Goal: Information Seeking & Learning: Learn about a topic

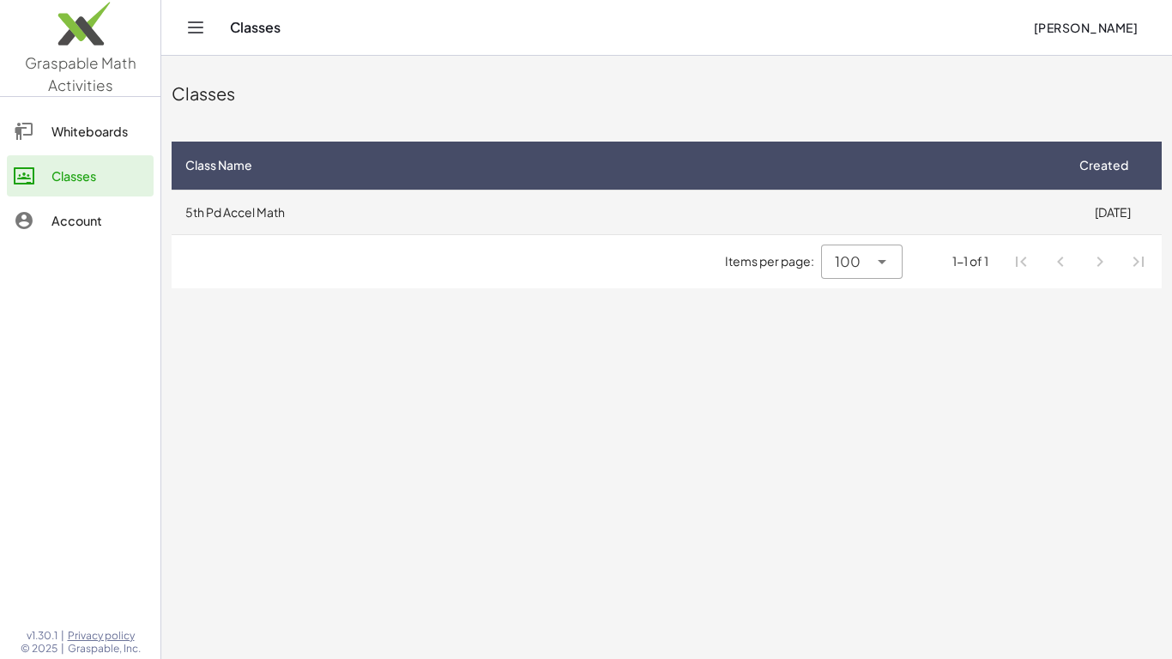
click at [991, 222] on td "5th Pd Accel Math" at bounding box center [618, 212] width 892 height 45
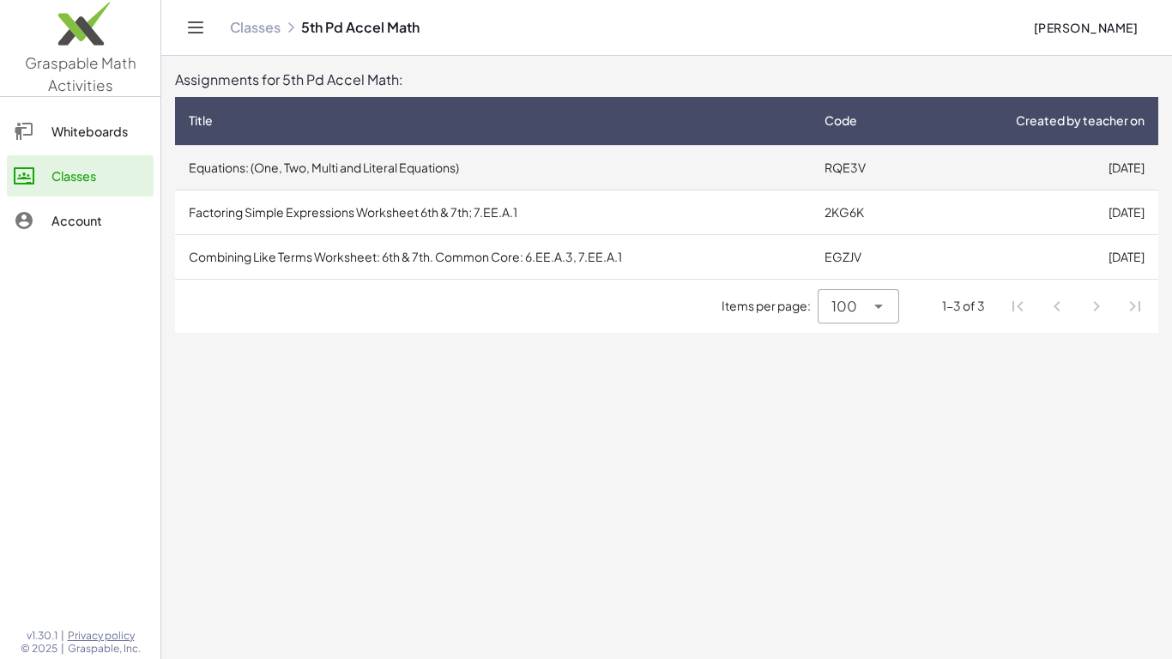
click at [976, 165] on td "[DATE]" at bounding box center [1038, 167] width 240 height 45
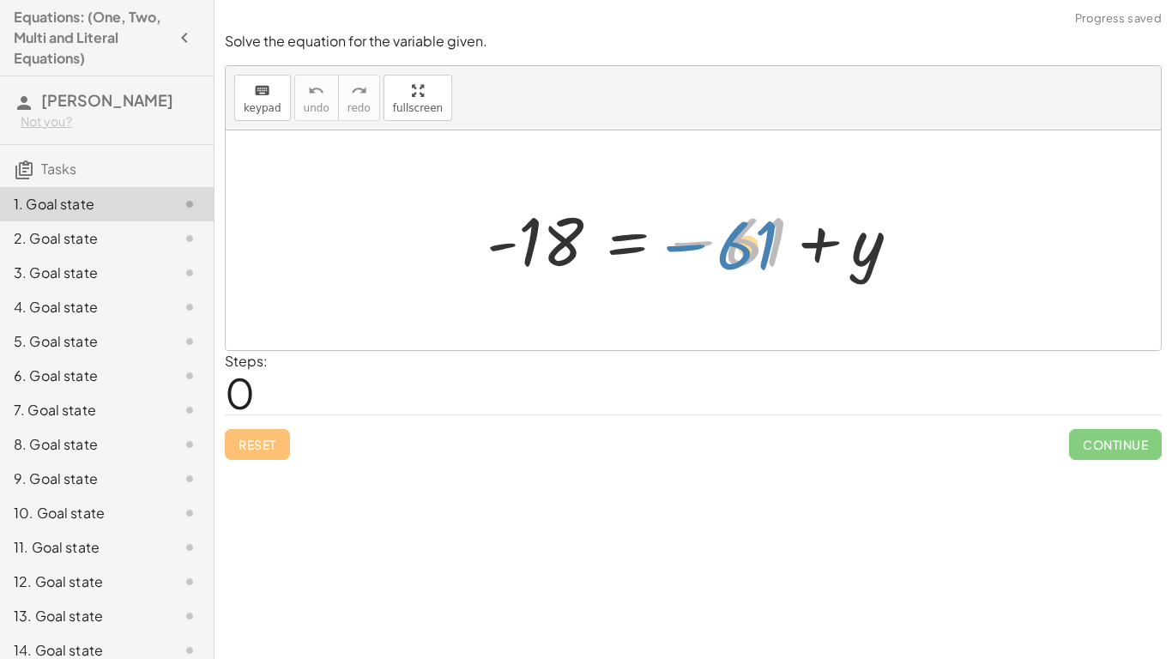
click at [754, 252] on div at bounding box center [700, 240] width 444 height 85
drag, startPoint x: 744, startPoint y: 253, endPoint x: 547, endPoint y: 293, distance: 201.3
click at [547, 293] on div "− 61 - 18 = − 61 + y" at bounding box center [693, 240] width 935 height 220
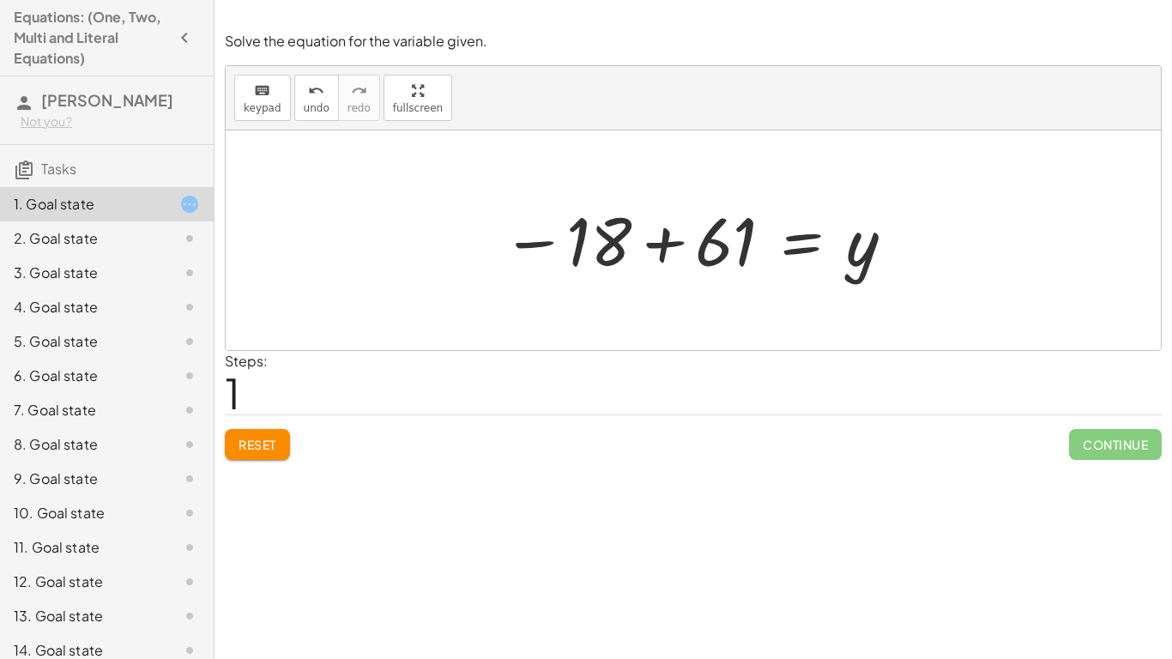
click at [741, 253] on div at bounding box center [699, 240] width 412 height 85
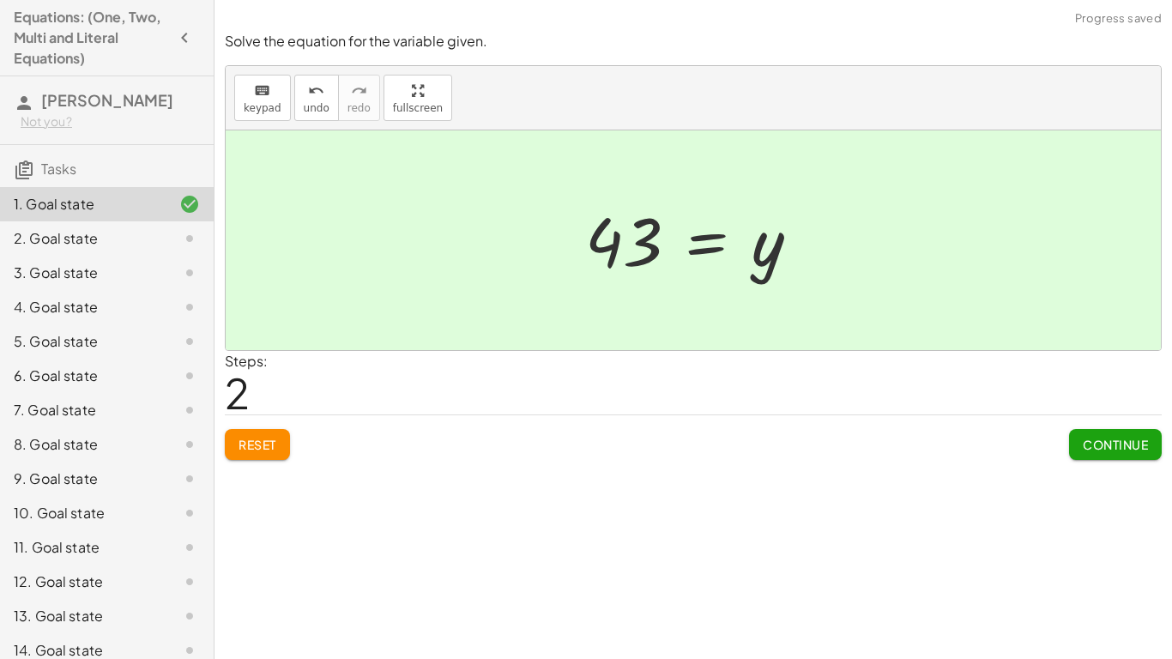
click at [1106, 440] on span "Continue" at bounding box center [1115, 444] width 65 height 15
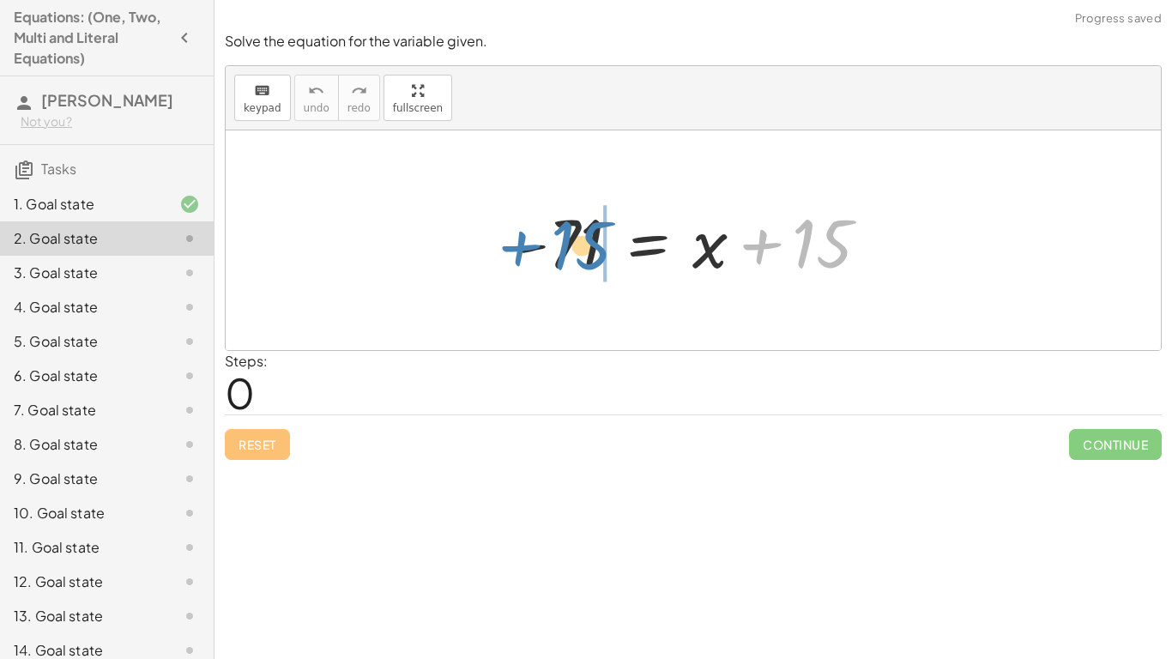
drag, startPoint x: 838, startPoint y: 241, endPoint x: 607, endPoint y: 243, distance: 231.7
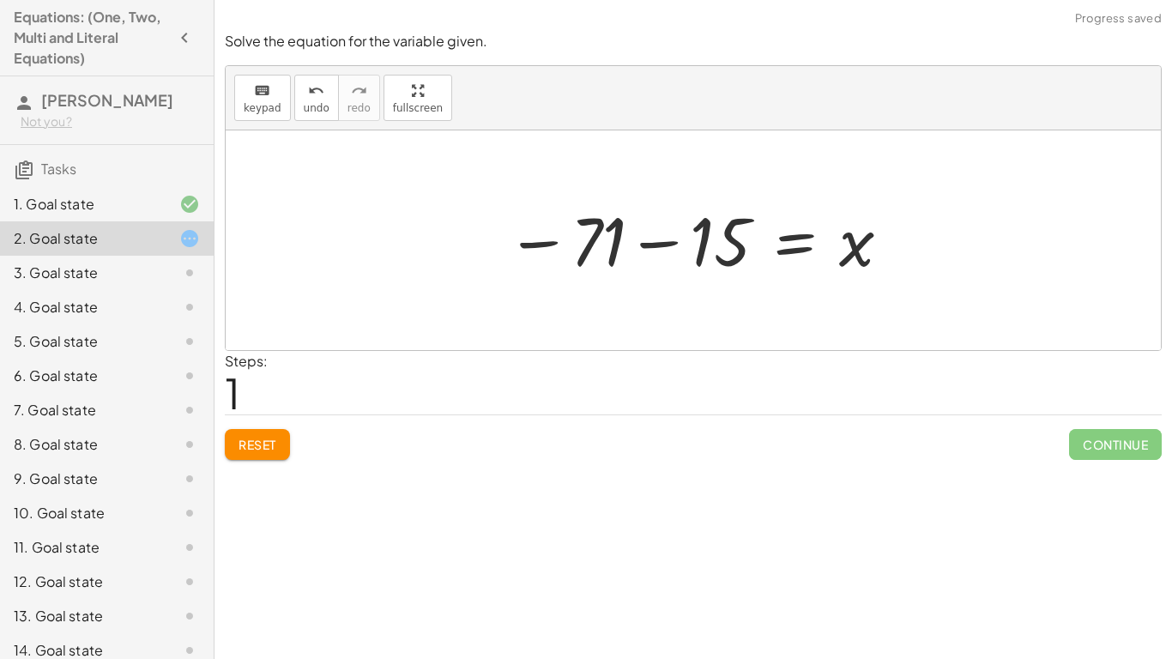
click at [699, 249] on div at bounding box center [700, 240] width 404 height 85
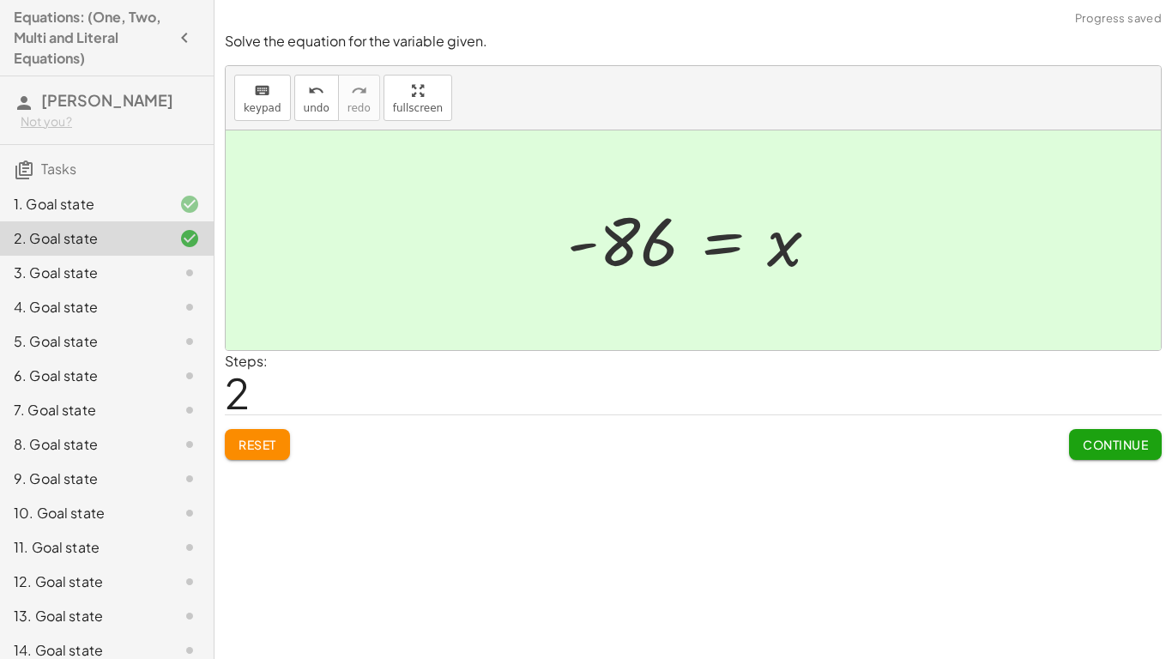
click at [1099, 443] on span "Continue" at bounding box center [1115, 444] width 65 height 15
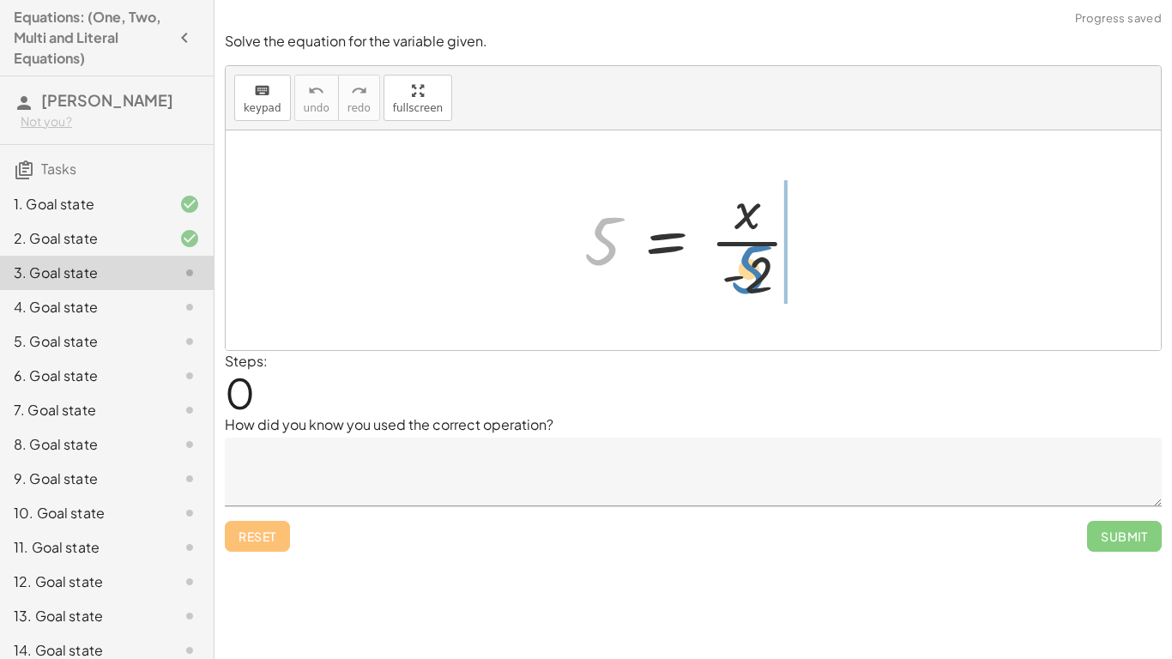
drag, startPoint x: 604, startPoint y: 251, endPoint x: 751, endPoint y: 280, distance: 149.6
click at [751, 280] on div at bounding box center [699, 240] width 247 height 132
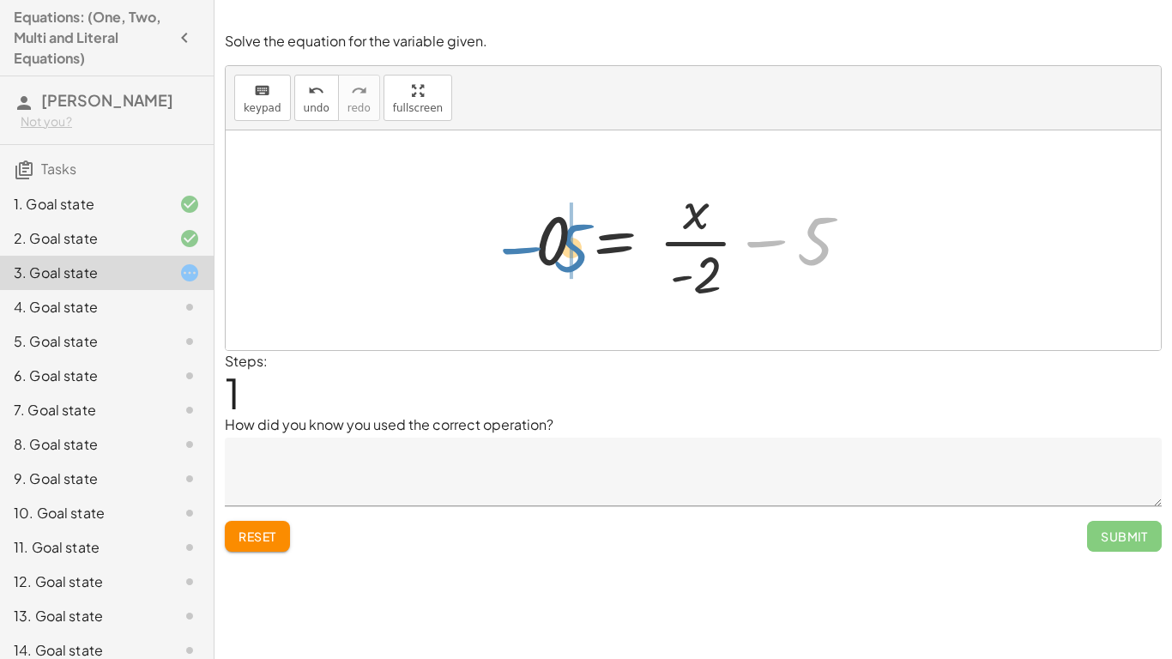
drag, startPoint x: 817, startPoint y: 233, endPoint x: 552, endPoint y: 237, distance: 265.2
click at [552, 237] on div at bounding box center [700, 240] width 346 height 132
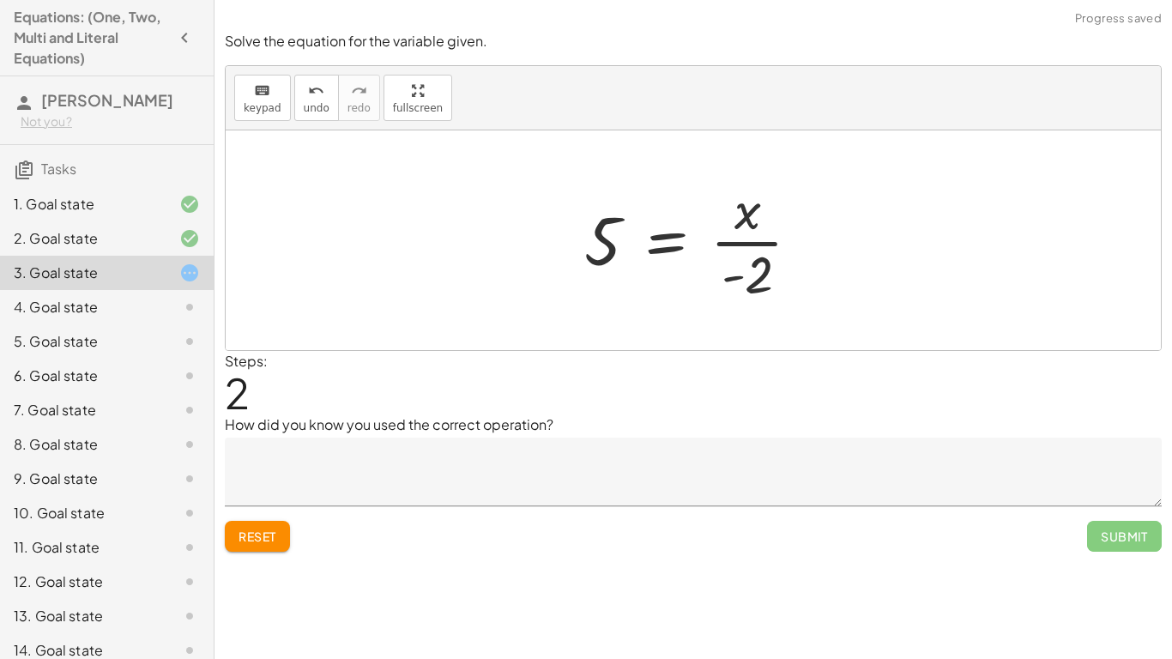
click at [249, 545] on button "Reset" at bounding box center [257, 536] width 65 height 31
drag, startPoint x: 763, startPoint y: 271, endPoint x: 636, endPoint y: 242, distance: 130.3
click at [636, 242] on div at bounding box center [699, 240] width 247 height 132
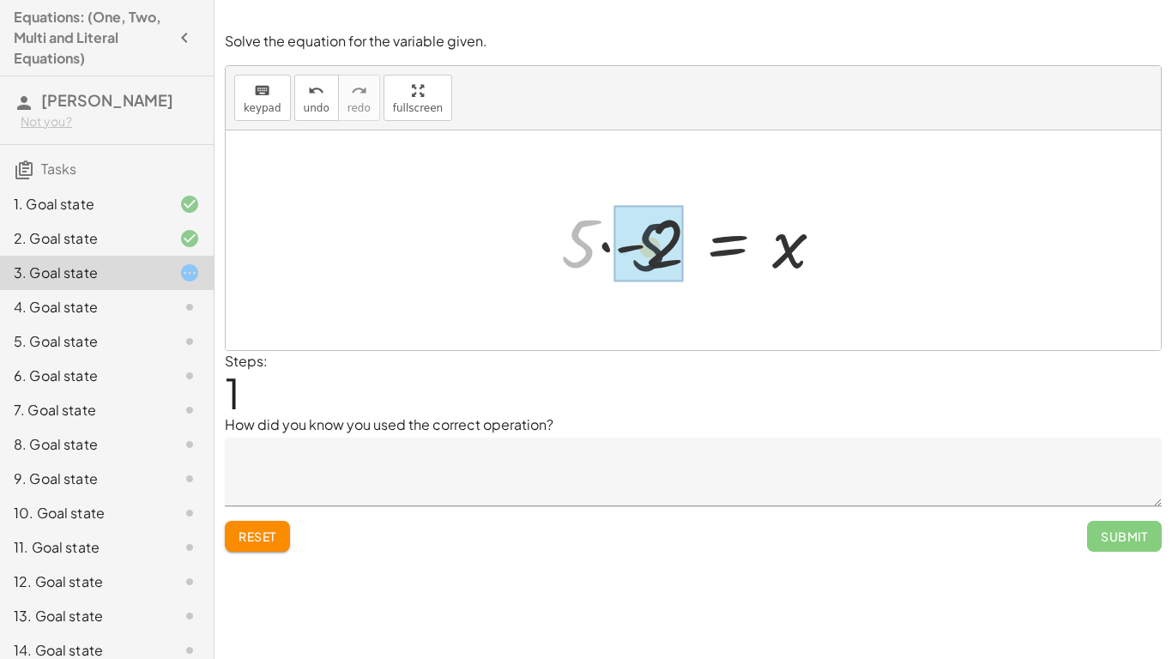
drag, startPoint x: 573, startPoint y: 245, endPoint x: 651, endPoint y: 246, distance: 78.1
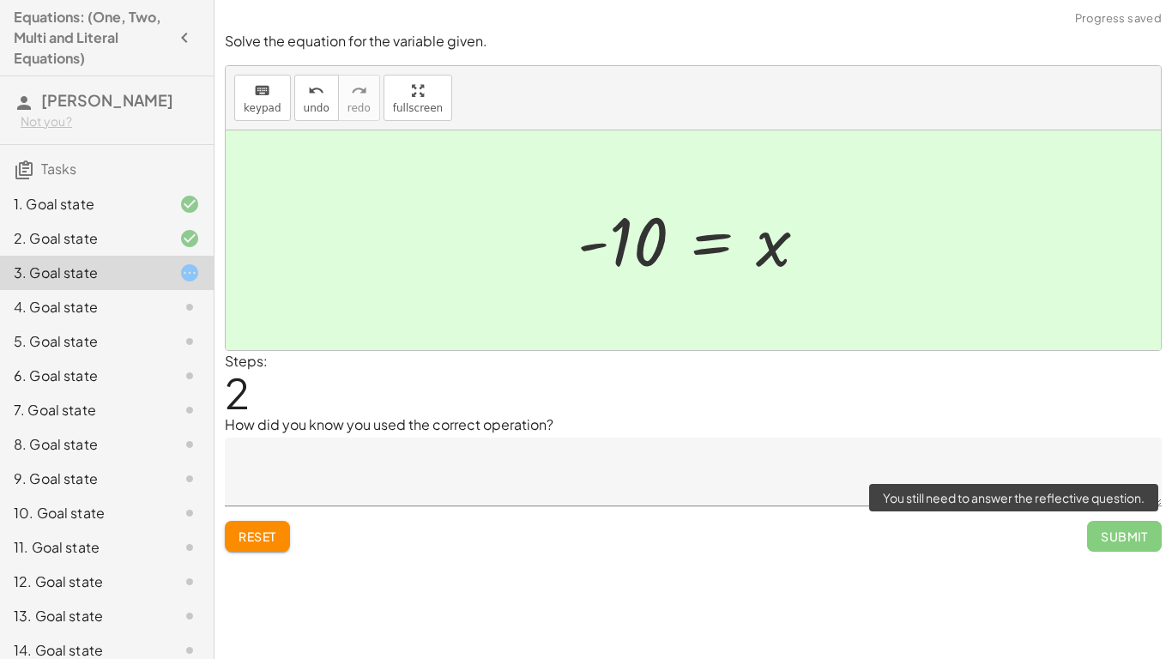
click at [1110, 541] on span "Submit" at bounding box center [1124, 536] width 75 height 31
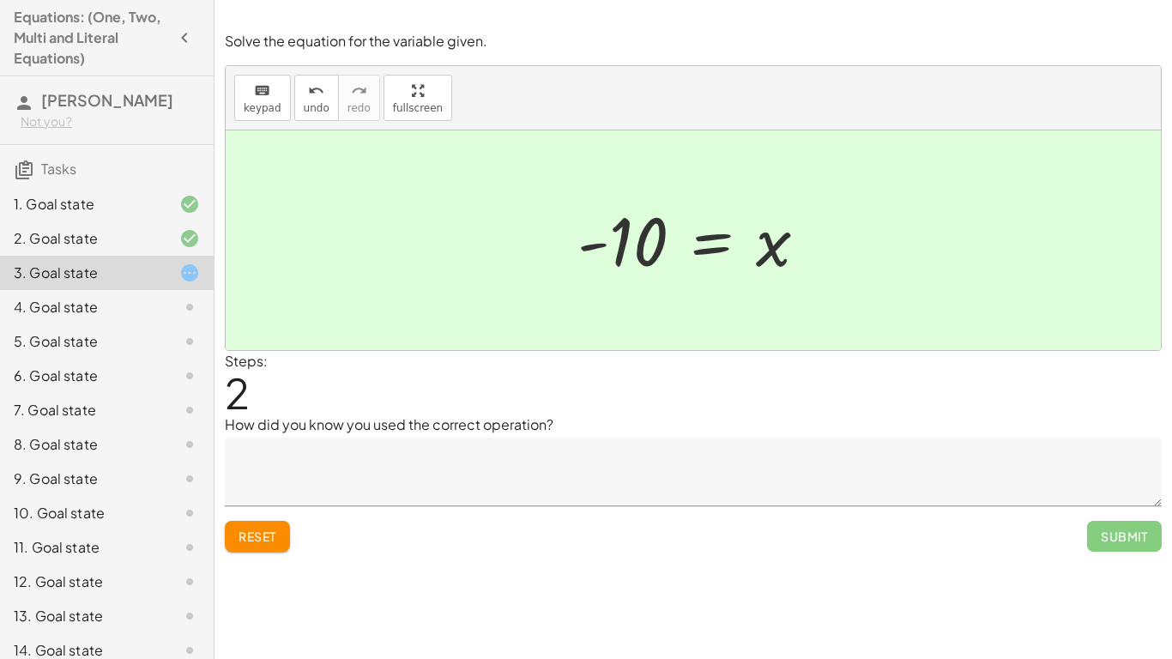
click at [731, 456] on textarea at bounding box center [693, 472] width 937 height 69
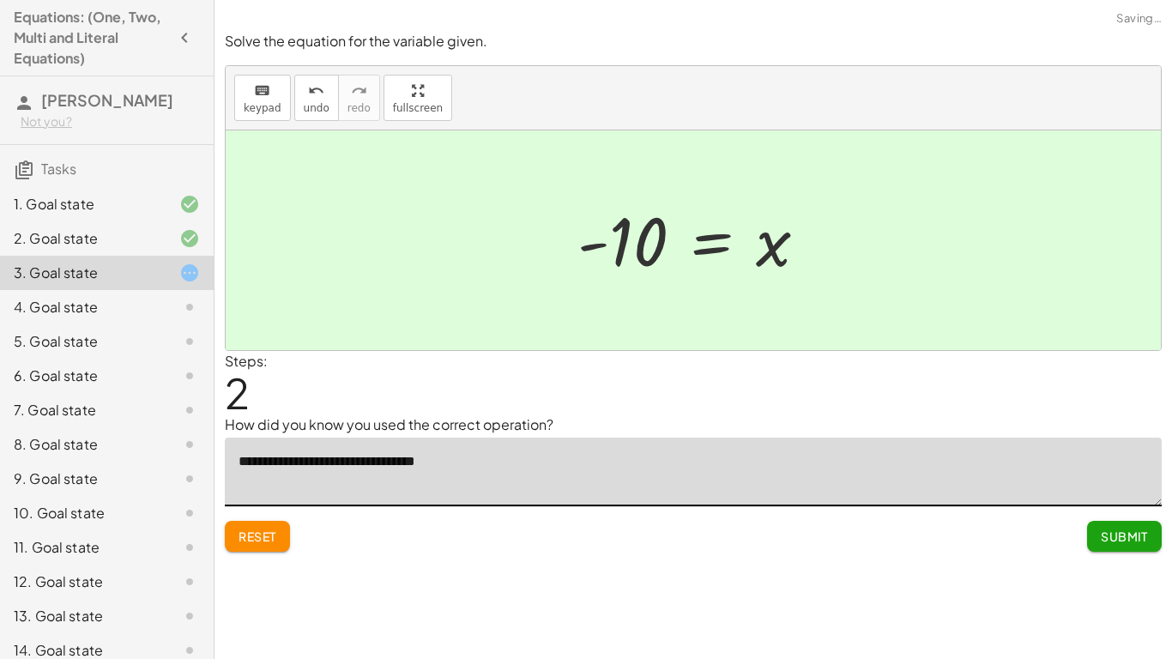
click at [408, 460] on textarea "**********" at bounding box center [693, 472] width 937 height 69
click at [415, 460] on textarea "**********" at bounding box center [693, 472] width 937 height 69
click at [495, 461] on textarea "**********" at bounding box center [693, 472] width 937 height 69
click at [482, 459] on textarea "**********" at bounding box center [693, 472] width 937 height 69
click at [531, 461] on textarea "**********" at bounding box center [693, 472] width 937 height 69
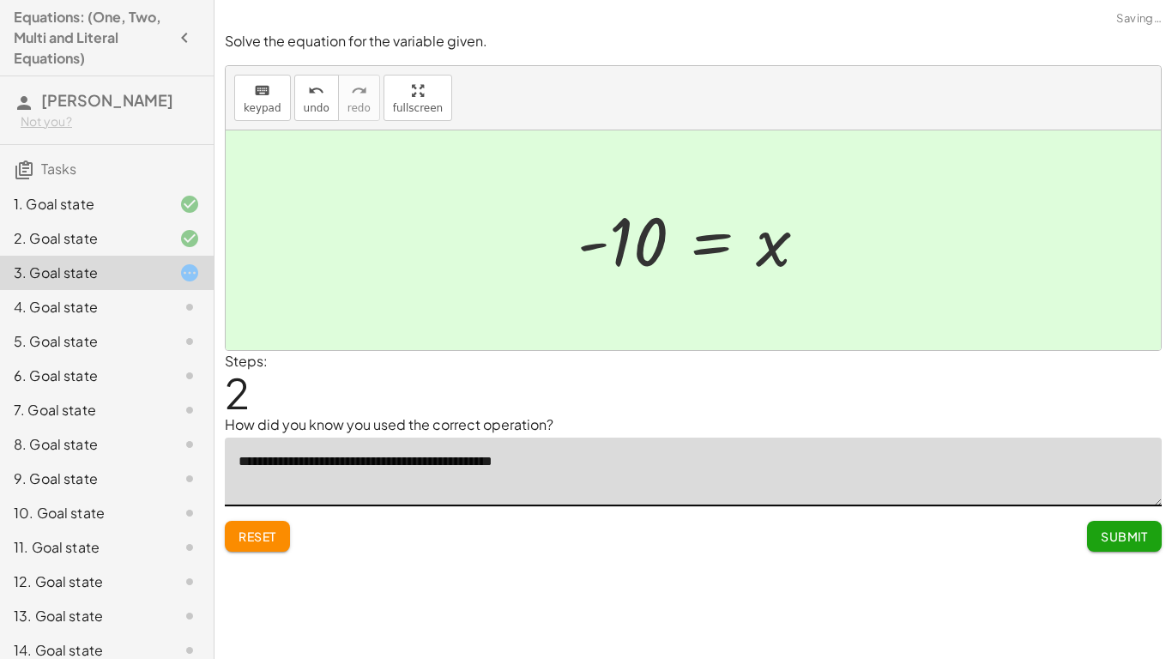
type textarea "**********"
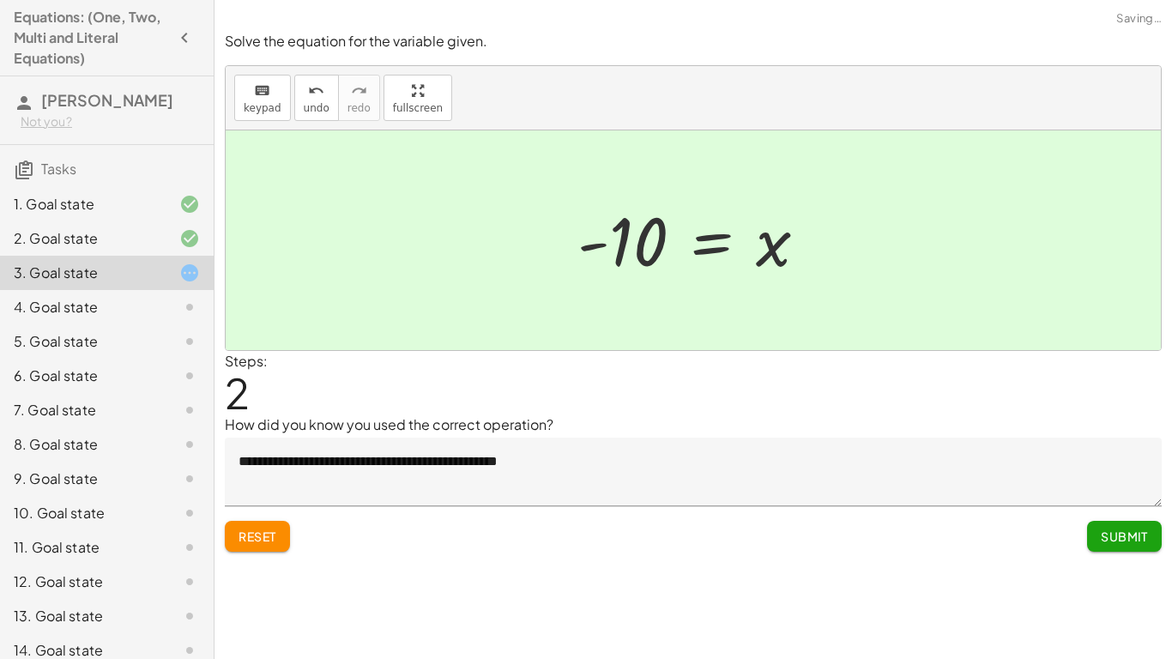
click at [1103, 527] on button "Submit" at bounding box center [1124, 536] width 75 height 31
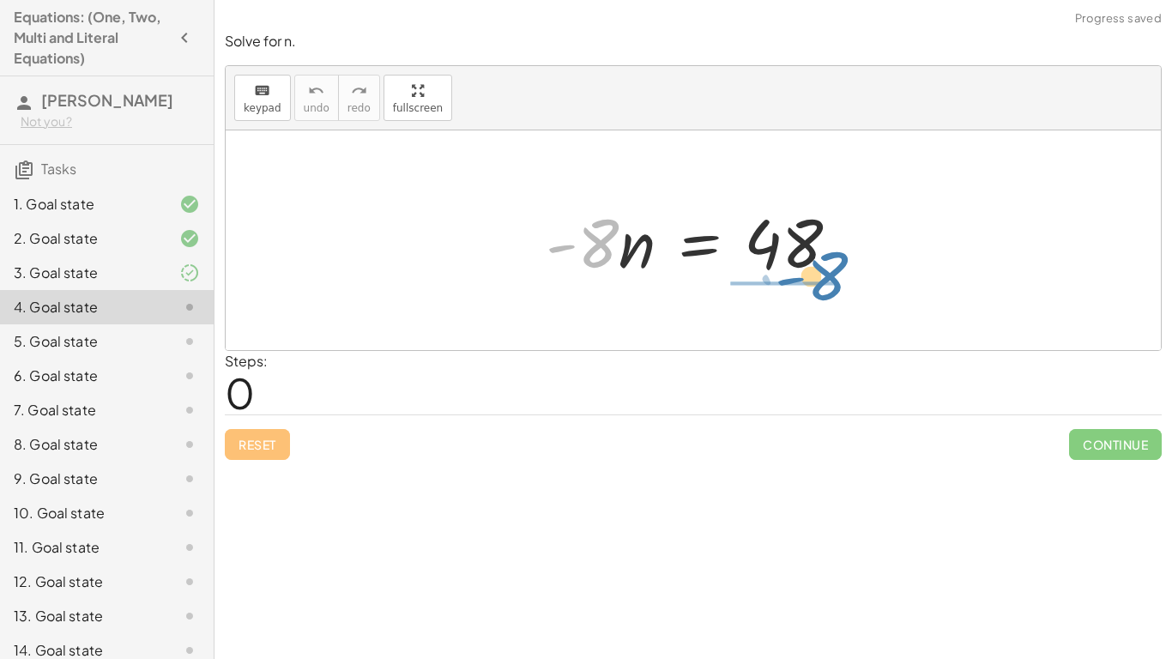
drag, startPoint x: 594, startPoint y: 251, endPoint x: 825, endPoint y: 287, distance: 233.6
click at [825, 287] on div "· - 8 · - 8 · n = 48" at bounding box center [693, 240] width 347 height 97
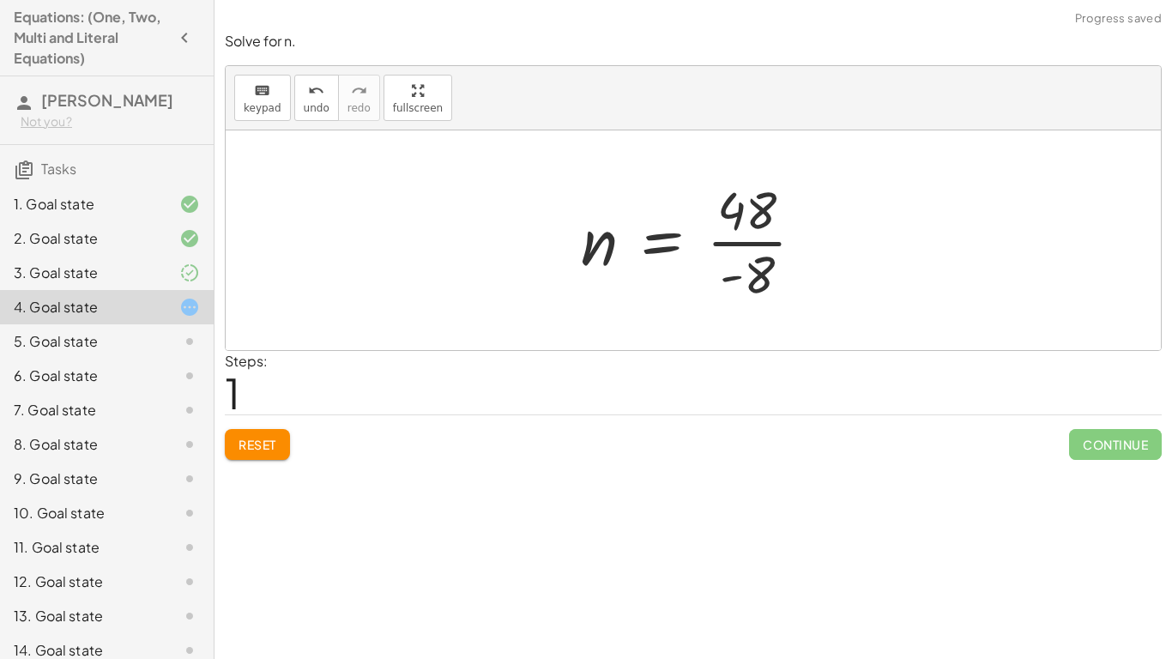
click at [759, 236] on div at bounding box center [699, 240] width 255 height 132
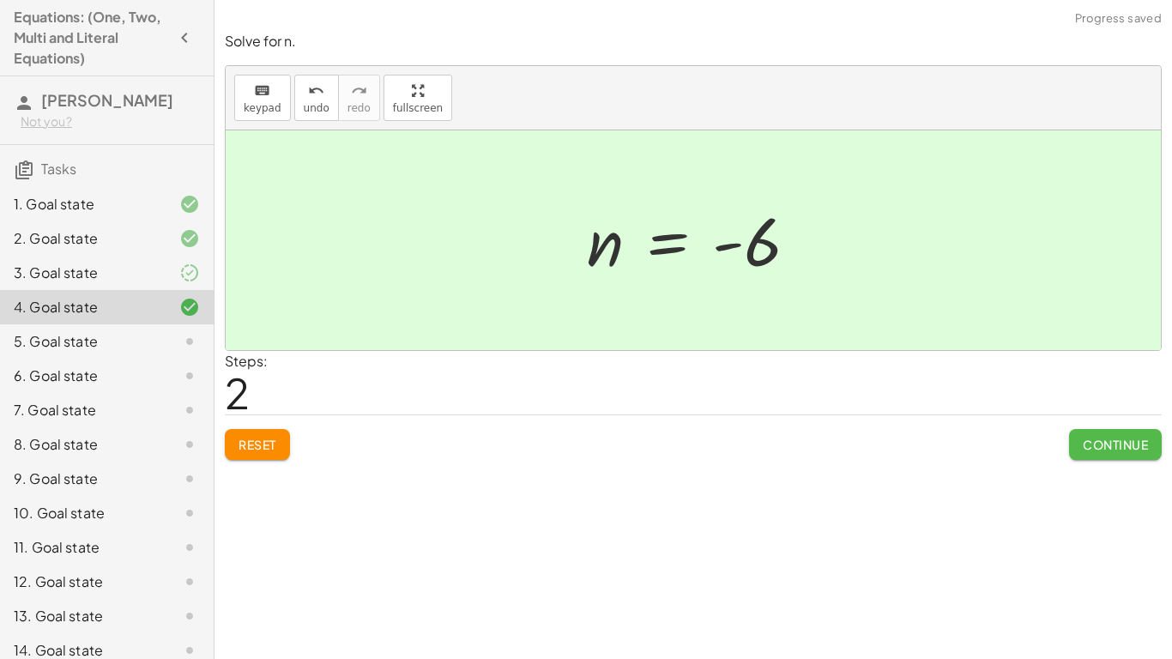
click at [1097, 437] on span "Continue" at bounding box center [1115, 444] width 65 height 15
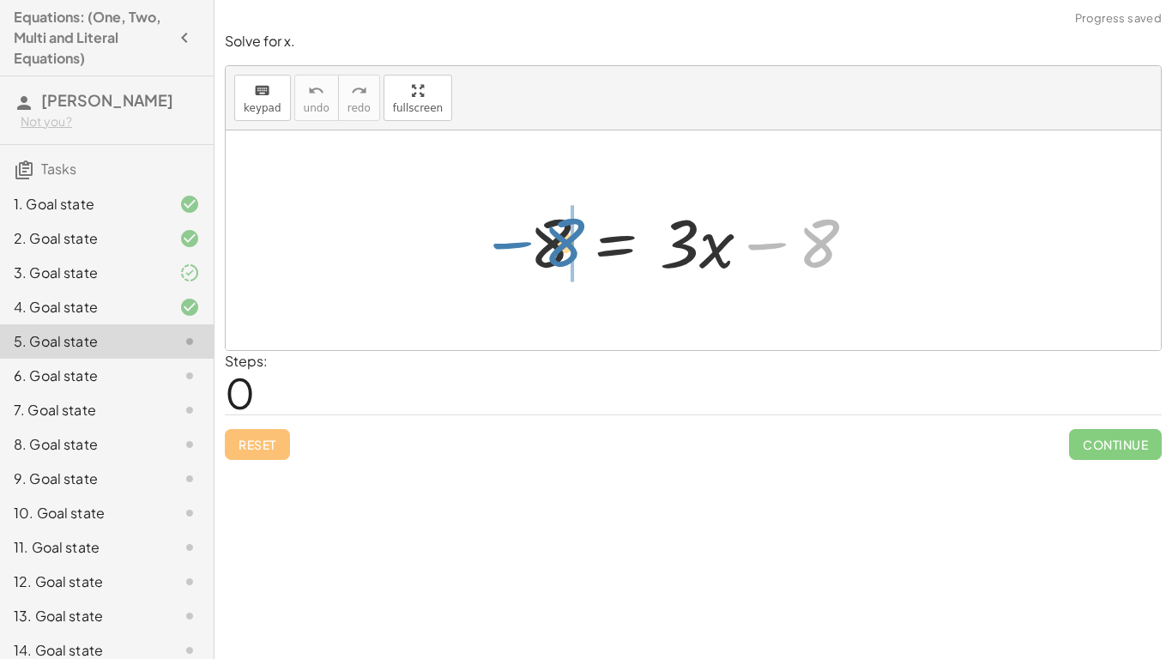
drag, startPoint x: 814, startPoint y: 251, endPoint x: 558, endPoint y: 254, distance: 256.6
click at [558, 254] on div at bounding box center [700, 241] width 358 height 88
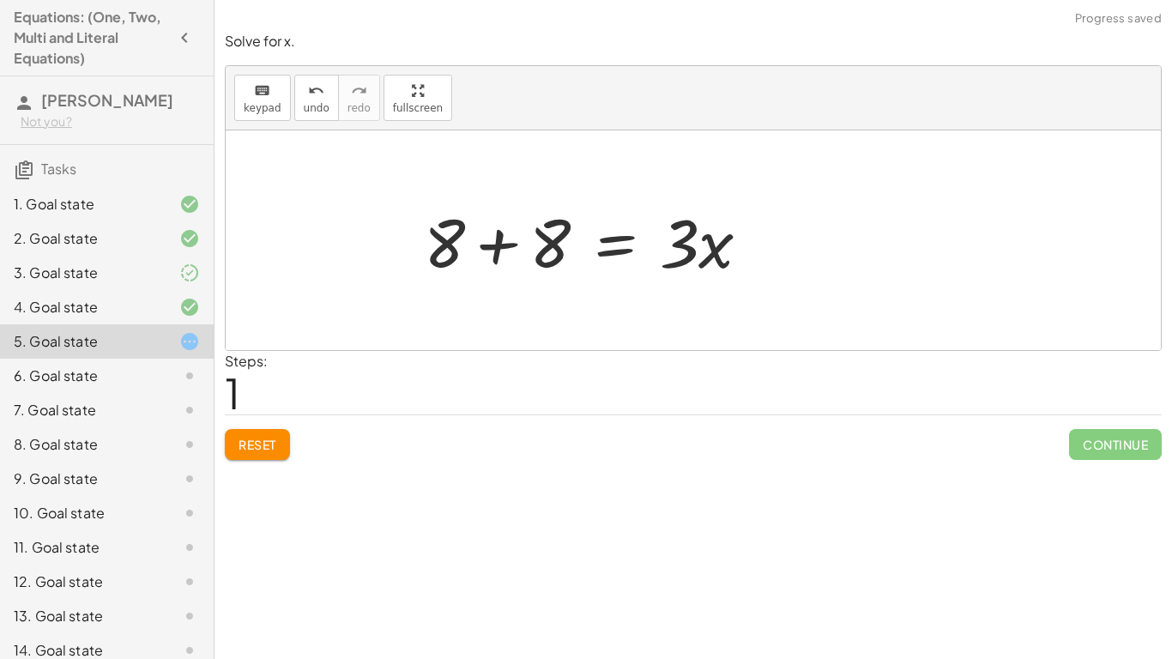
click at [564, 251] on div at bounding box center [594, 241] width 358 height 88
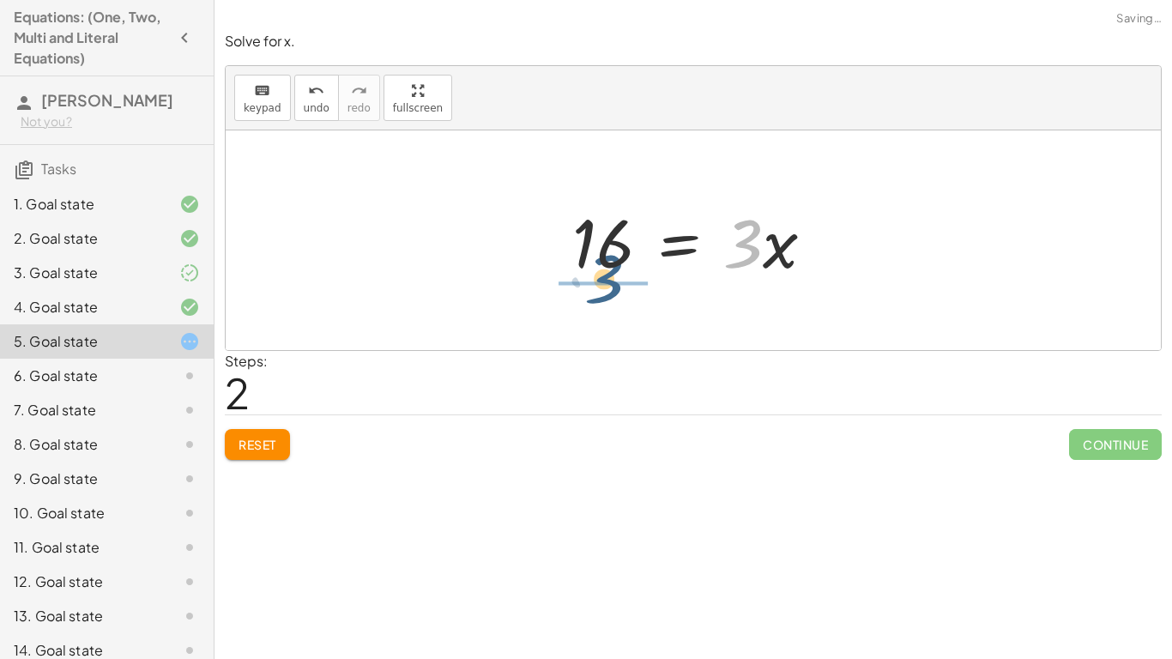
drag, startPoint x: 740, startPoint y: 251, endPoint x: 596, endPoint y: 287, distance: 148.4
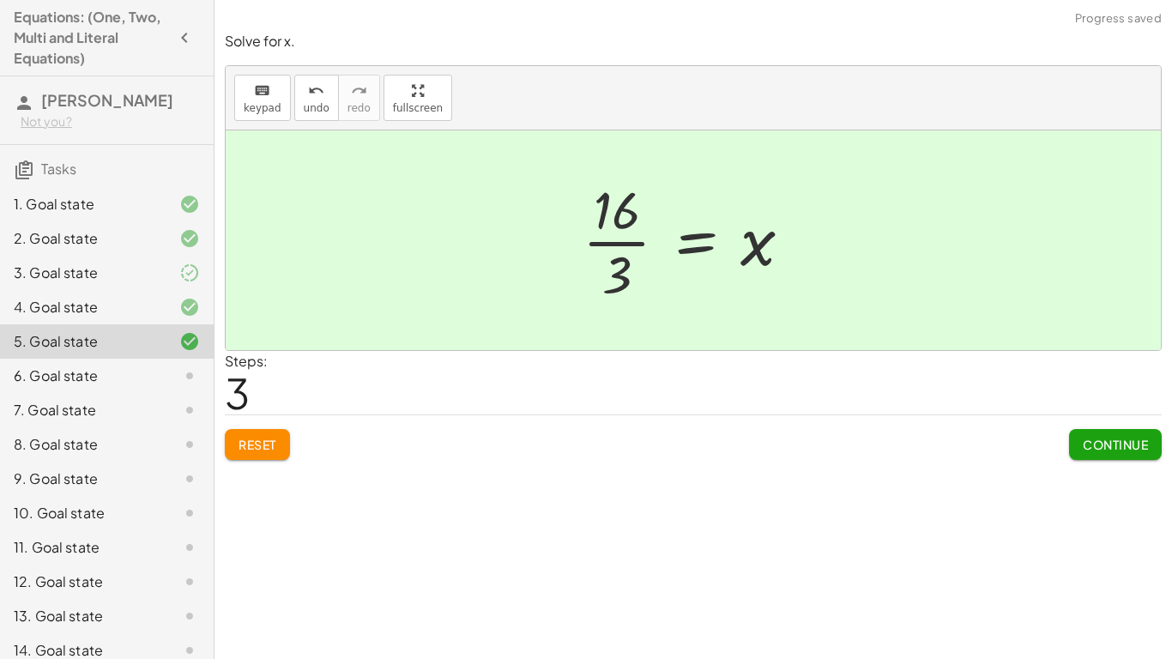
click at [594, 235] on div at bounding box center [694, 240] width 240 height 132
click at [1134, 426] on div "Continue" at bounding box center [1115, 437] width 93 height 45
click at [1136, 433] on button "Continue" at bounding box center [1115, 444] width 93 height 31
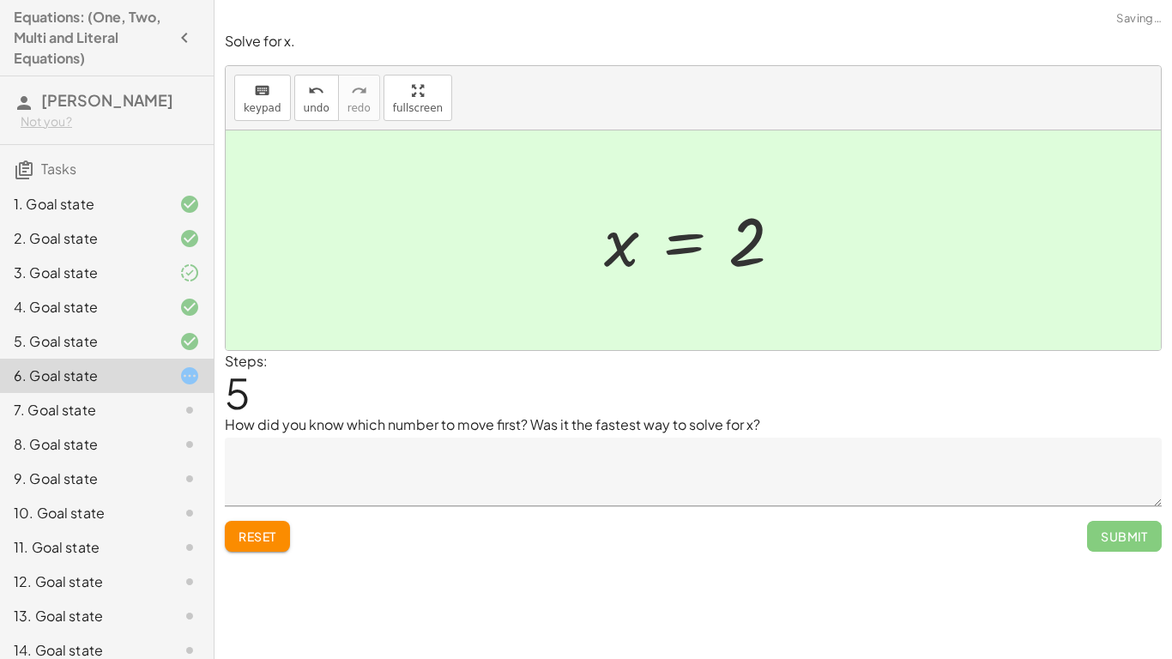
click at [1145, 539] on span "Submit" at bounding box center [1124, 536] width 75 height 31
click at [1081, 468] on textarea at bounding box center [693, 472] width 937 height 69
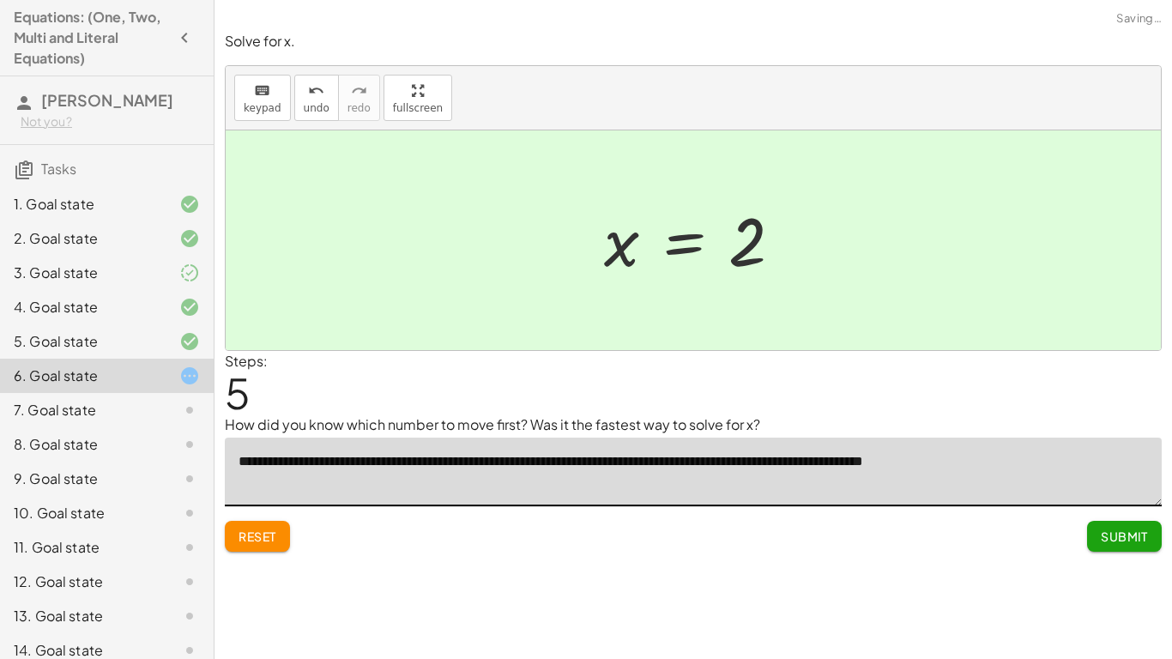
click at [874, 458] on textarea "**********" at bounding box center [693, 472] width 937 height 69
click at [921, 462] on textarea "**********" at bounding box center [693, 472] width 937 height 69
click at [1069, 460] on textarea "**********" at bounding box center [693, 472] width 937 height 69
click at [275, 535] on span "Reset" at bounding box center [258, 536] width 38 height 15
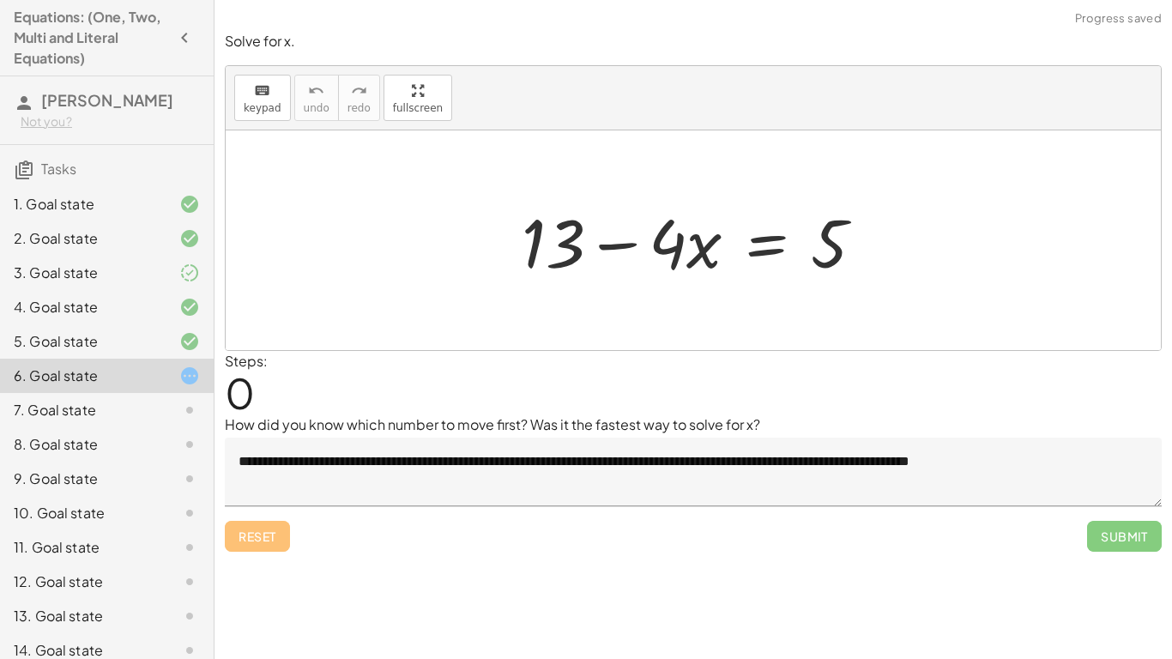
click at [1111, 471] on textarea "**********" at bounding box center [693, 472] width 937 height 69
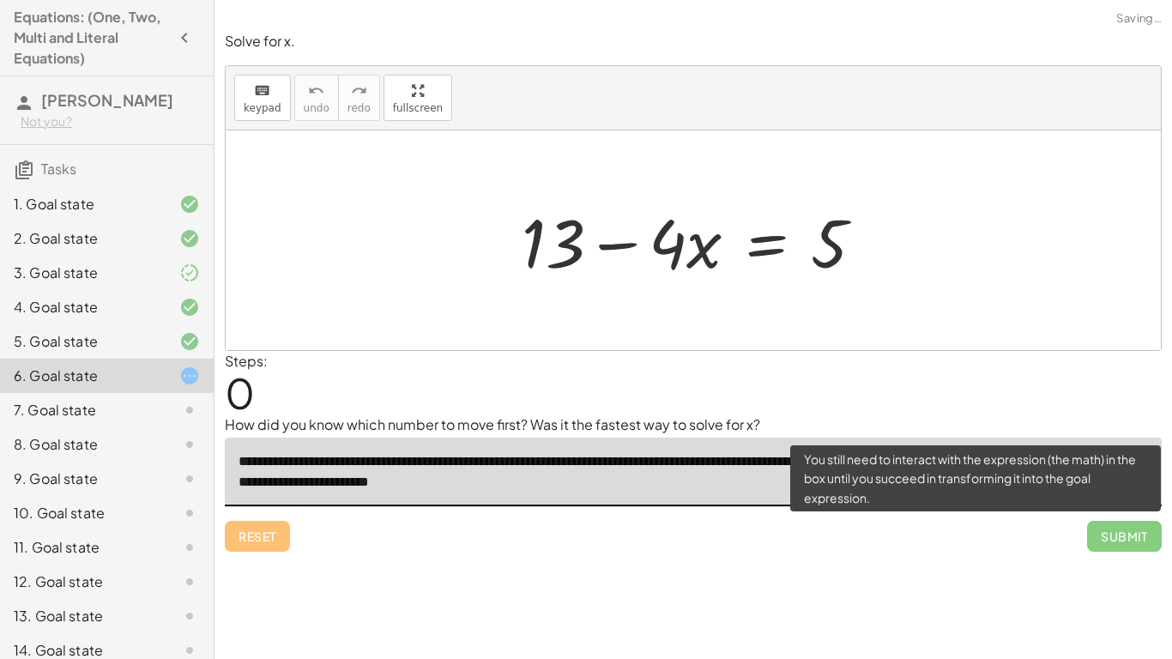
type textarea "**********"
click at [1122, 523] on span "Submit" at bounding box center [1124, 536] width 75 height 31
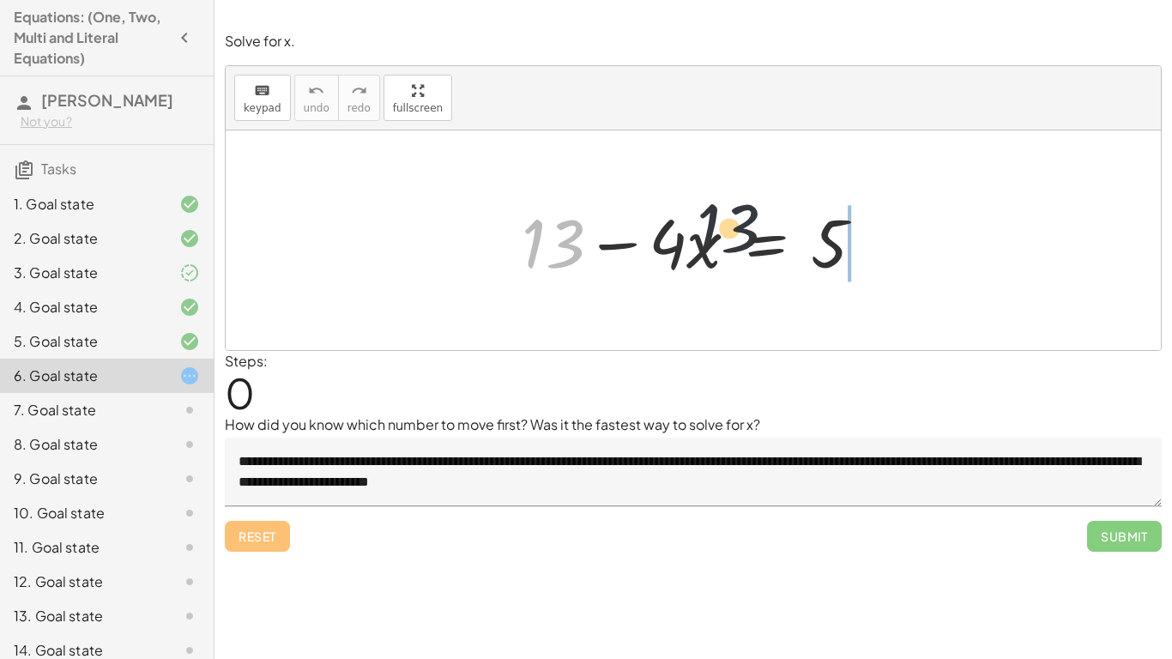
drag, startPoint x: 546, startPoint y: 258, endPoint x: 887, endPoint y: 228, distance: 342.9
click at [887, 228] on div "+ 13 + 13 − · 4 · x = 5" at bounding box center [693, 240] width 395 height 97
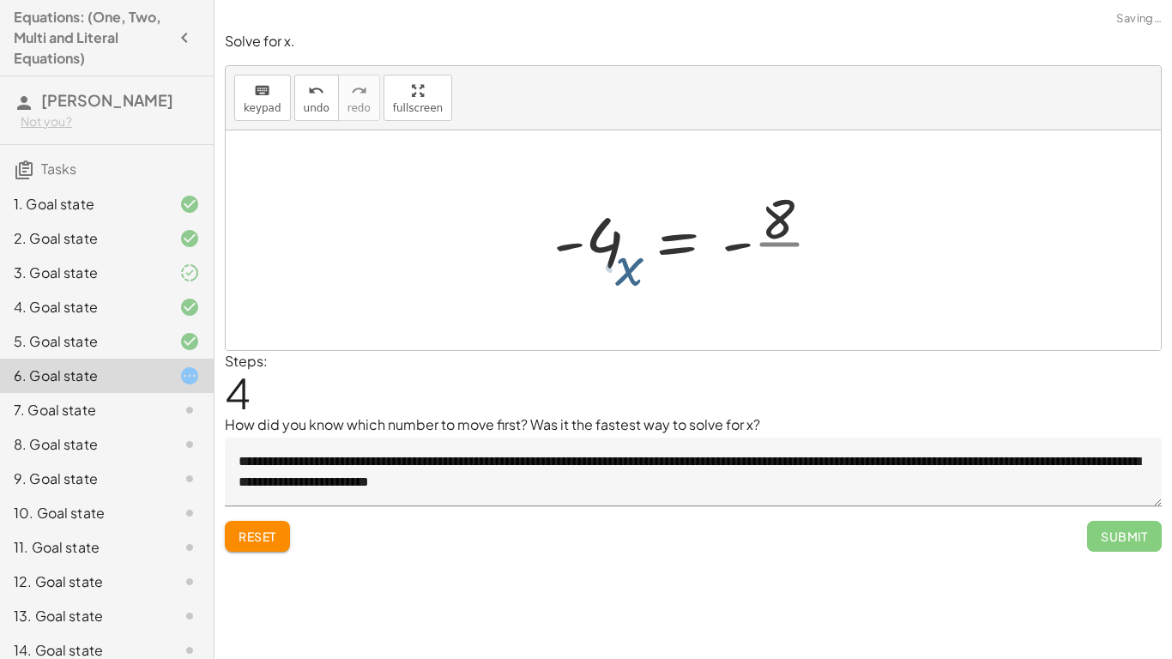
click at [251, 541] on span "Reset" at bounding box center [258, 536] width 38 height 15
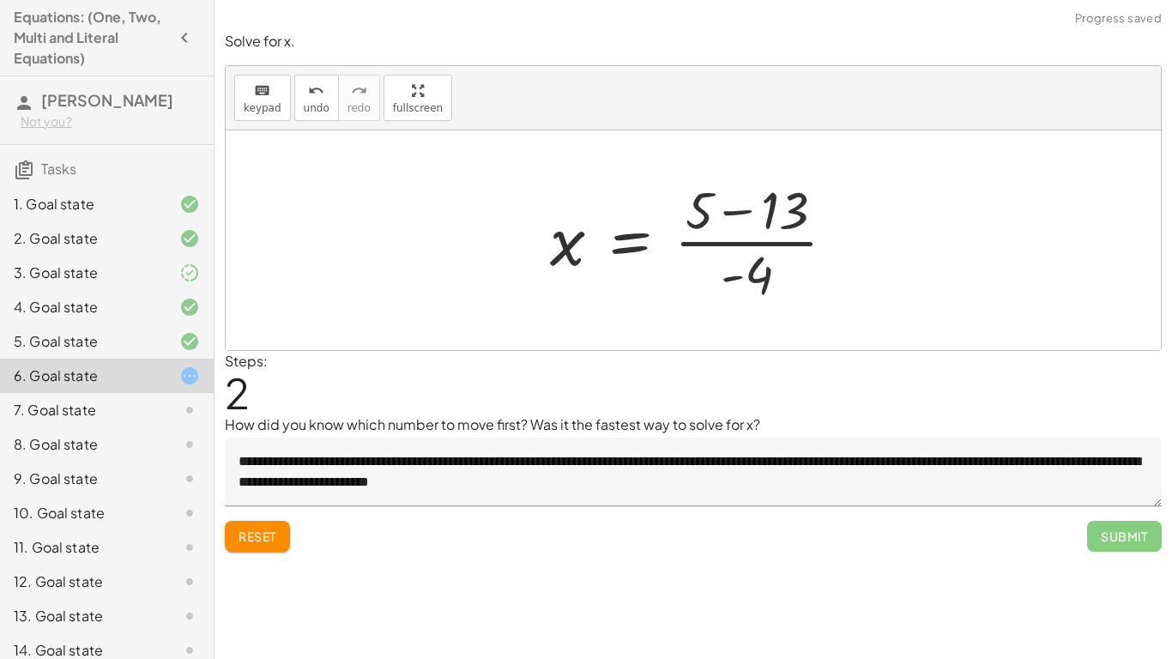
click at [267, 531] on span "Reset" at bounding box center [258, 536] width 38 height 15
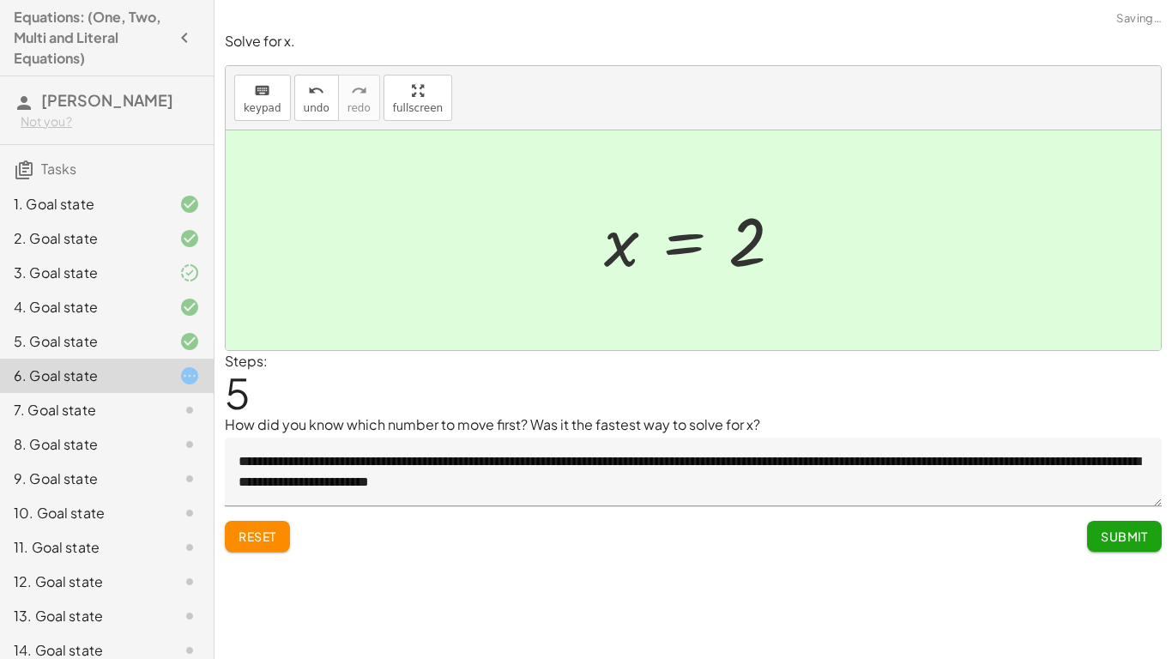
click at [1135, 551] on button "Submit" at bounding box center [1124, 536] width 75 height 31
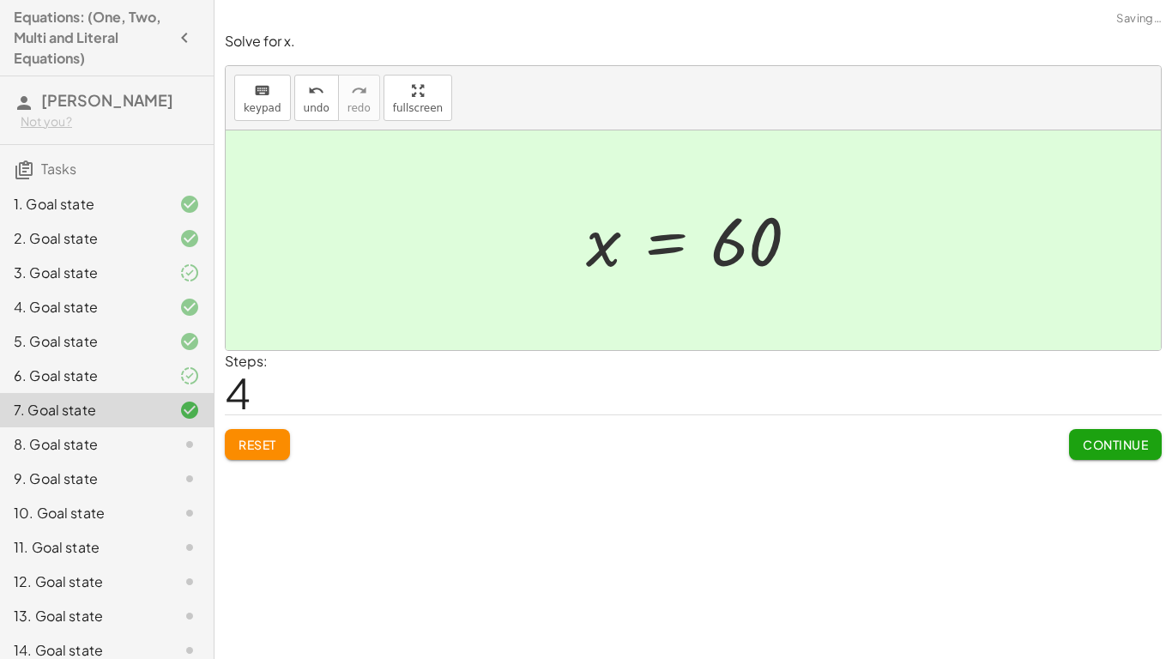
click at [1113, 438] on span "Continue" at bounding box center [1115, 444] width 65 height 15
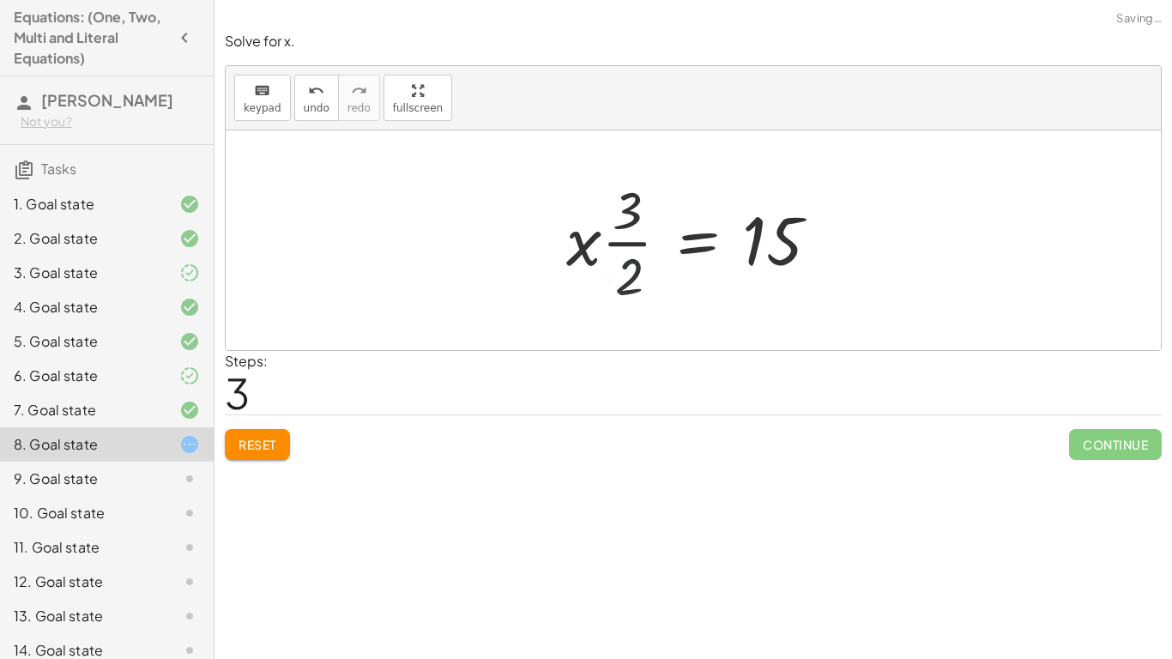
click at [278, 458] on button "Reset" at bounding box center [257, 444] width 65 height 31
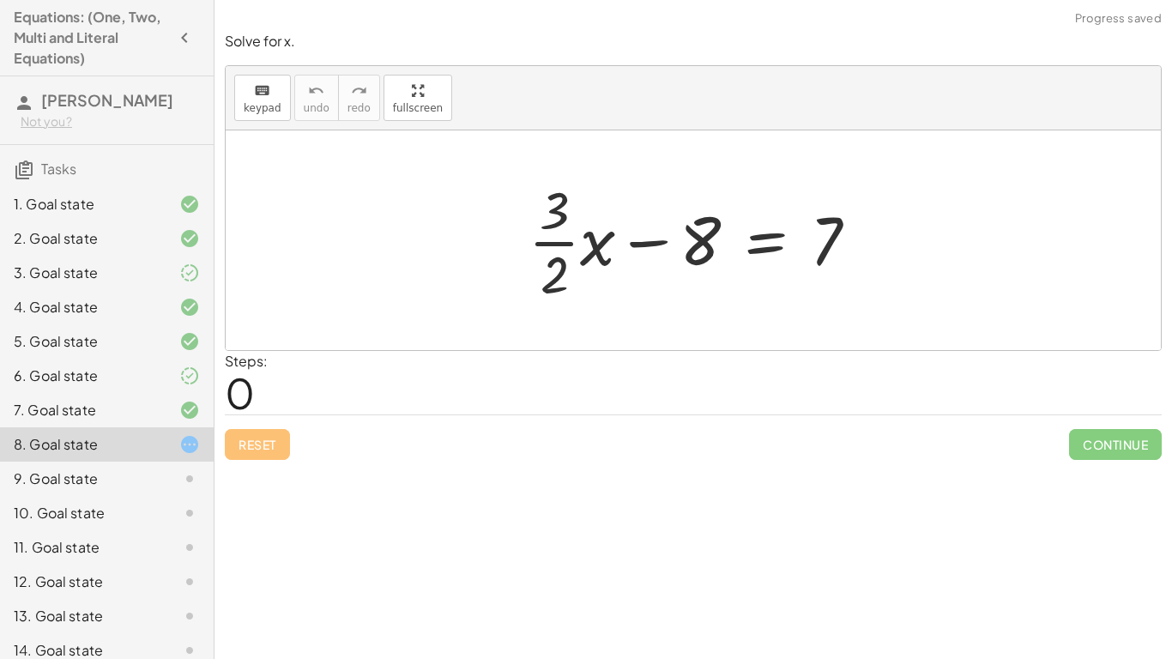
click at [149, 375] on div "6. Goal state" at bounding box center [83, 376] width 138 height 21
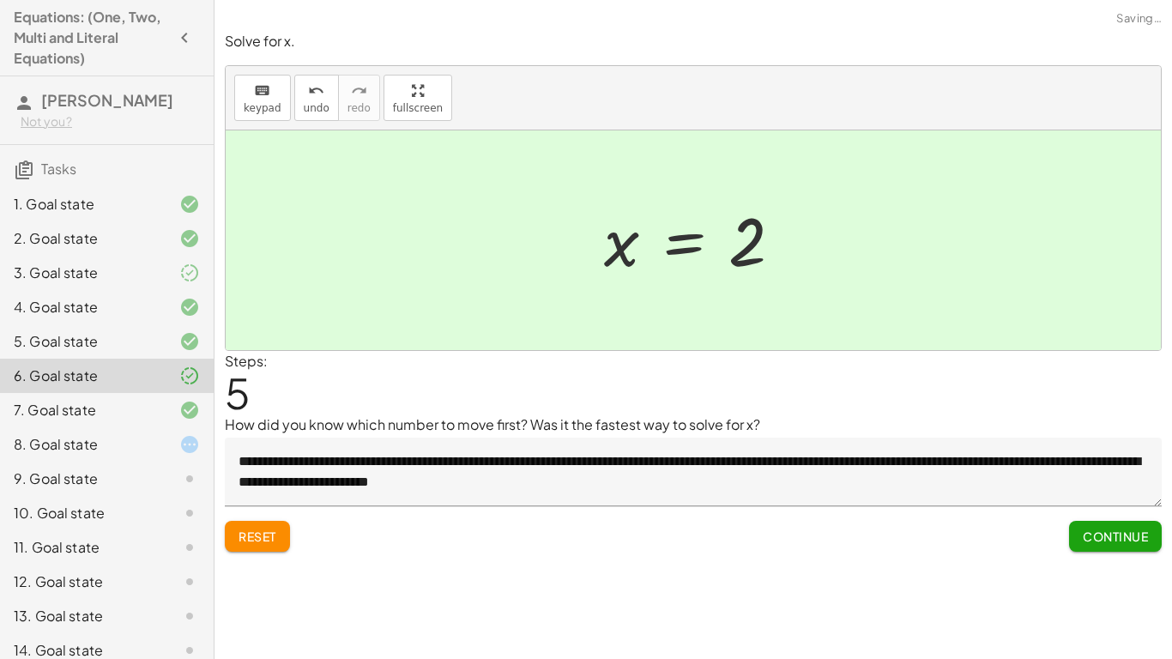
click at [1100, 547] on button "Continue" at bounding box center [1115, 536] width 93 height 31
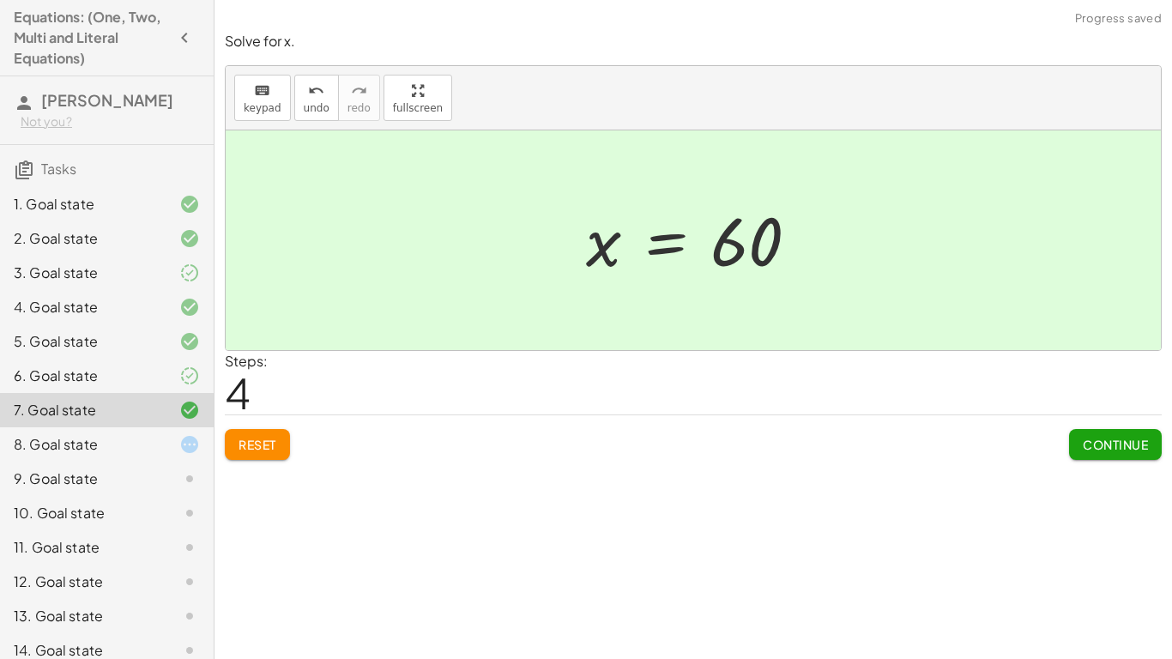
click at [92, 450] on div "8. Goal state" at bounding box center [83, 444] width 138 height 21
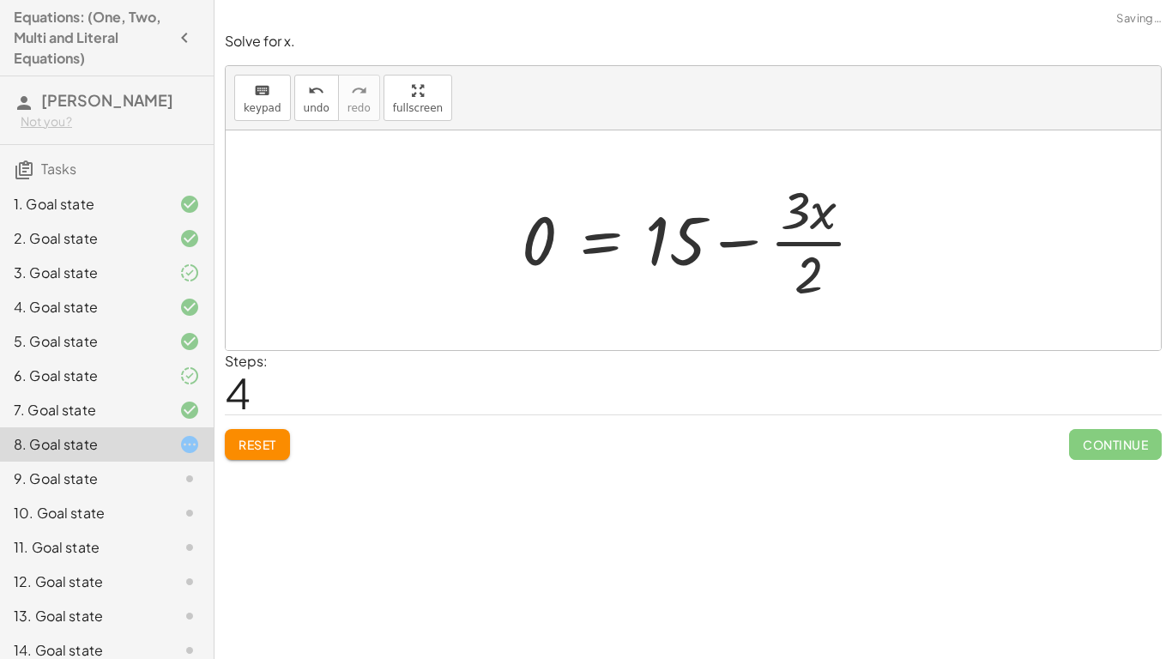
click at [246, 435] on button "Reset" at bounding box center [257, 444] width 65 height 31
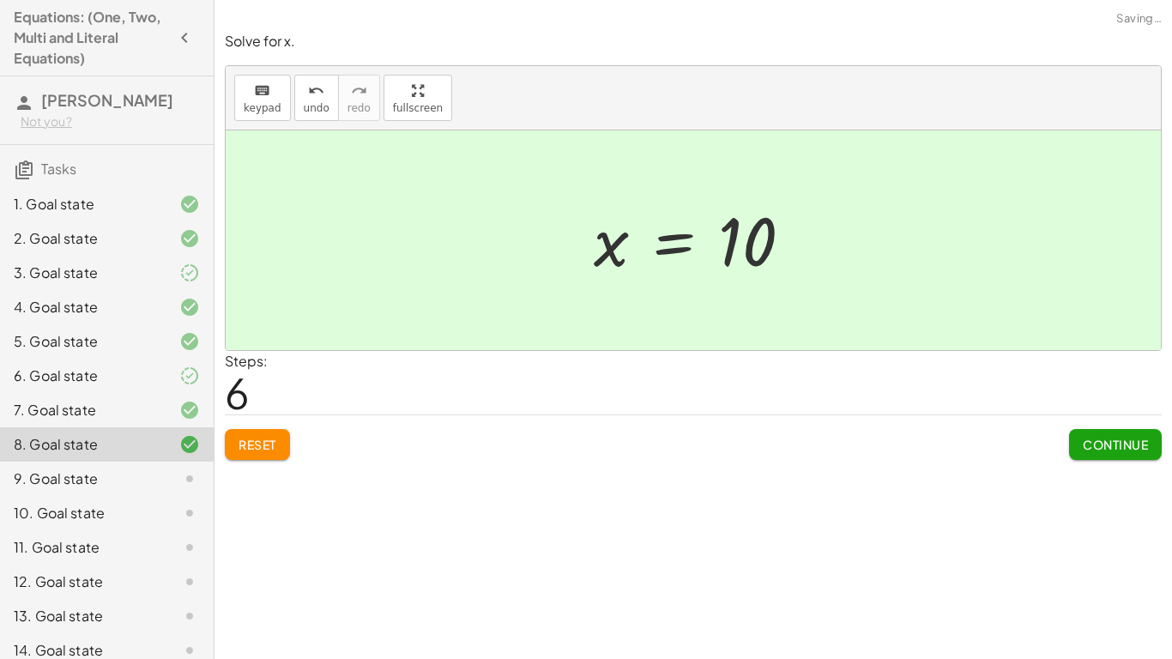
click at [1144, 457] on button "Continue" at bounding box center [1115, 444] width 93 height 31
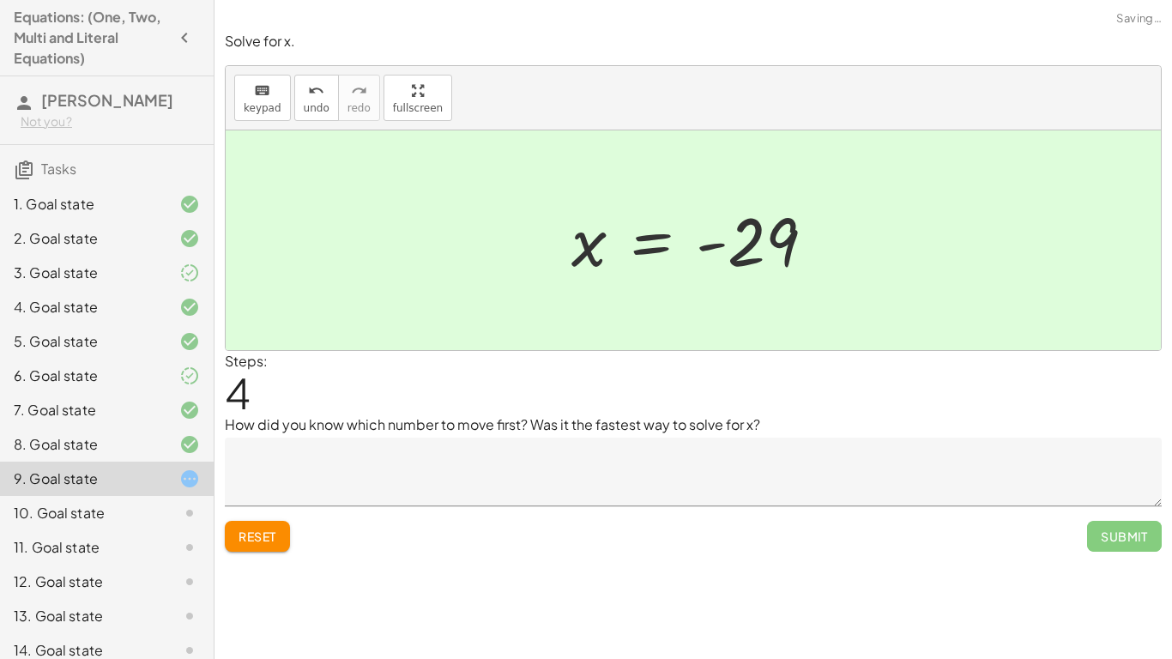
click at [0, 0] on div "Solve for x. keyboard keypad undo undo redo redo fullscreen · ( + x + 9 ) · 5 =…" at bounding box center [0, 0] width 0 height 0
click at [1122, 538] on span "Submit" at bounding box center [1124, 536] width 75 height 31
click at [596, 495] on textarea at bounding box center [693, 472] width 937 height 69
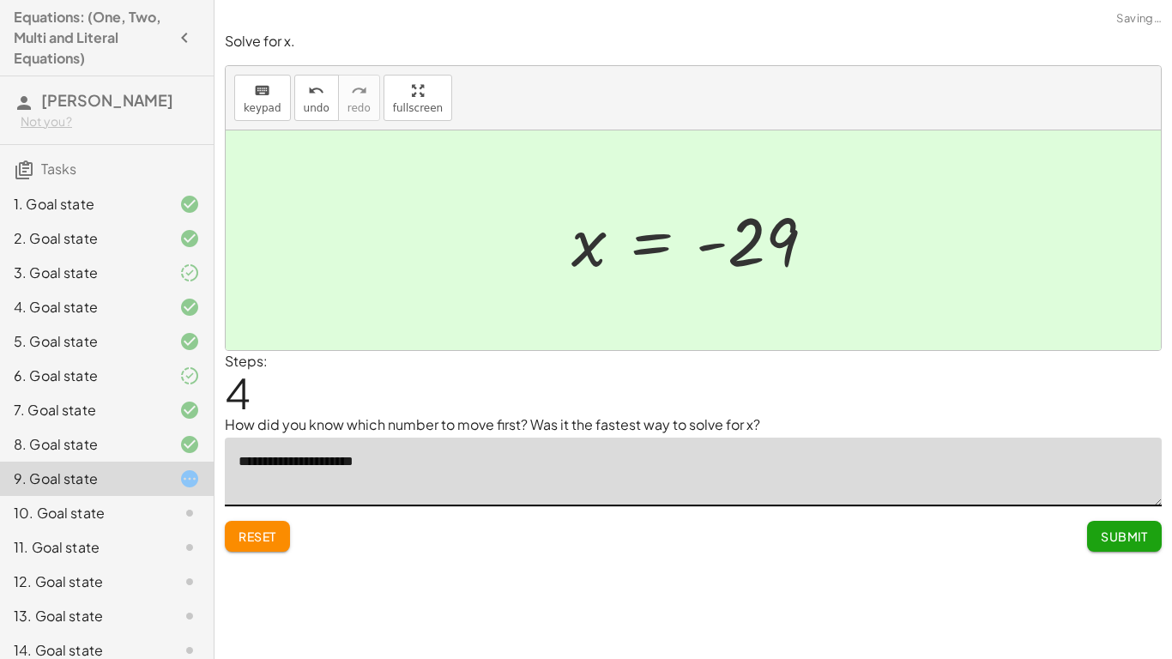
type textarea "**********"
click at [112, 374] on div "6. Goal state" at bounding box center [83, 376] width 138 height 21
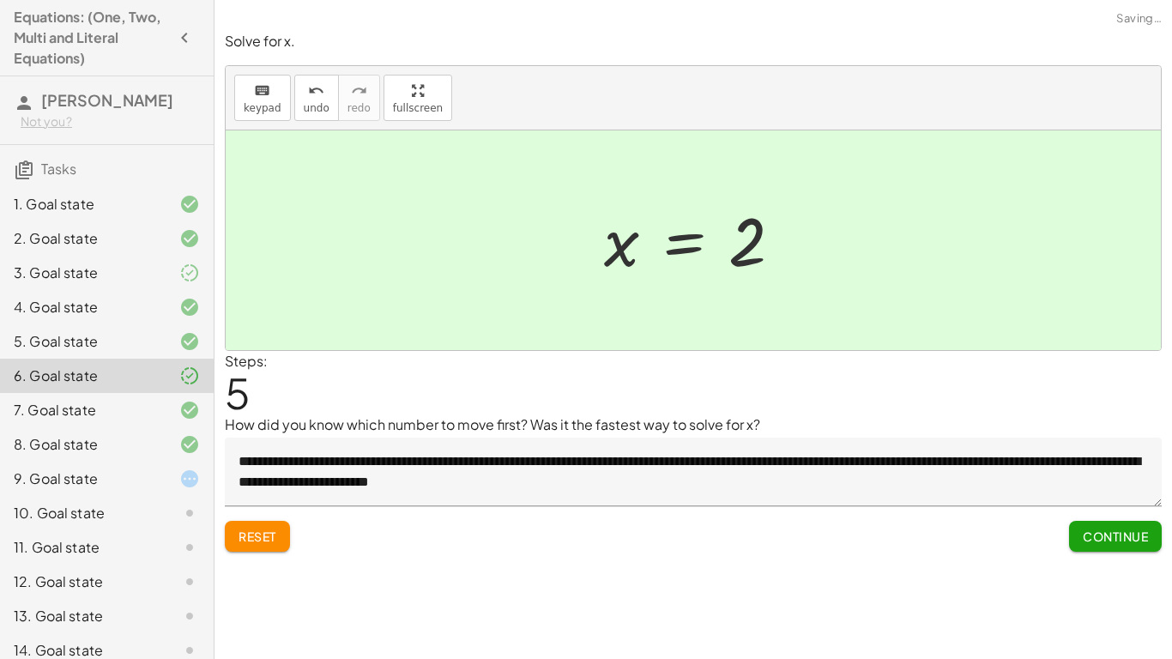
click at [529, 471] on textarea "**********" at bounding box center [693, 472] width 937 height 69
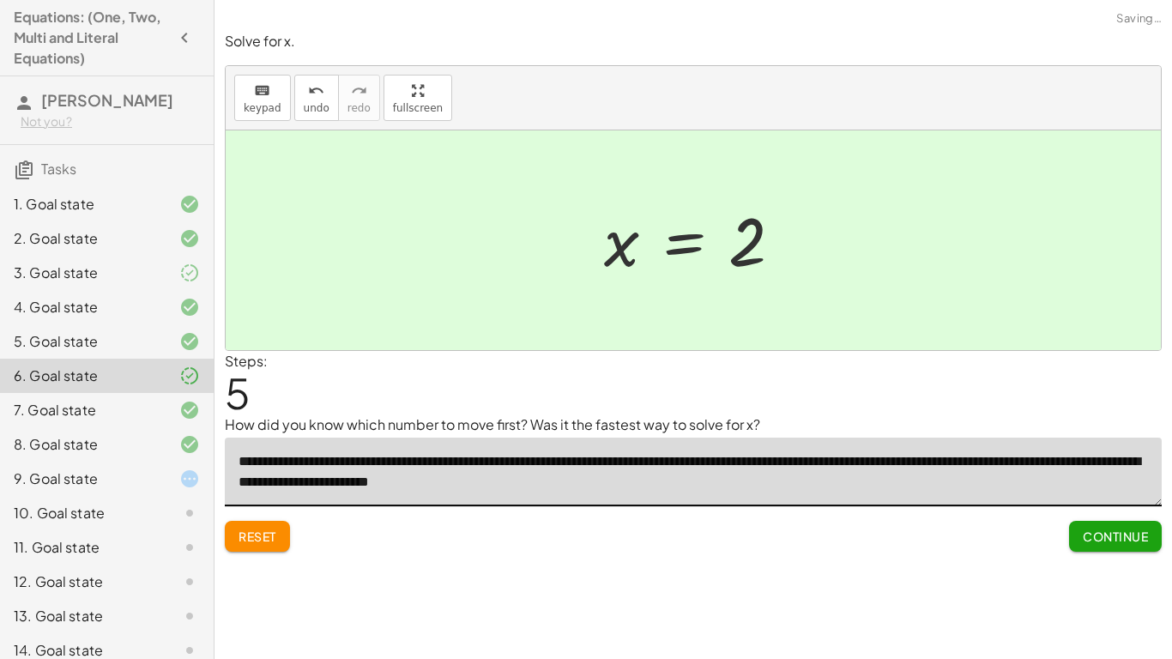
click at [529, 471] on textarea "**********" at bounding box center [693, 472] width 937 height 69
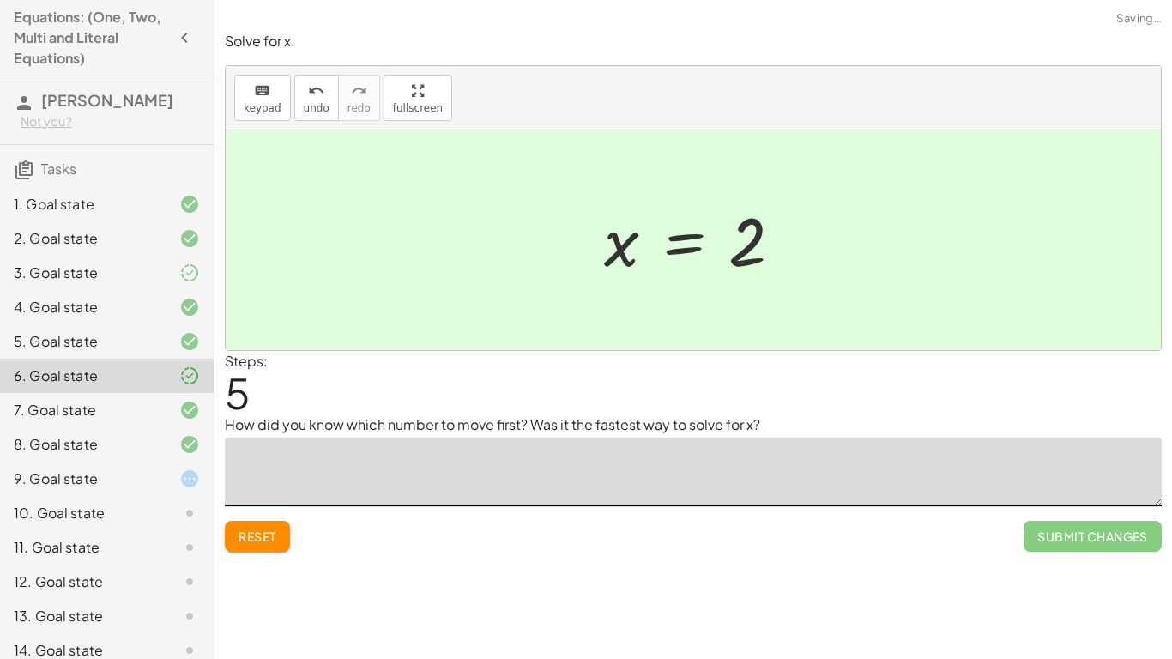
type textarea "**********"
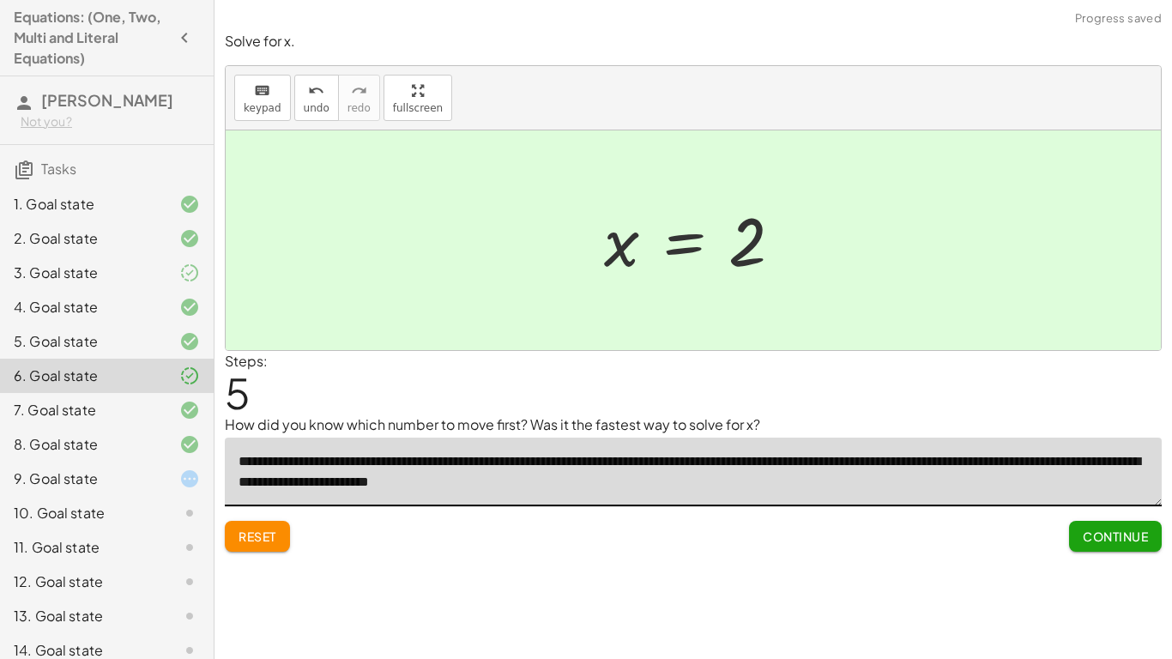
click at [164, 487] on div at bounding box center [176, 479] width 48 height 21
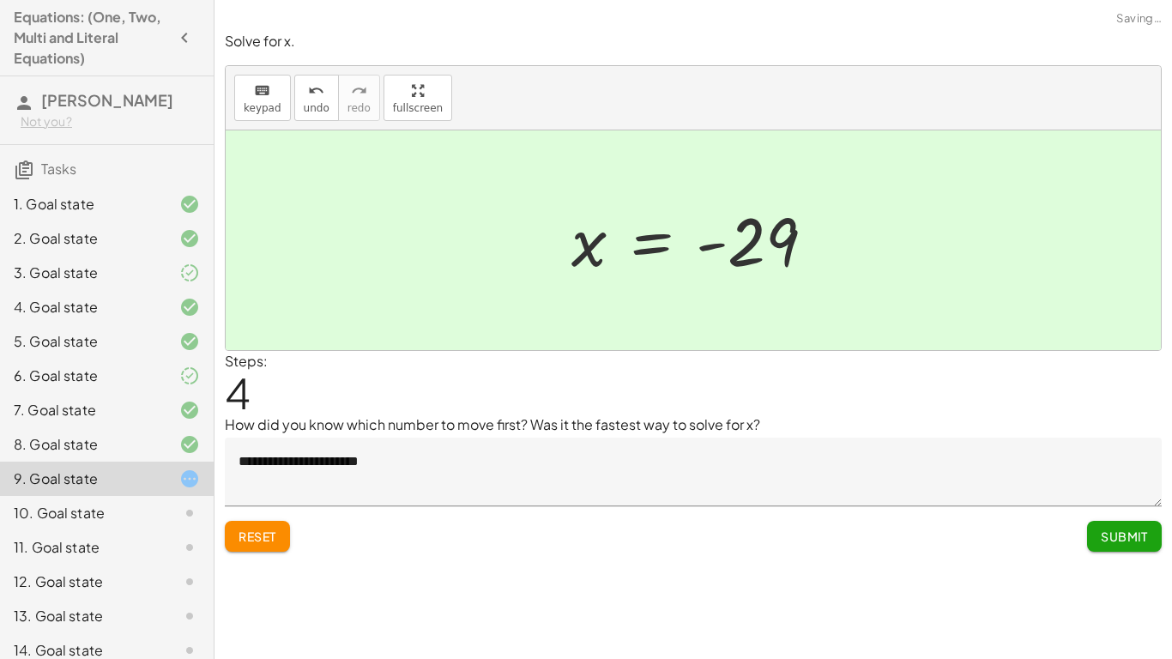
click at [305, 468] on textarea "**********" at bounding box center [693, 472] width 937 height 69
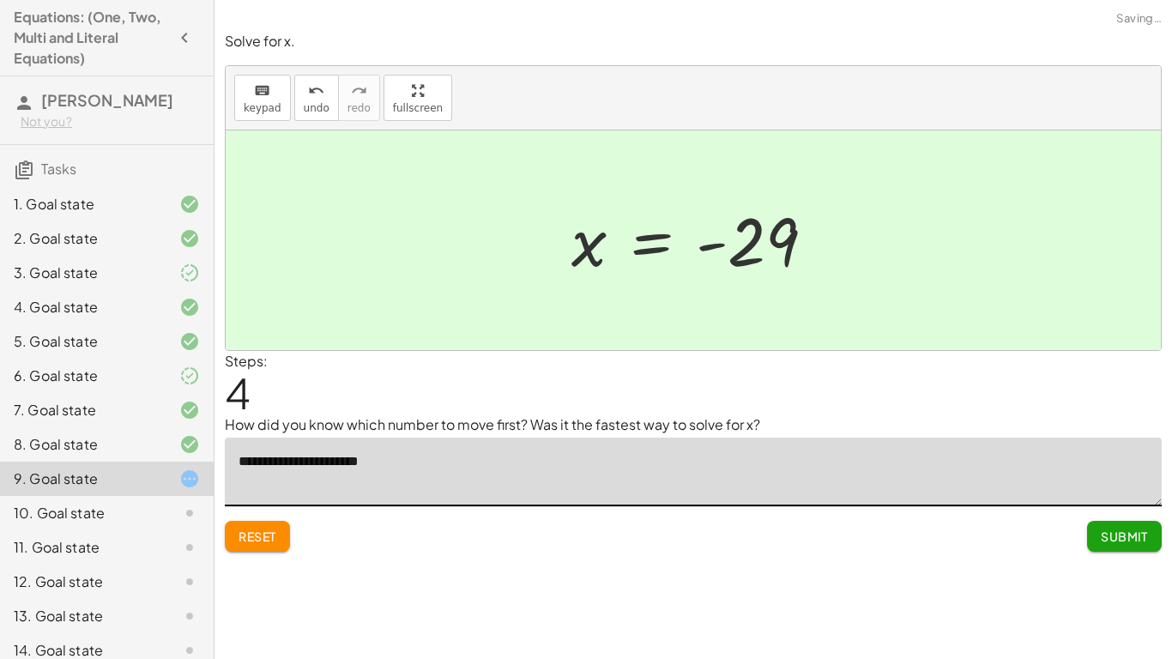
click at [305, 468] on textarea "**********" at bounding box center [693, 472] width 937 height 69
paste textarea "**********"
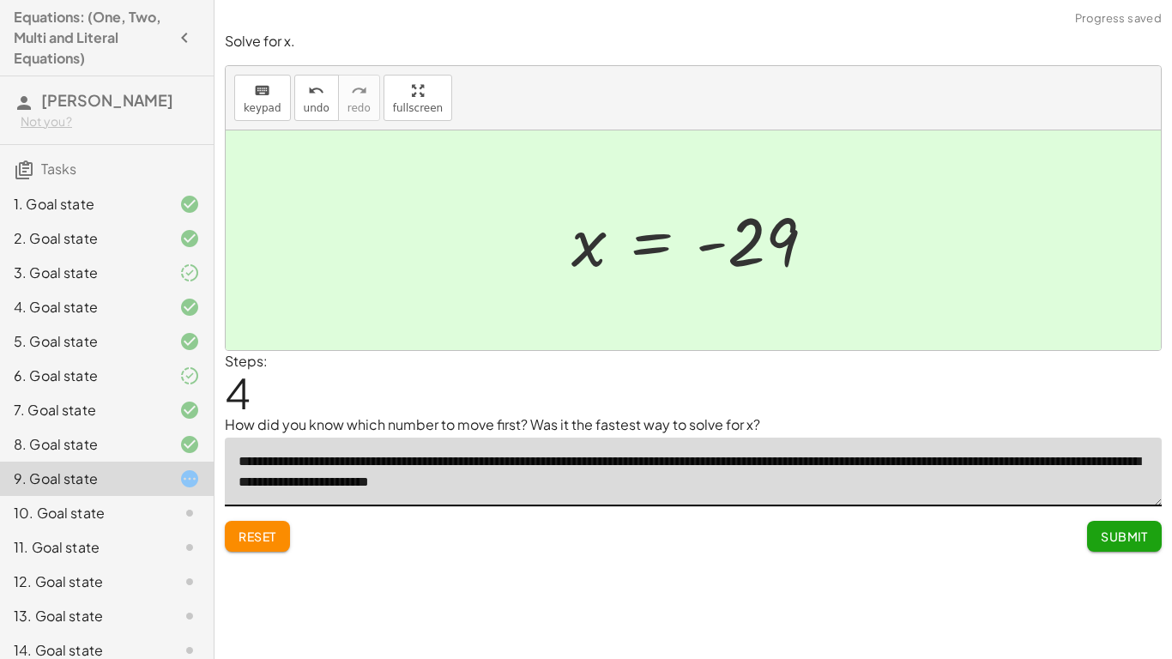
click at [281, 521] on button "Reset" at bounding box center [257, 536] width 65 height 31
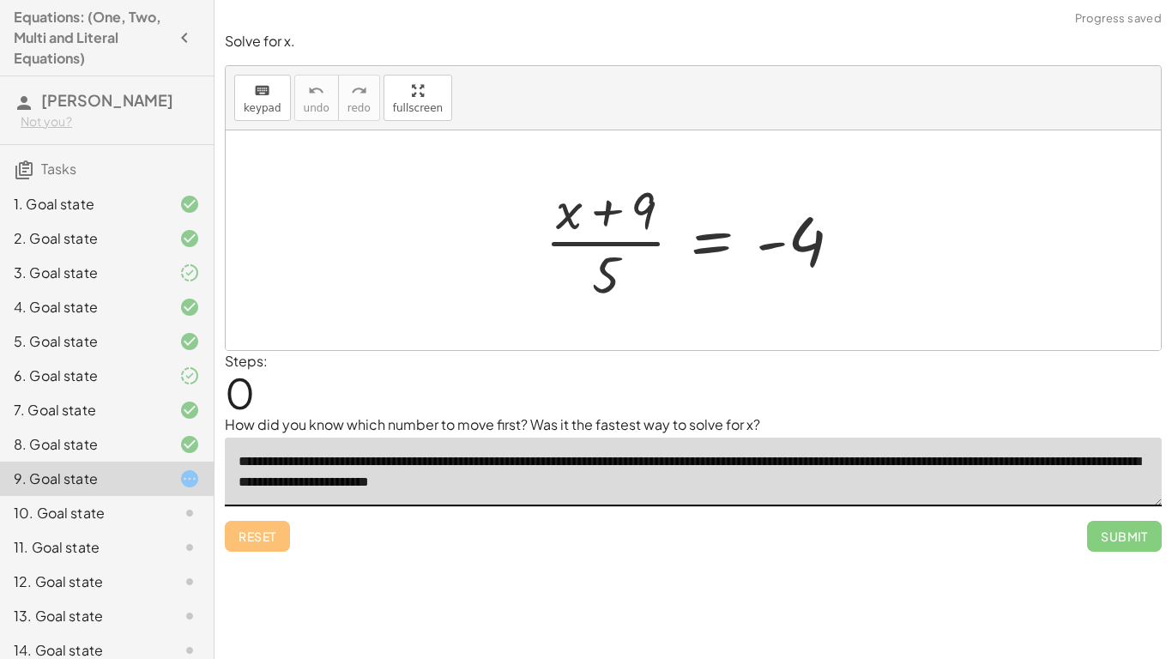
click at [321, 481] on textarea "**********" at bounding box center [693, 472] width 937 height 69
click at [234, 486] on textarea "**********" at bounding box center [693, 472] width 937 height 69
drag, startPoint x: 688, startPoint y: 484, endPoint x: 236, endPoint y: 482, distance: 452.2
click at [236, 482] on textarea "**********" at bounding box center [693, 472] width 937 height 69
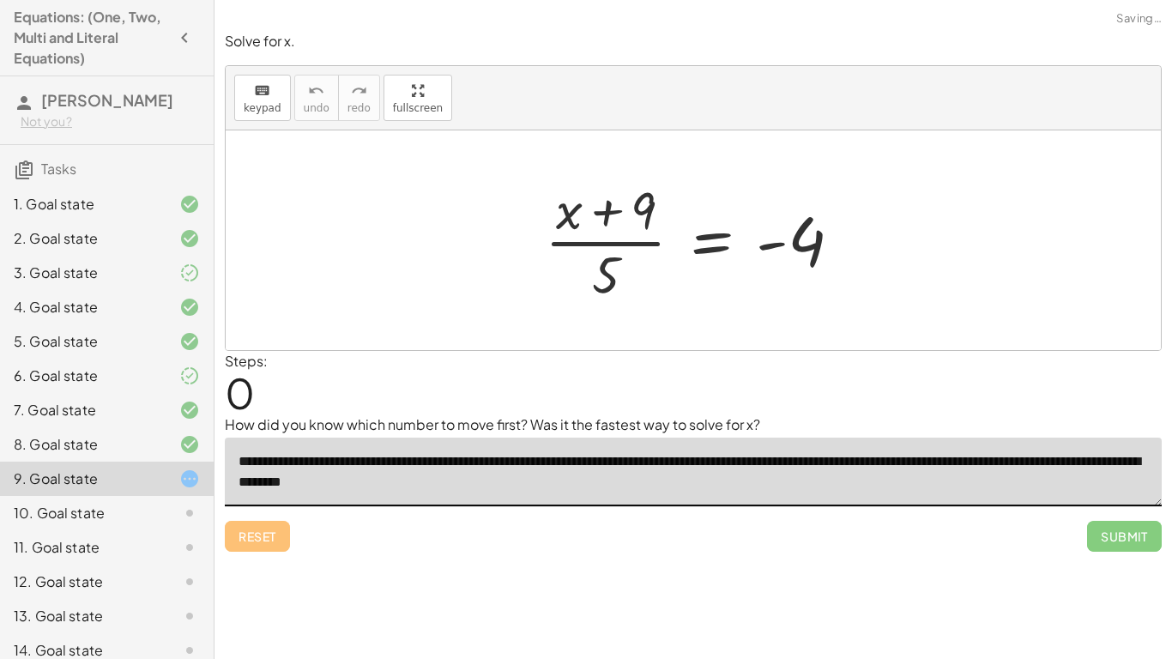
click at [515, 481] on textarea "**********" at bounding box center [693, 472] width 937 height 69
click at [560, 484] on textarea "**********" at bounding box center [693, 472] width 937 height 69
click at [625, 475] on textarea "**********" at bounding box center [693, 472] width 937 height 69
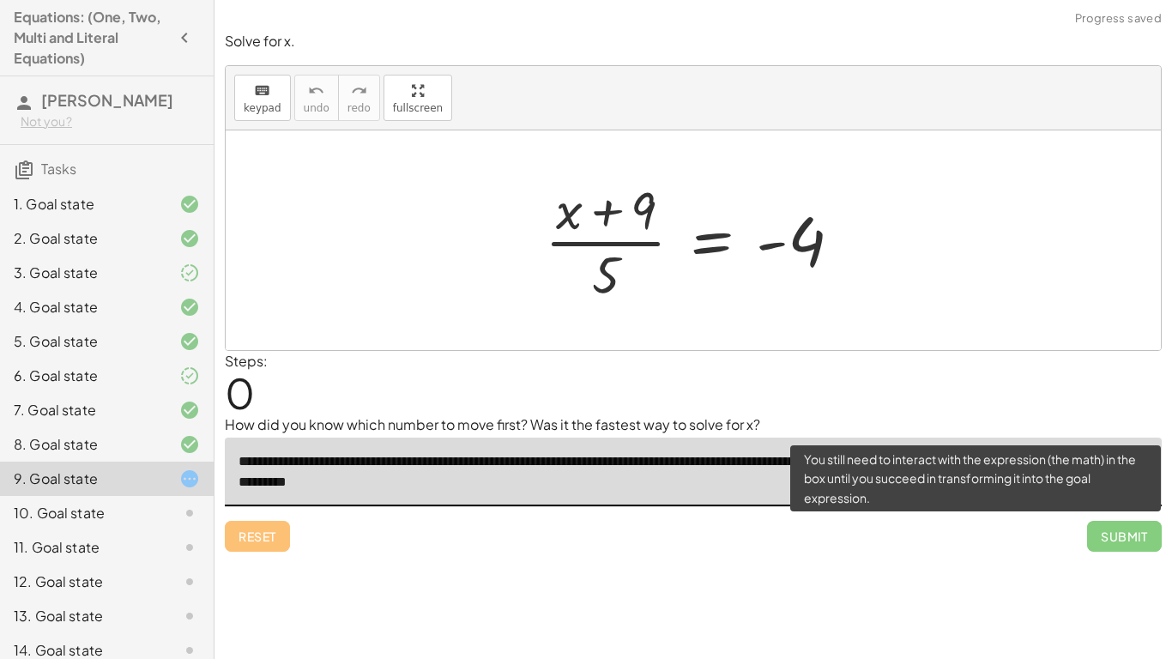
type textarea "**********"
click at [1127, 541] on span "Submit" at bounding box center [1124, 536] width 75 height 31
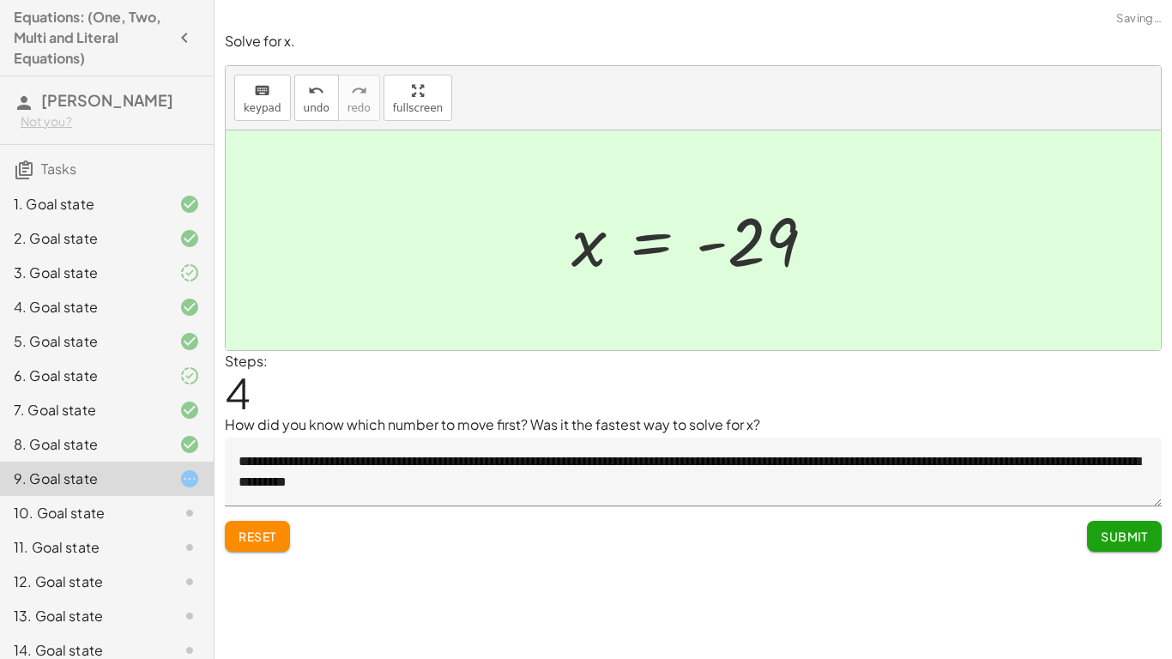
click at [1135, 542] on span "Submit" at bounding box center [1124, 536] width 47 height 15
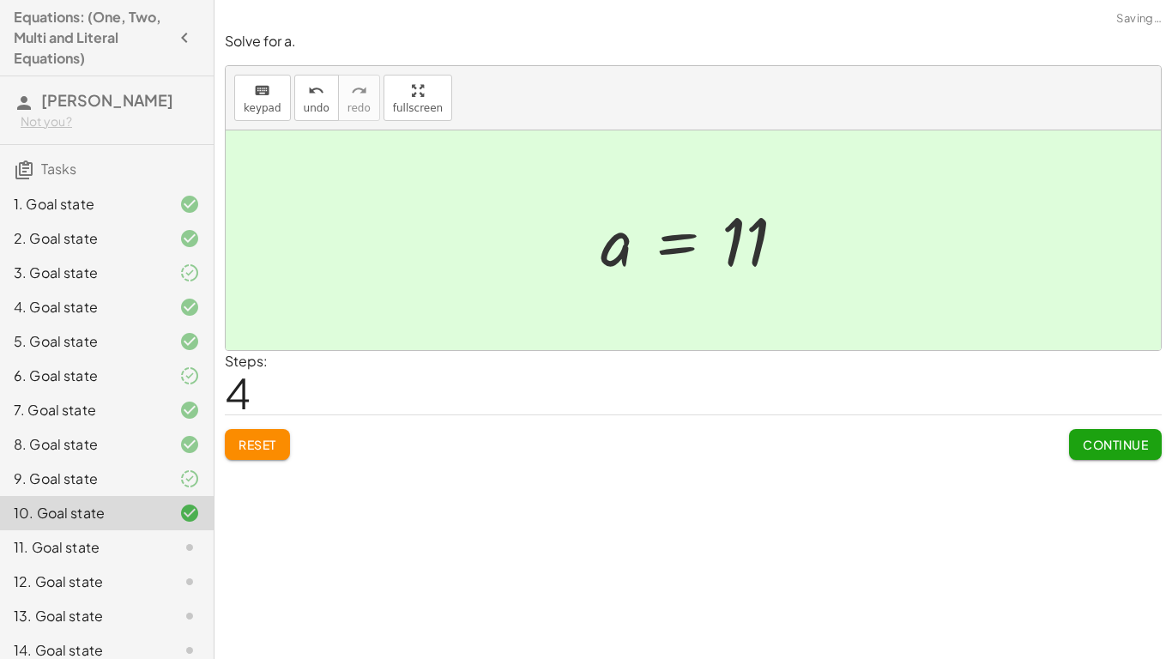
click at [1135, 460] on button "Continue" at bounding box center [1115, 444] width 93 height 31
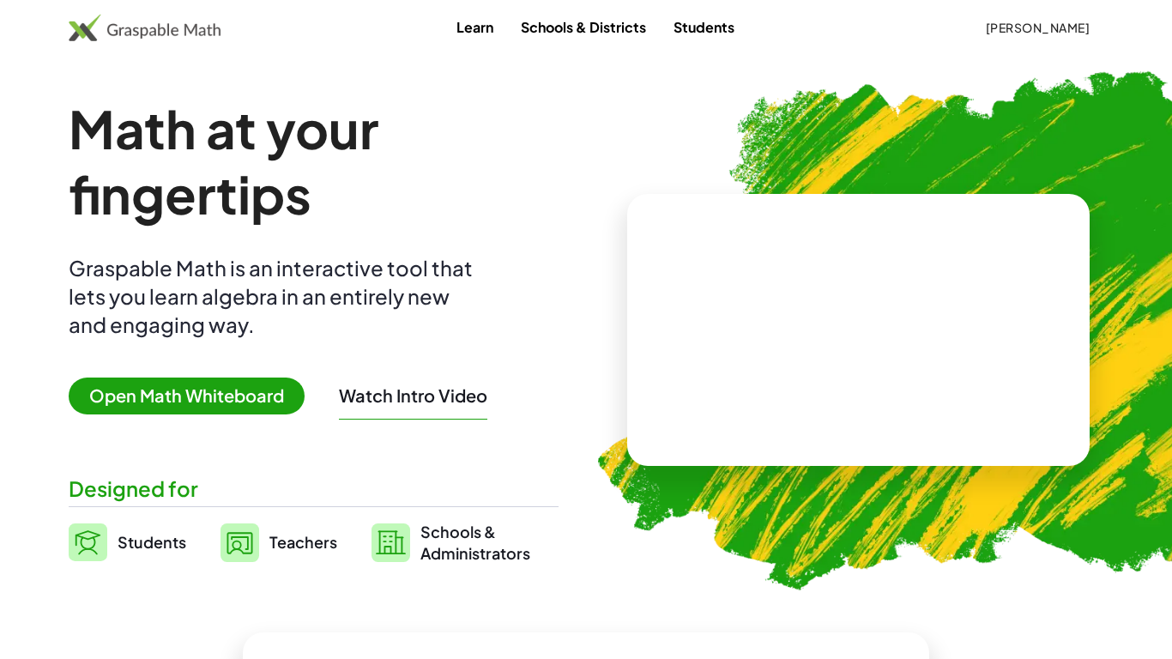
click at [1043, 22] on span "[PERSON_NAME]" at bounding box center [1037, 27] width 105 height 15
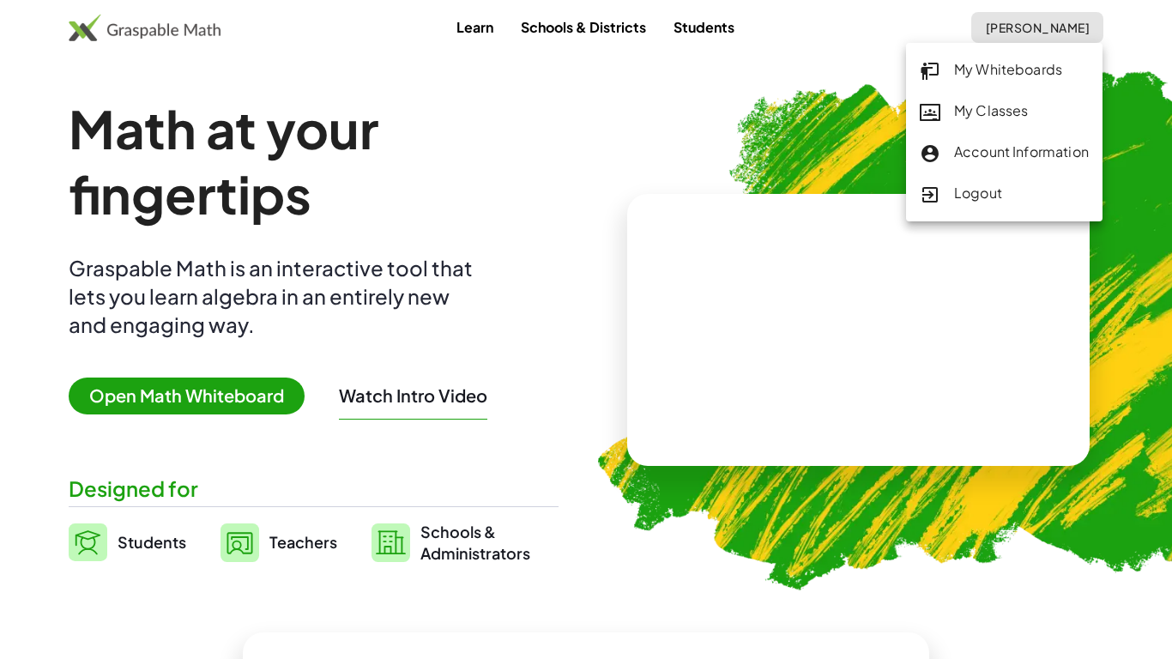
click at [1038, 35] on button "[PERSON_NAME]" at bounding box center [1037, 27] width 132 height 31
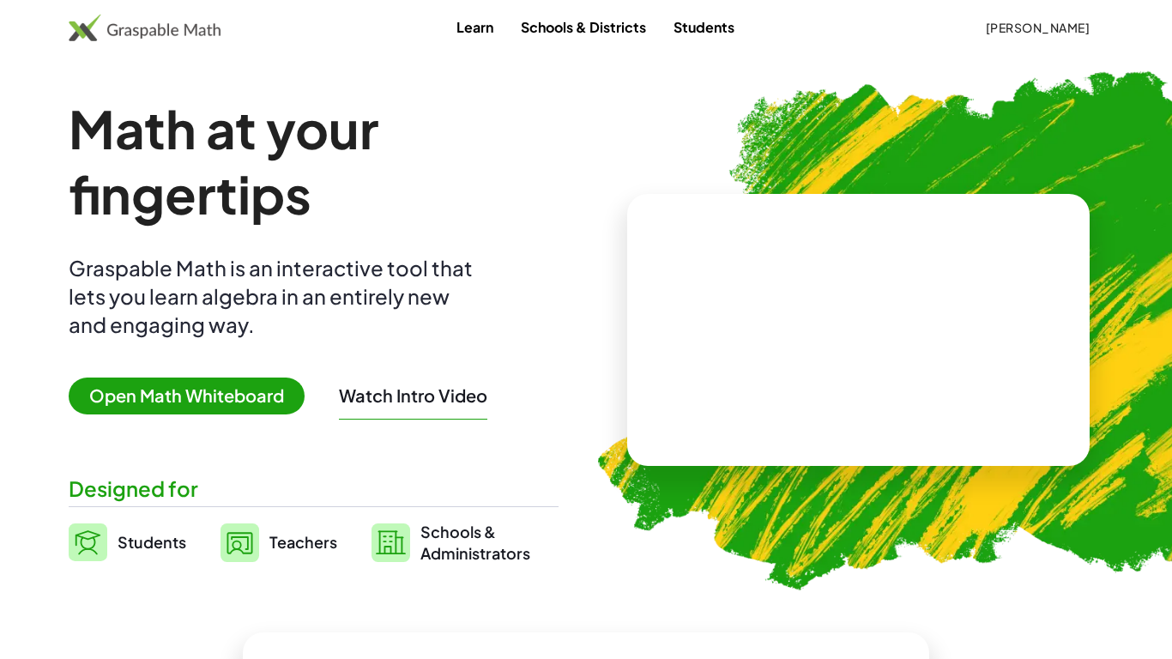
click at [179, 16] on img at bounding box center [145, 27] width 152 height 27
click at [988, 332] on video at bounding box center [858, 330] width 257 height 129
drag, startPoint x: 847, startPoint y: 318, endPoint x: 718, endPoint y: 326, distance: 129.0
click at [718, 326] on div "+ · 3 · 5 + 2 + · 3 · 5" at bounding box center [855, 313] width 293 height 137
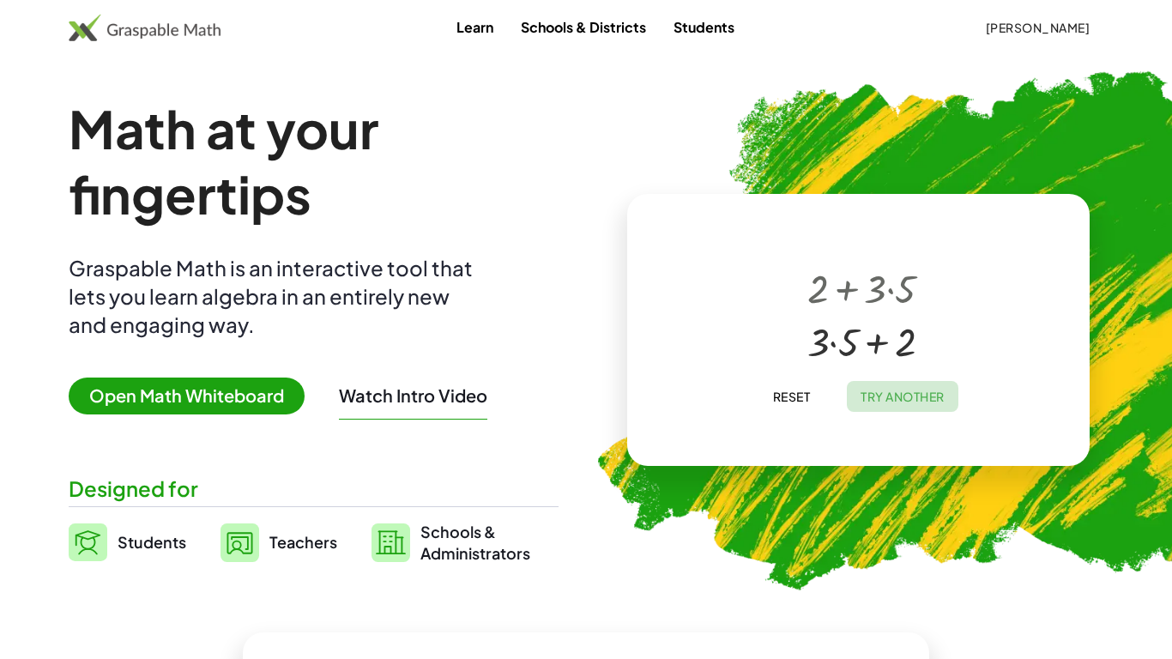
click at [912, 405] on button "Try Another" at bounding box center [903, 396] width 112 height 31
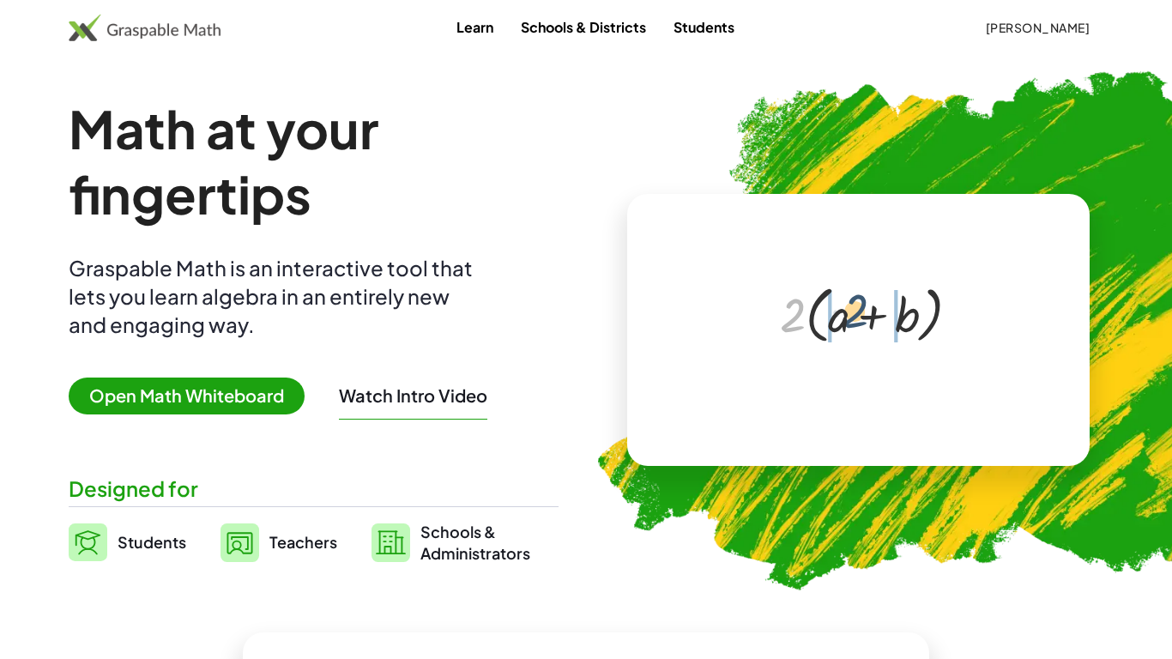
drag, startPoint x: 799, startPoint y: 314, endPoint x: 862, endPoint y: 310, distance: 63.6
click at [862, 310] on div at bounding box center [861, 313] width 181 height 70
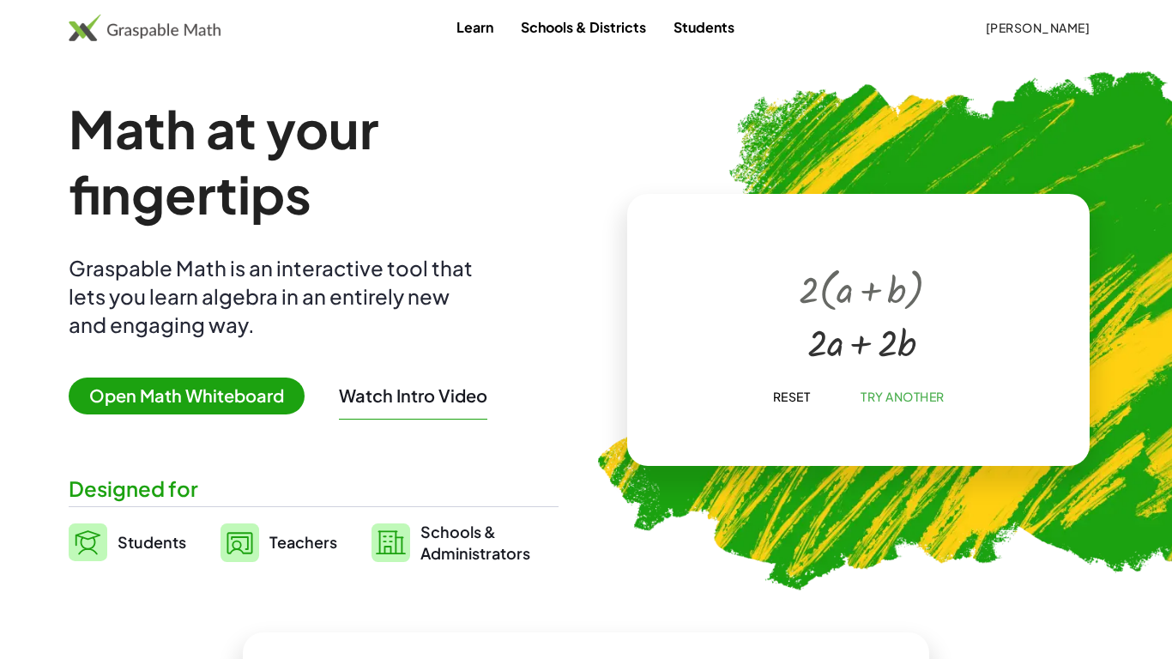
click at [1042, 17] on button "[PERSON_NAME]" at bounding box center [1037, 27] width 132 height 31
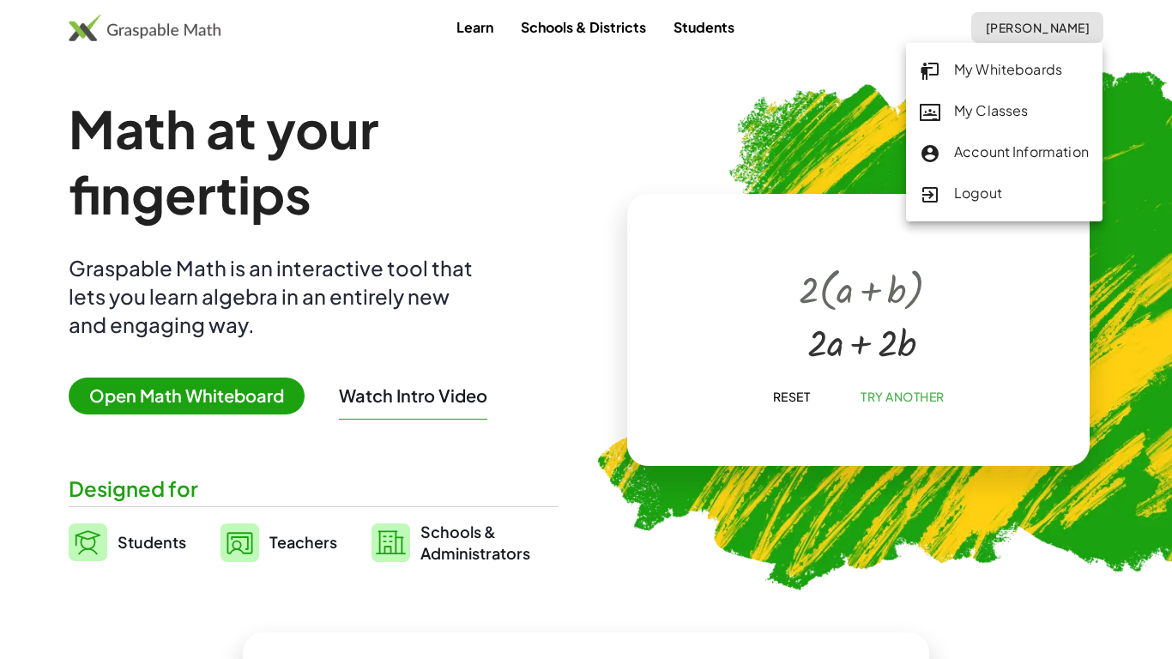
click at [1026, 127] on link "My Classes" at bounding box center [1004, 111] width 197 height 41
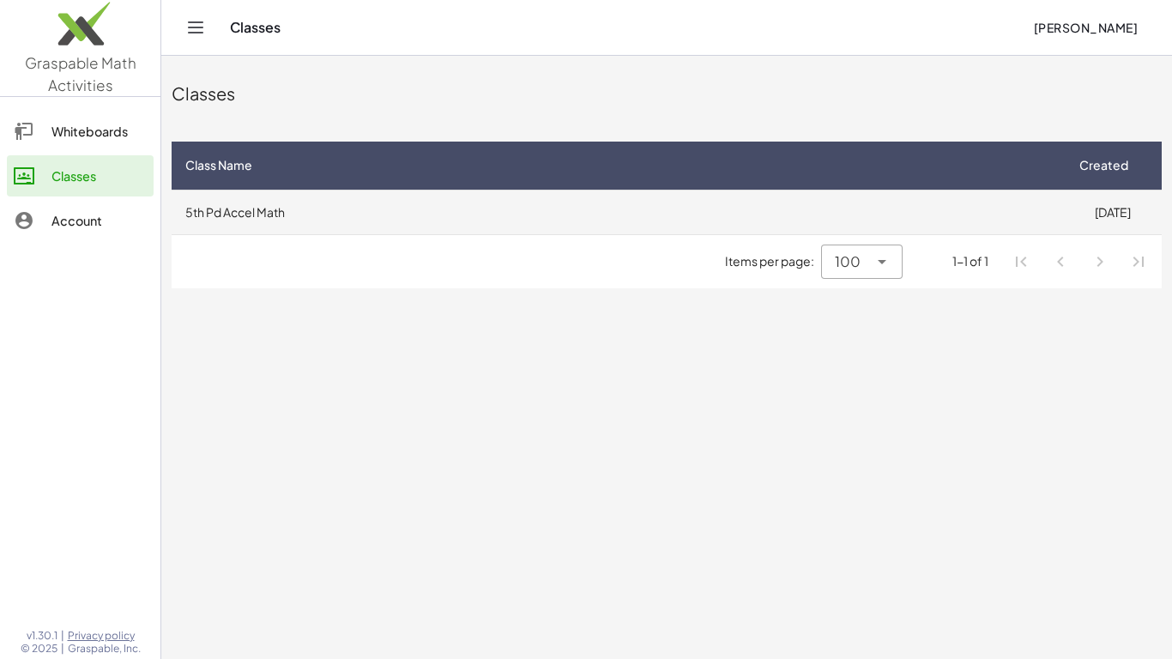
click at [737, 204] on td "5th Pd Accel Math" at bounding box center [618, 212] width 892 height 45
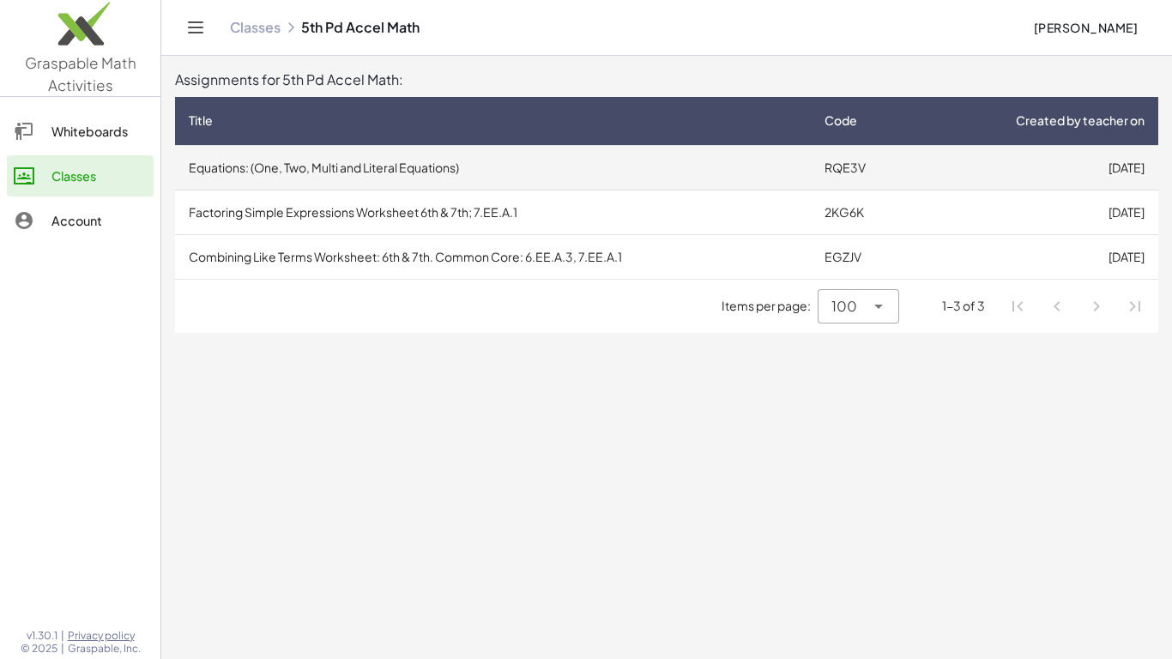
click at [656, 173] on td "Equations: (One, Two, Multi and Literal Equations)" at bounding box center [493, 167] width 636 height 45
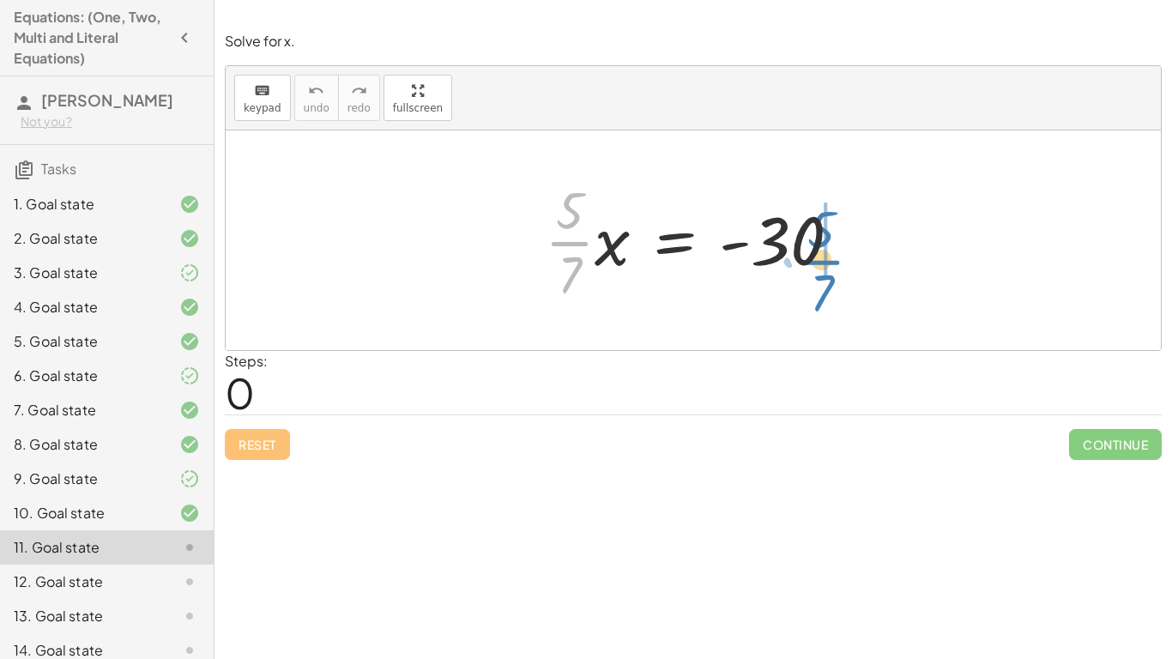
drag, startPoint x: 562, startPoint y: 240, endPoint x: 814, endPoint y: 257, distance: 252.0
click at [814, 257] on div at bounding box center [699, 240] width 327 height 132
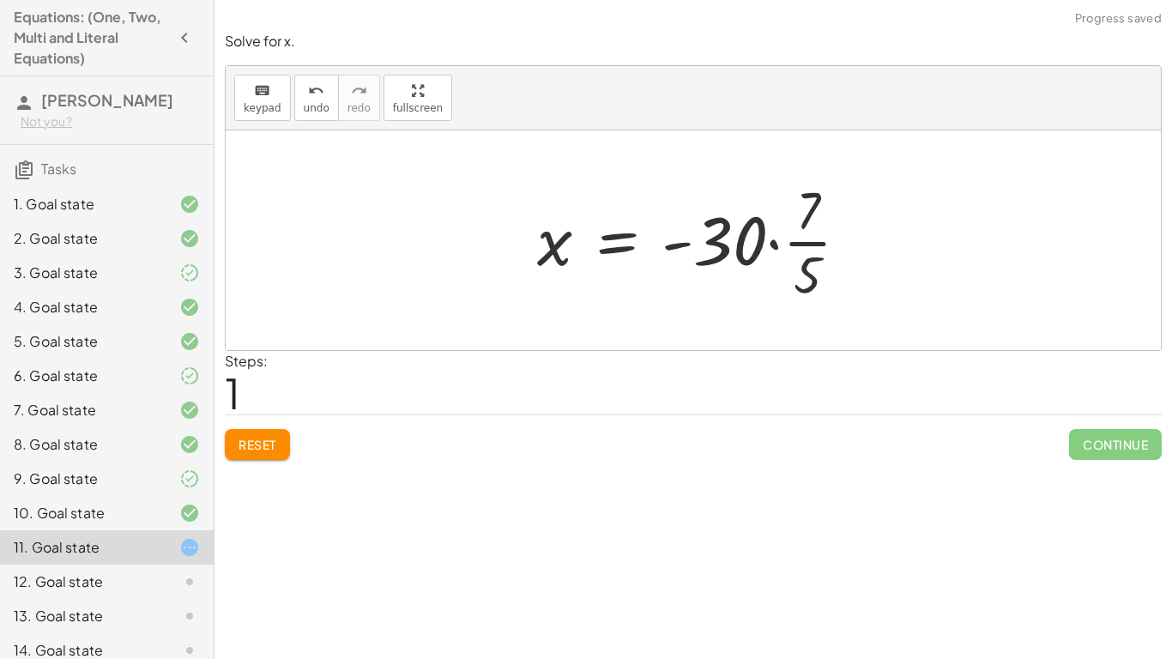
click at [810, 252] on div at bounding box center [700, 240] width 343 height 132
click at [775, 244] on div at bounding box center [700, 240] width 343 height 132
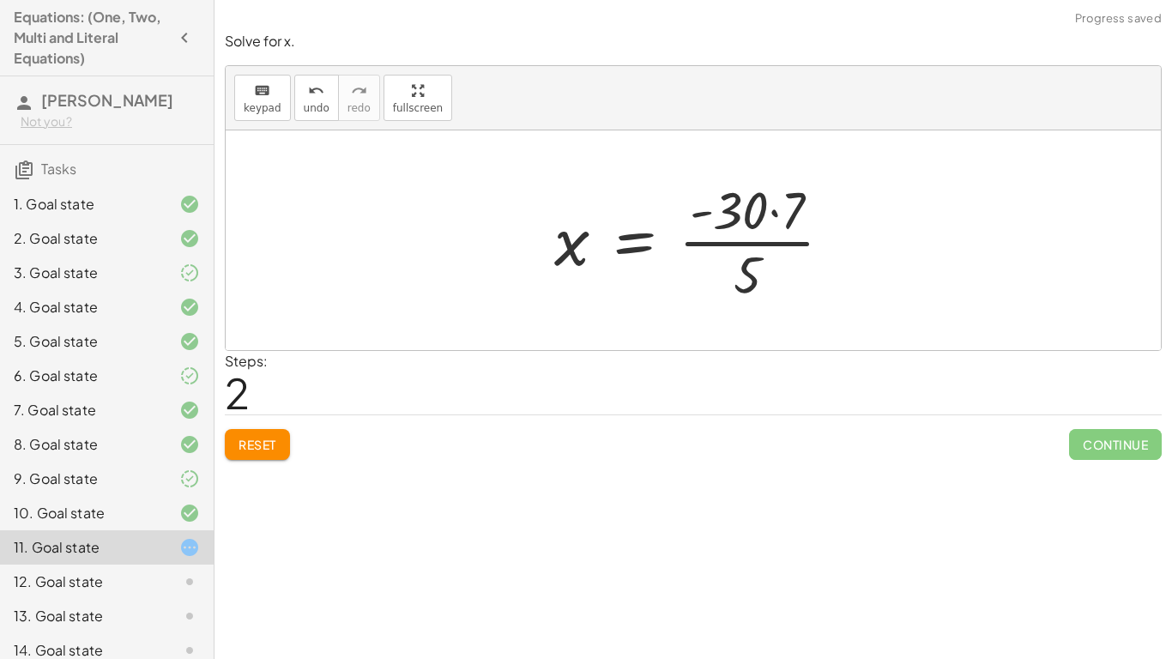
click at [777, 212] on div at bounding box center [700, 240] width 309 height 132
click at [750, 242] on div at bounding box center [691, 240] width 289 height 132
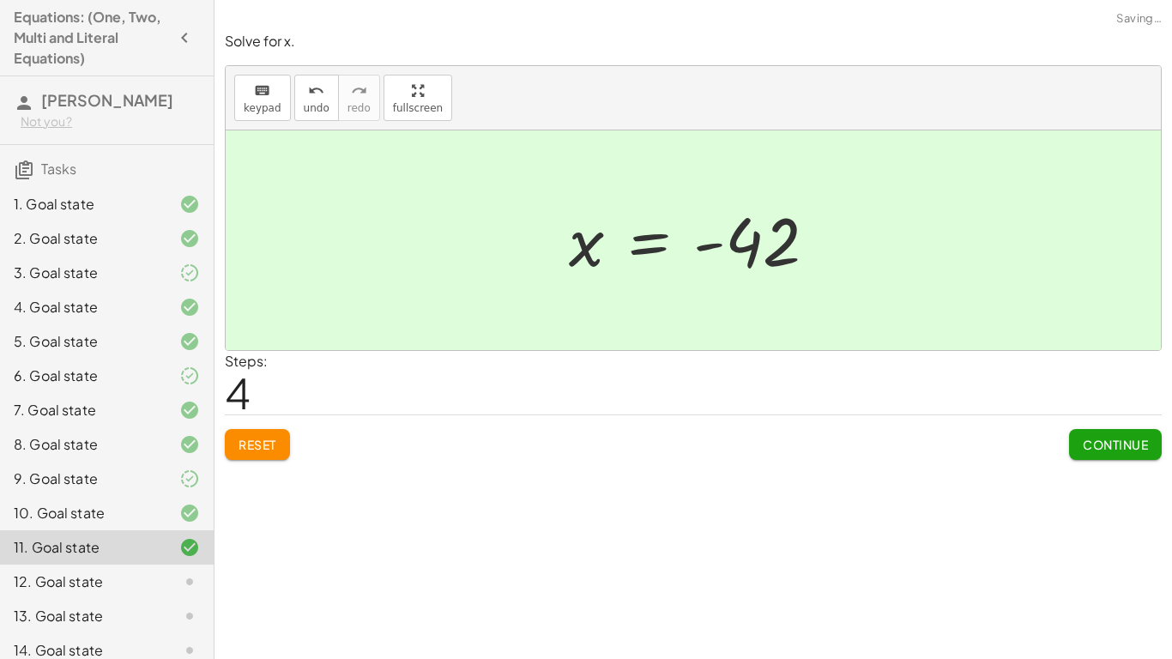
click at [1107, 439] on span "Continue" at bounding box center [1115, 444] width 65 height 15
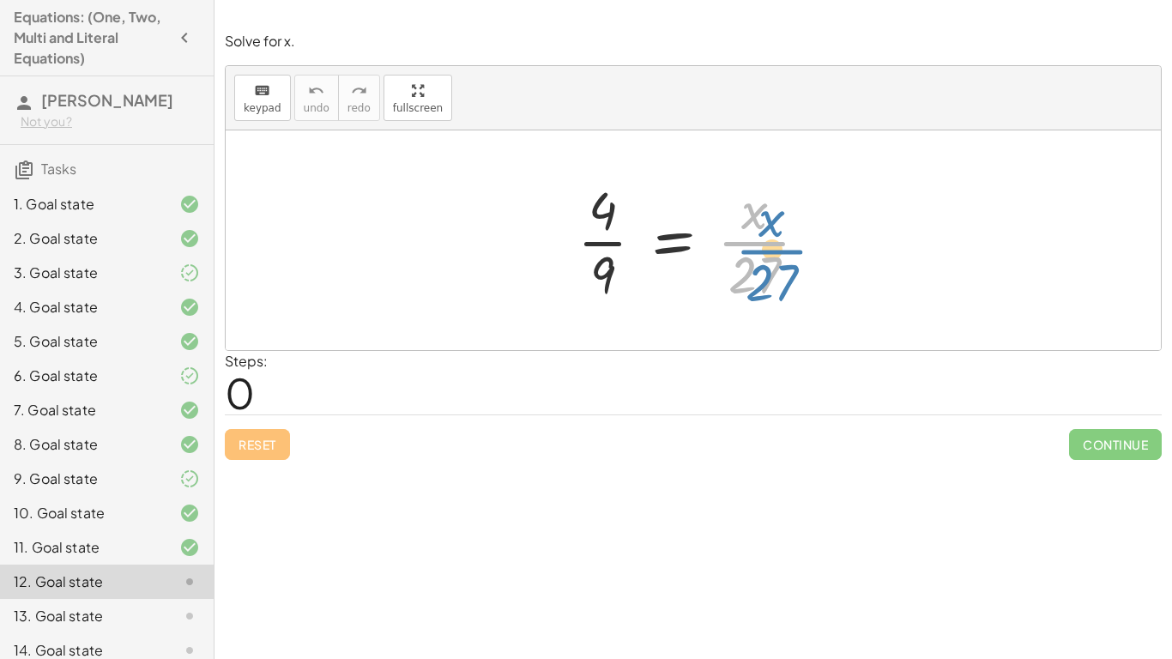
click at [741, 247] on div at bounding box center [699, 240] width 261 height 132
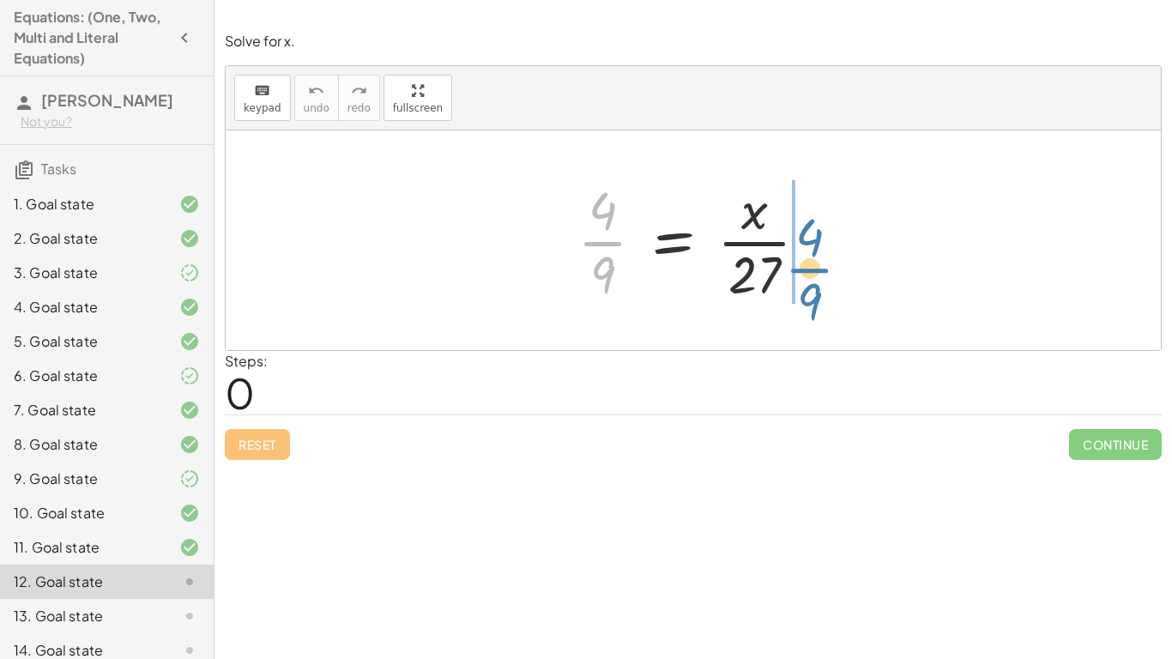
drag, startPoint x: 608, startPoint y: 245, endPoint x: 810, endPoint y: 271, distance: 203.4
click at [810, 271] on div at bounding box center [699, 240] width 261 height 132
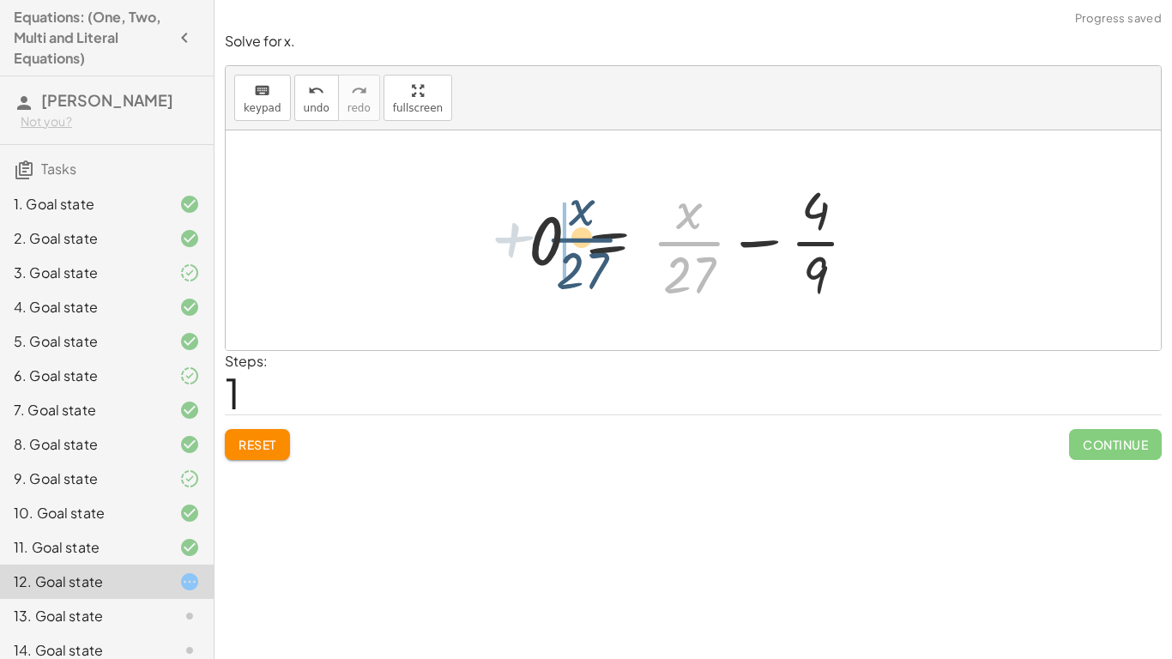
drag, startPoint x: 707, startPoint y: 244, endPoint x: 547, endPoint y: 243, distance: 160.5
click at [547, 243] on div at bounding box center [700, 240] width 360 height 132
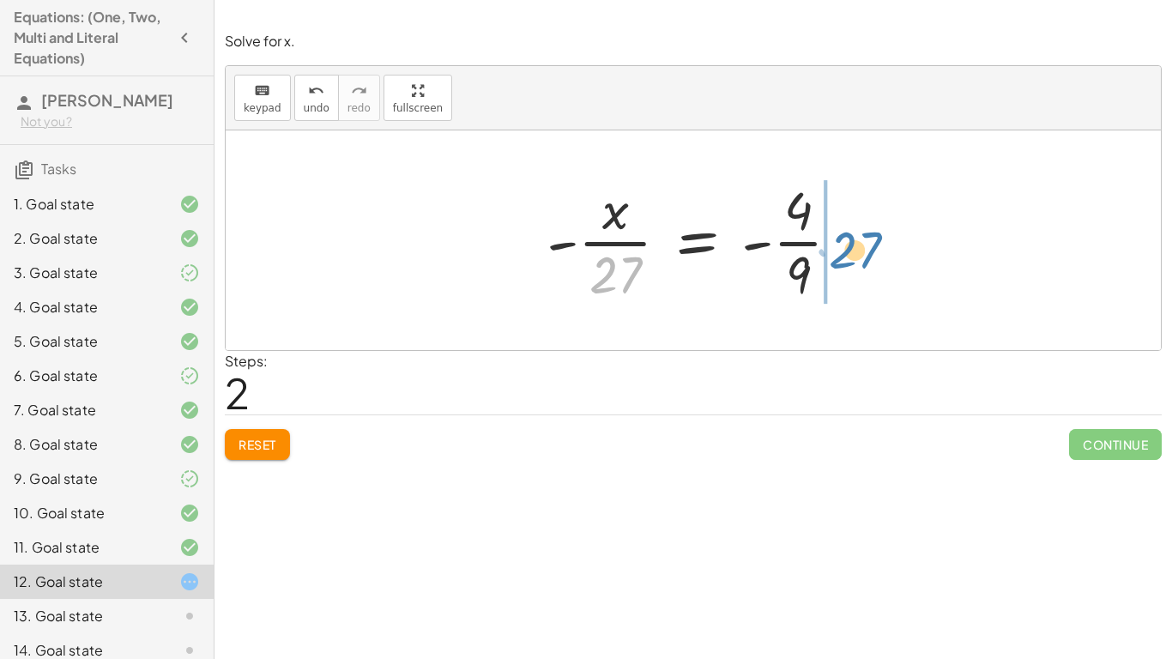
drag, startPoint x: 630, startPoint y: 275, endPoint x: 863, endPoint y: 249, distance: 234.8
click at [863, 249] on div "· 4 · 9 = · x · 27 0 = + · x · 27 − · 4 · 9 − · x · 27 + 0 = - · 4 · 9 · 27 · 4…" at bounding box center [694, 240] width 346 height 141
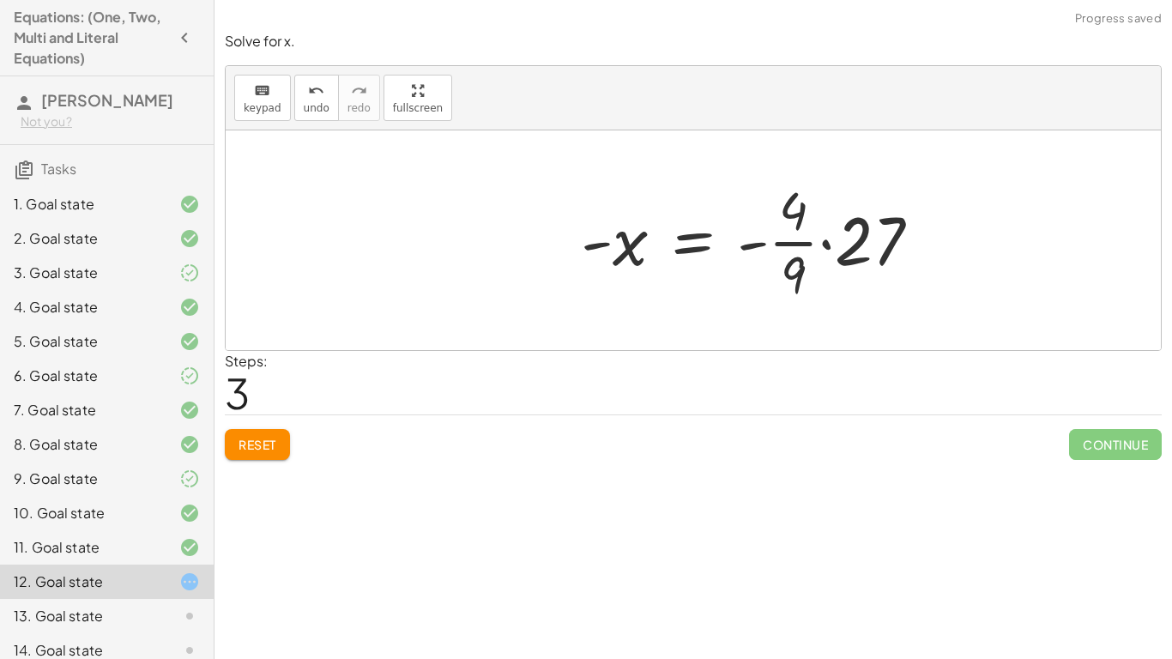
click at [826, 245] on div at bounding box center [757, 240] width 371 height 132
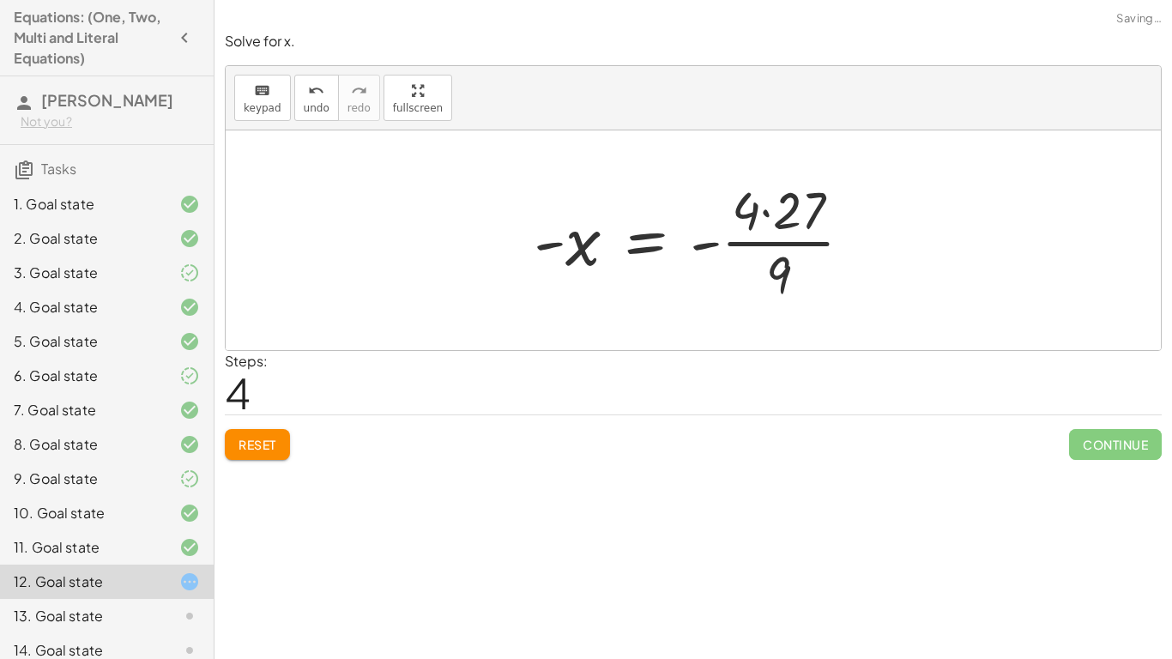
click at [769, 215] on div at bounding box center [699, 240] width 349 height 132
click at [778, 246] on div at bounding box center [699, 240] width 331 height 132
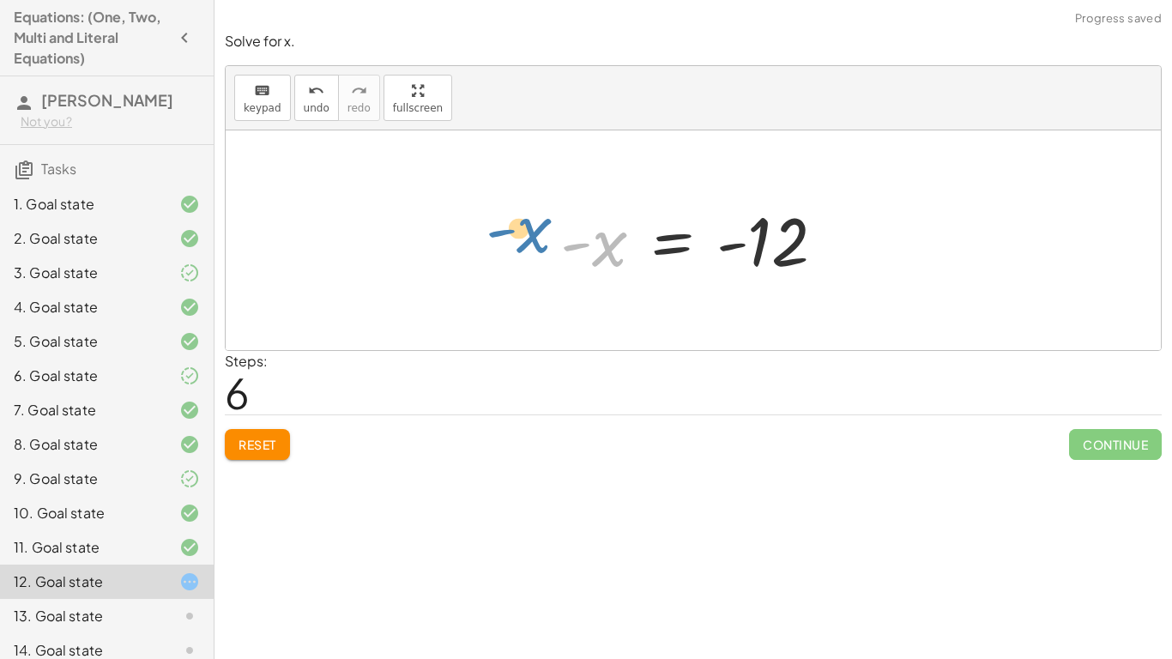
drag, startPoint x: 604, startPoint y: 252, endPoint x: 572, endPoint y: 257, distance: 32.2
click at [572, 257] on div at bounding box center [700, 240] width 296 height 85
drag, startPoint x: 566, startPoint y: 250, endPoint x: 729, endPoint y: 275, distance: 164.9
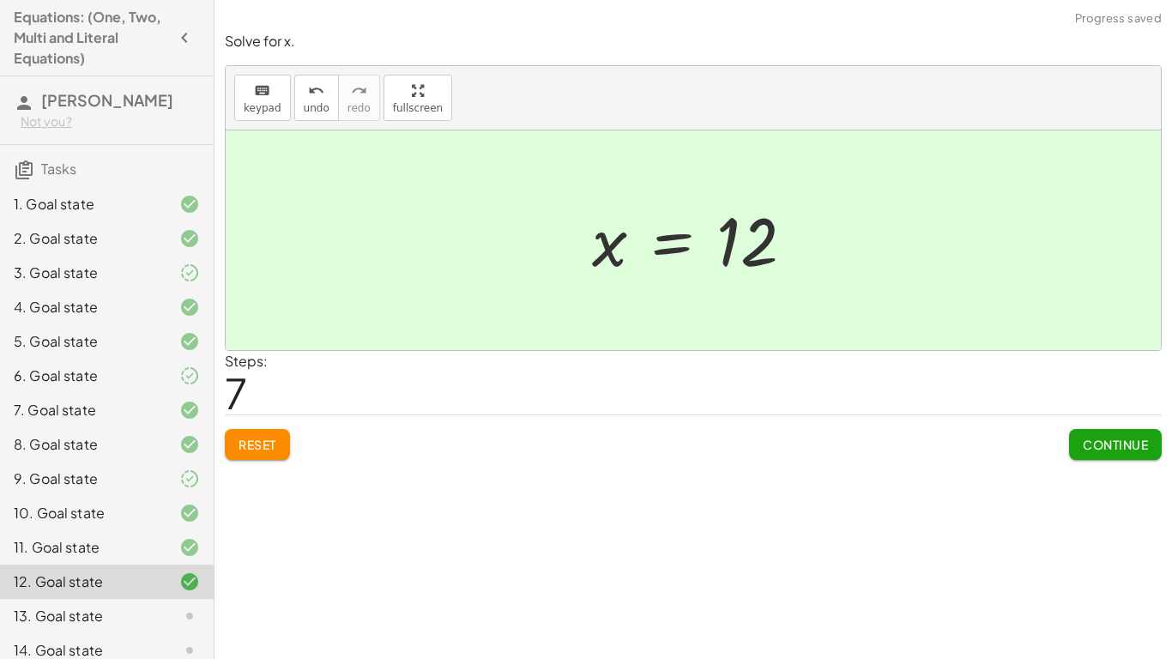
click at [1074, 435] on button "Continue" at bounding box center [1115, 444] width 93 height 31
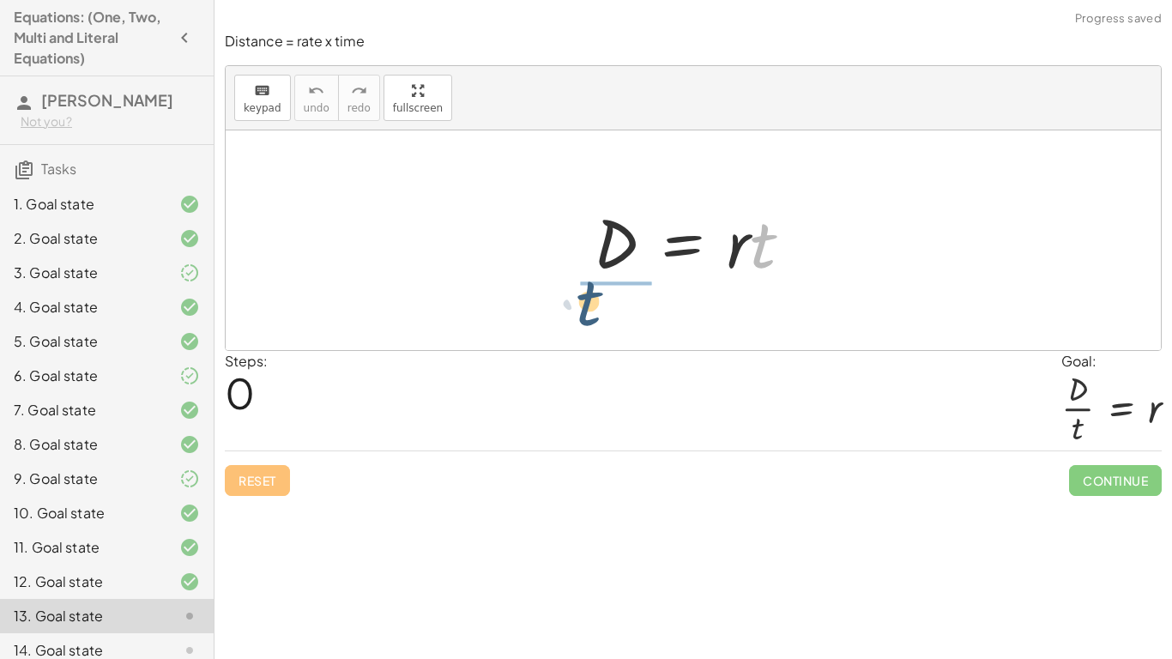
drag, startPoint x: 763, startPoint y: 263, endPoint x: 588, endPoint y: 314, distance: 182.5
click at [588, 314] on div "· t D = · r · t" at bounding box center [693, 240] width 935 height 220
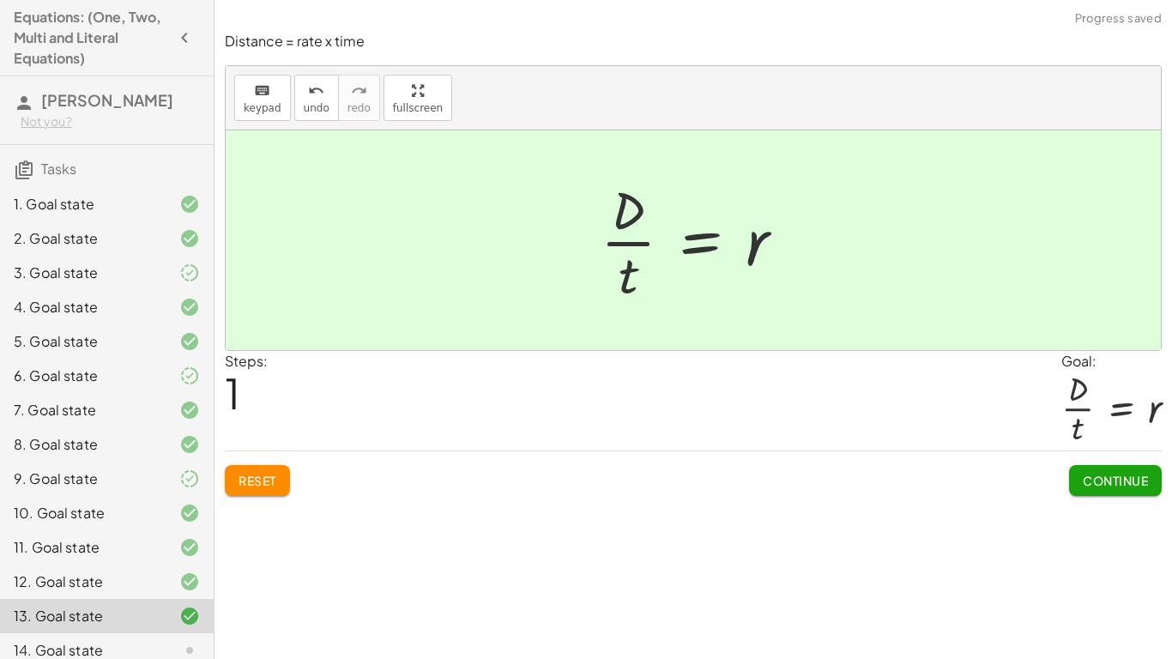
click at [1119, 469] on button "Continue" at bounding box center [1115, 480] width 93 height 31
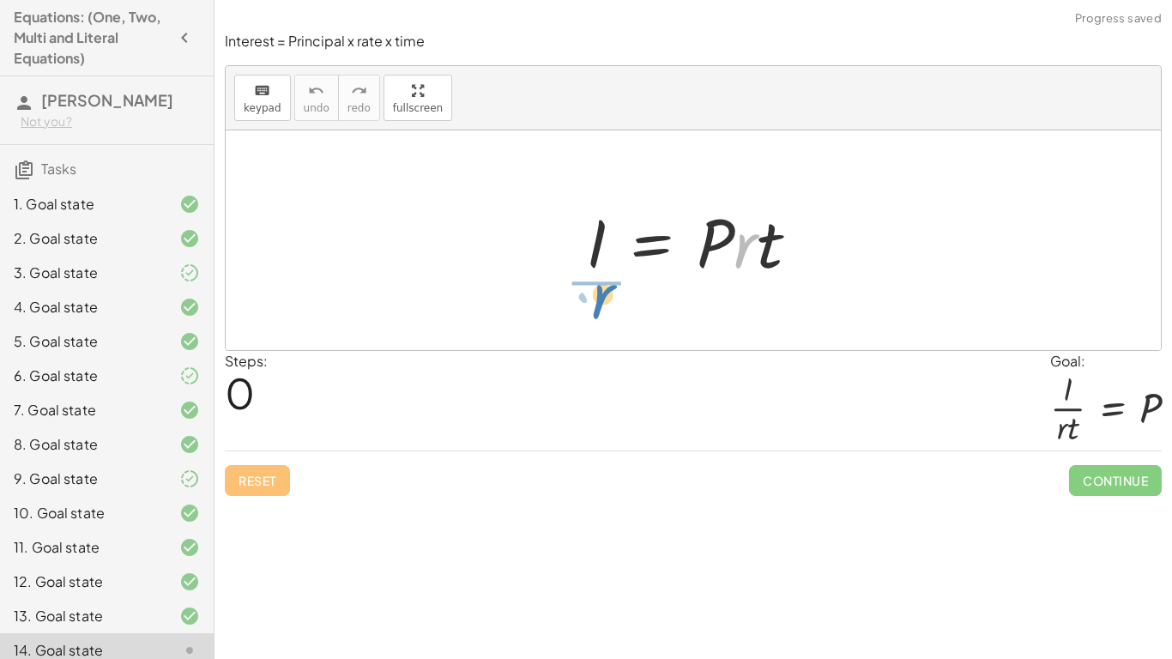
drag, startPoint x: 747, startPoint y: 245, endPoint x: 606, endPoint y: 295, distance: 149.6
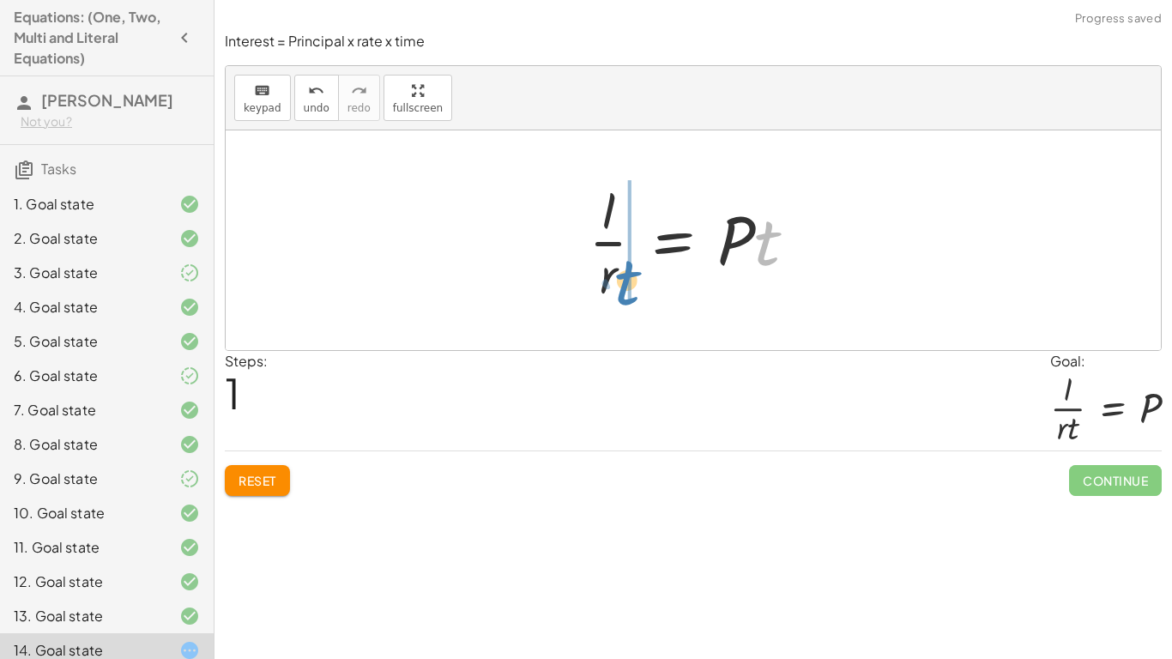
drag, startPoint x: 747, startPoint y: 257, endPoint x: 611, endPoint y: 297, distance: 141.5
click at [611, 297] on div at bounding box center [699, 240] width 239 height 132
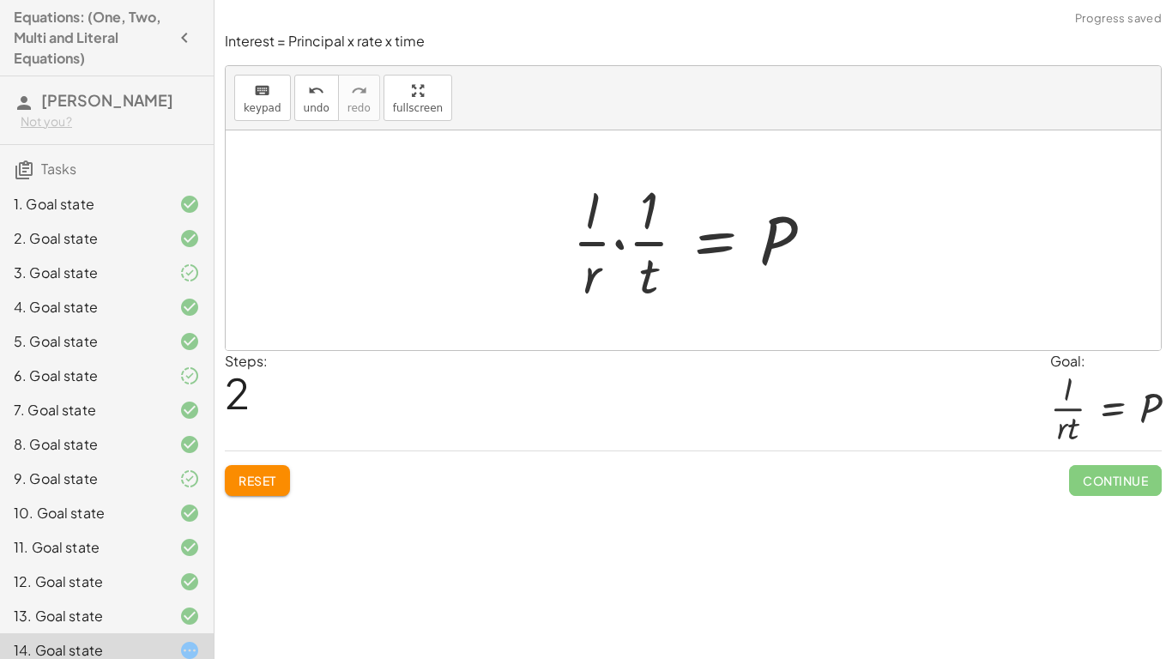
click at [615, 251] on div at bounding box center [699, 240] width 271 height 132
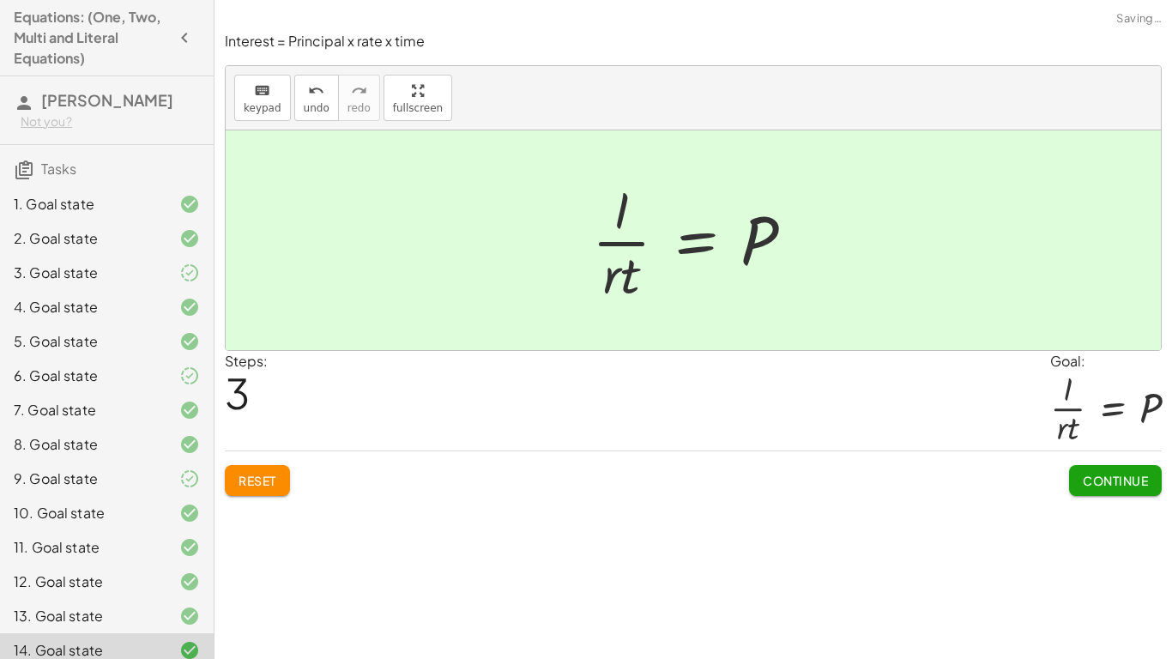
click at [1091, 469] on button "Continue" at bounding box center [1115, 480] width 93 height 31
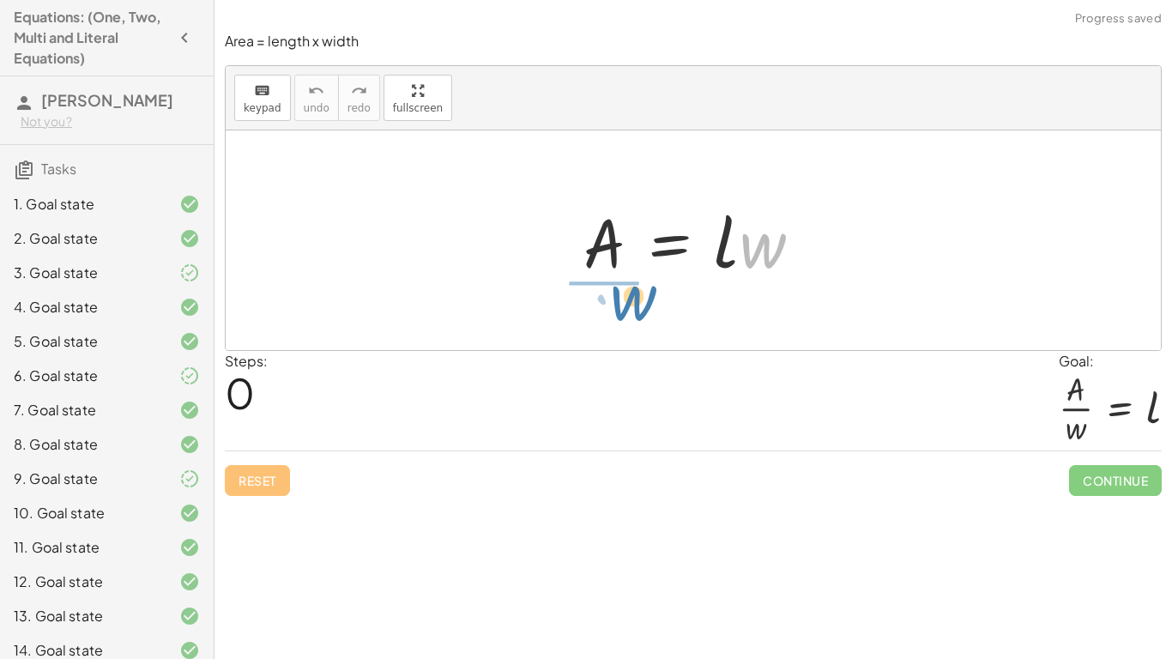
drag, startPoint x: 777, startPoint y: 257, endPoint x: 643, endPoint y: 306, distance: 142.8
click at [643, 306] on div "· w A = · l · w" at bounding box center [693, 240] width 935 height 220
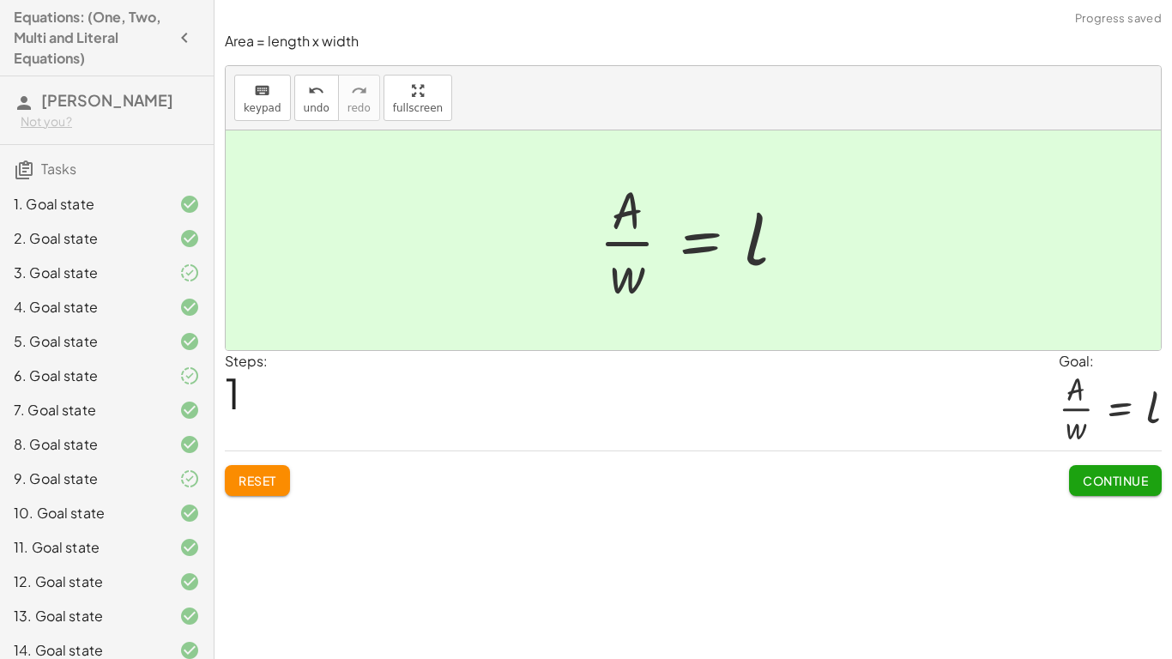
click at [1077, 483] on button "Continue" at bounding box center [1115, 480] width 93 height 31
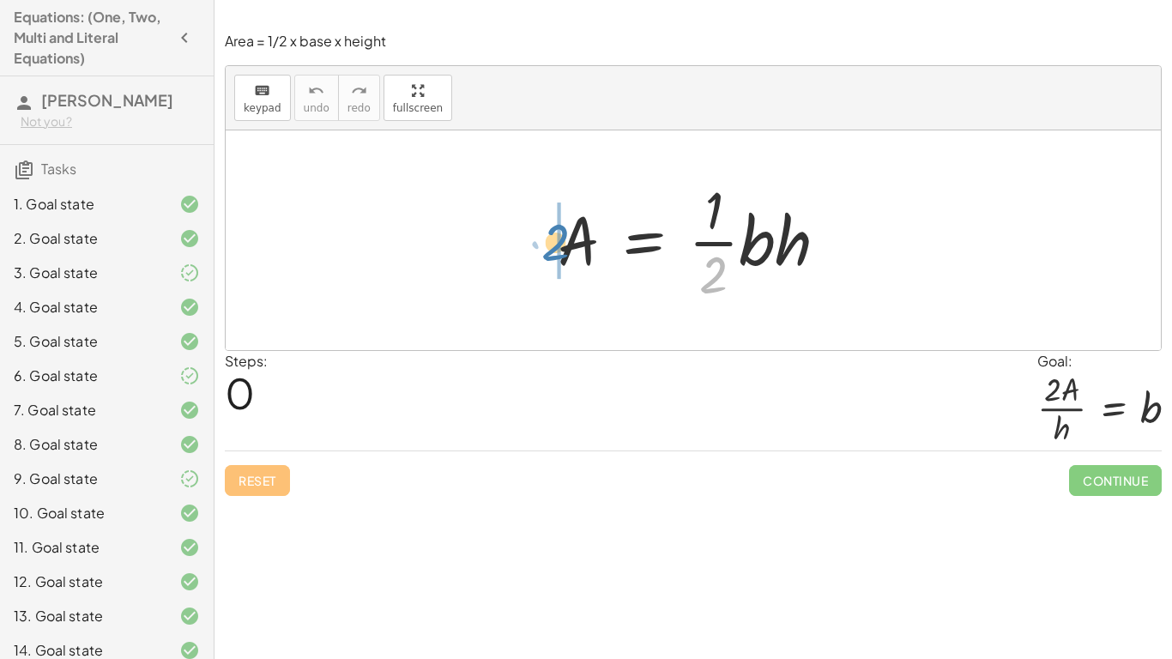
drag, startPoint x: 717, startPoint y: 277, endPoint x: 558, endPoint y: 245, distance: 162.9
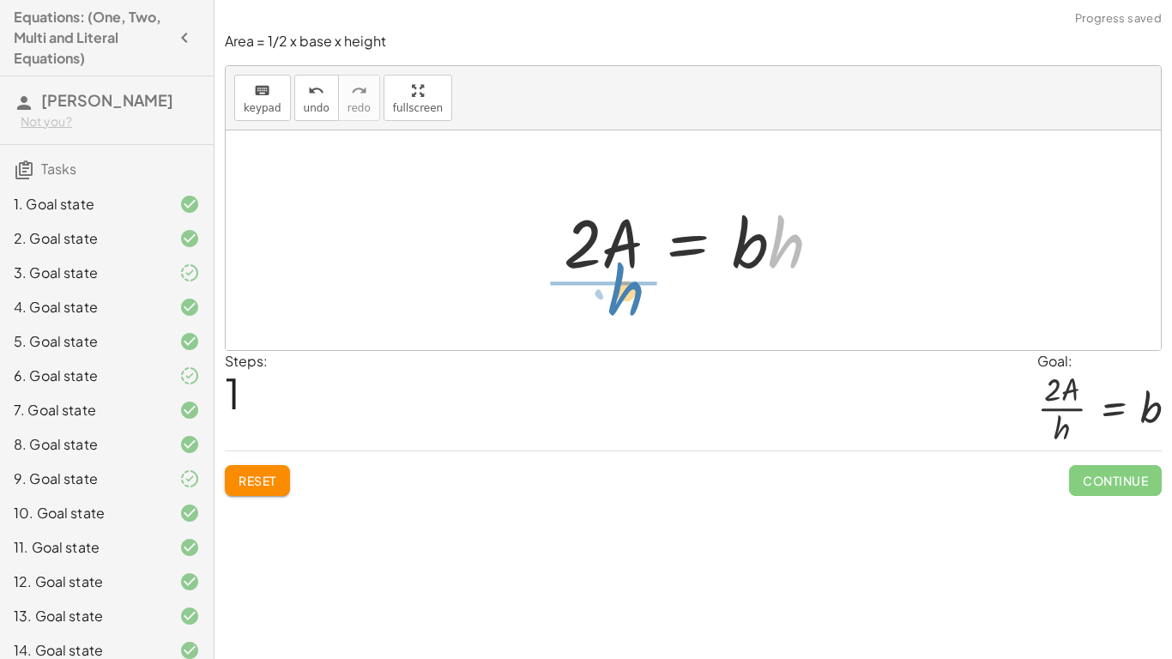
drag, startPoint x: 787, startPoint y: 256, endPoint x: 622, endPoint y: 302, distance: 171.2
click at [622, 302] on div "A = · · 1 · 2 · b · h · 2 · A = · 1 · b · h · h A = · 2 · b · h ·" at bounding box center [693, 240] width 935 height 220
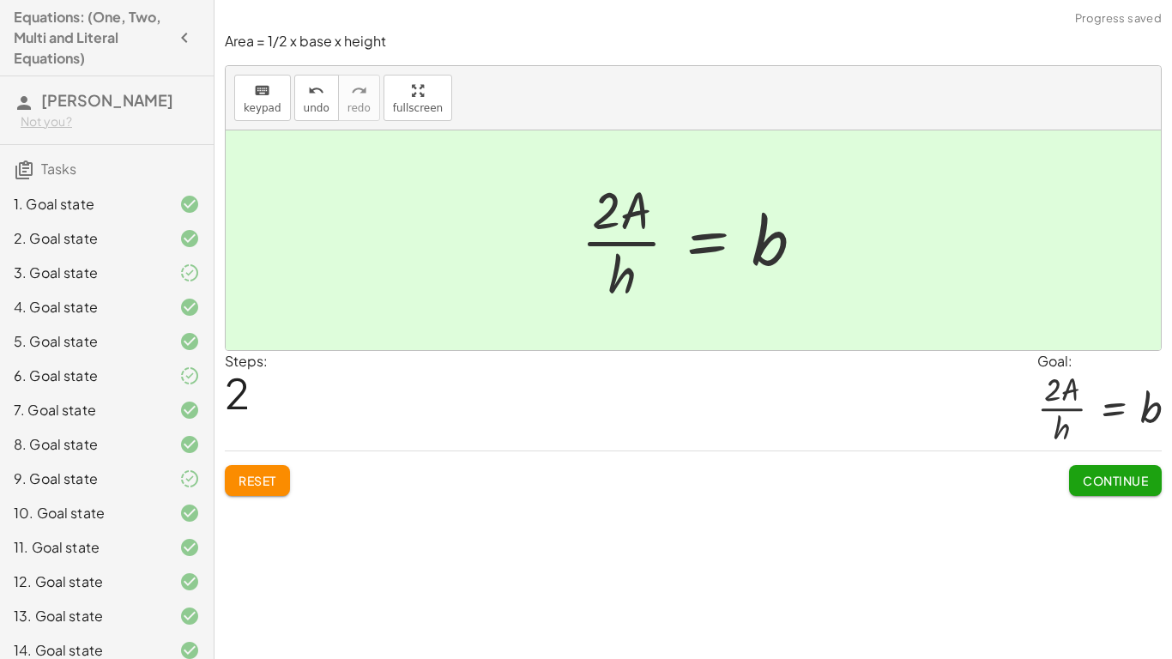
click at [1103, 475] on span "Continue" at bounding box center [1115, 480] width 65 height 15
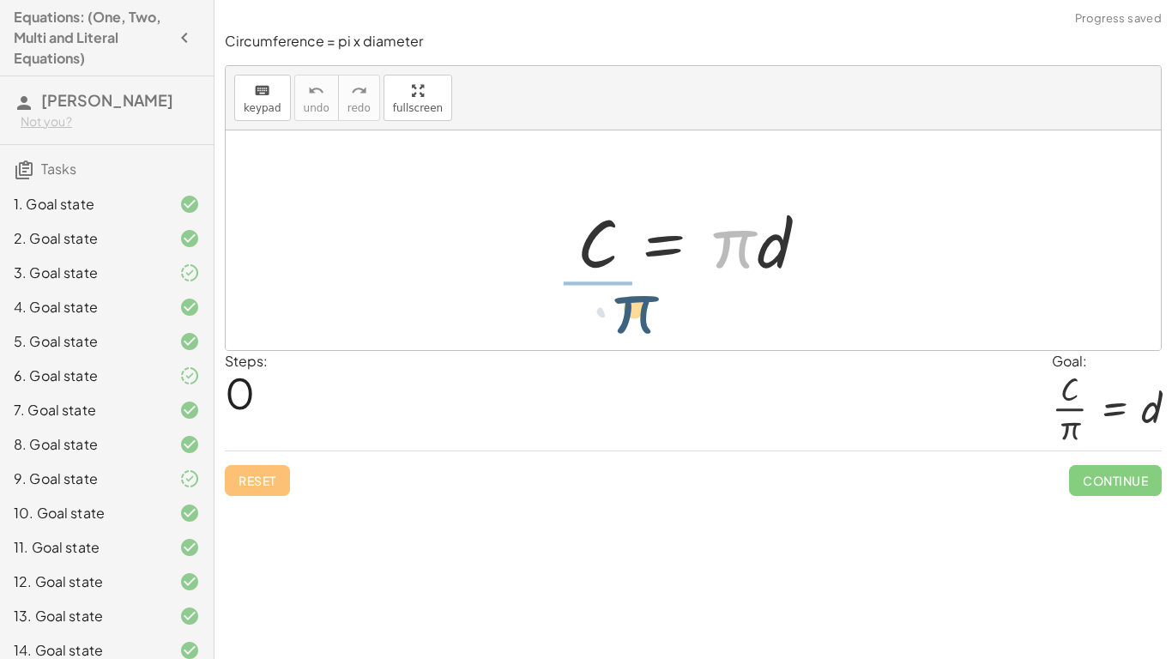
drag, startPoint x: 726, startPoint y: 244, endPoint x: 617, endPoint y: 301, distance: 123.2
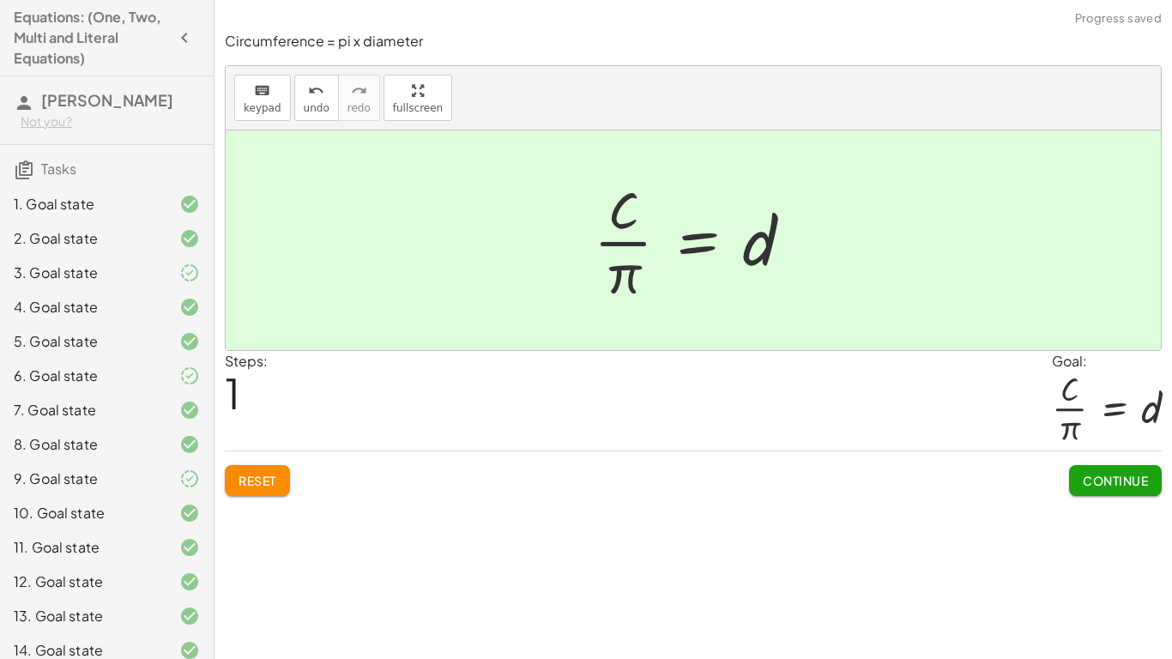
click at [1140, 481] on span "Continue" at bounding box center [1115, 480] width 65 height 15
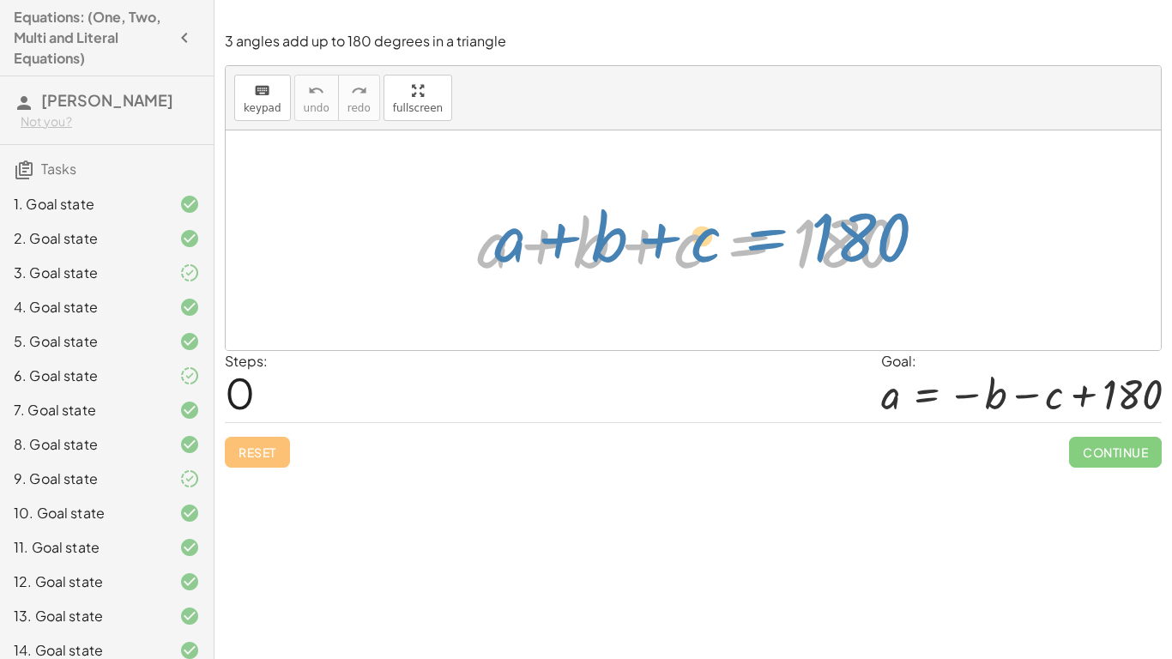
drag, startPoint x: 758, startPoint y: 250, endPoint x: 775, endPoint y: 245, distance: 17.7
click at [775, 245] on div at bounding box center [700, 241] width 463 height 88
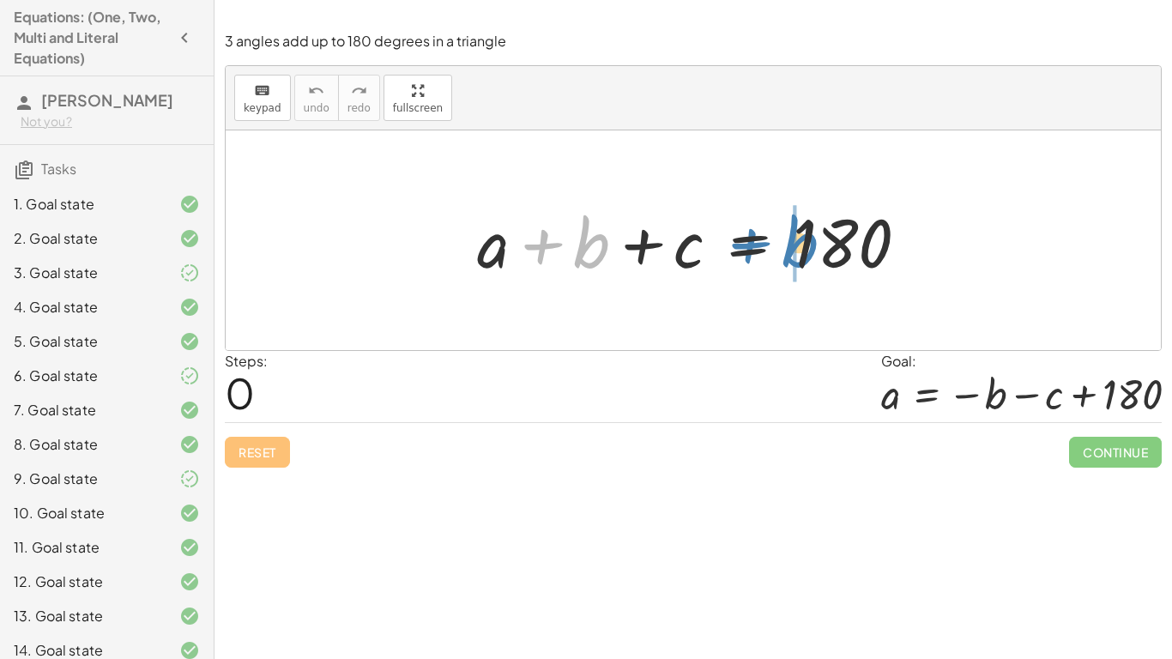
drag, startPoint x: 597, startPoint y: 247, endPoint x: 789, endPoint y: 245, distance: 192.2
click at [789, 245] on div at bounding box center [700, 241] width 463 height 88
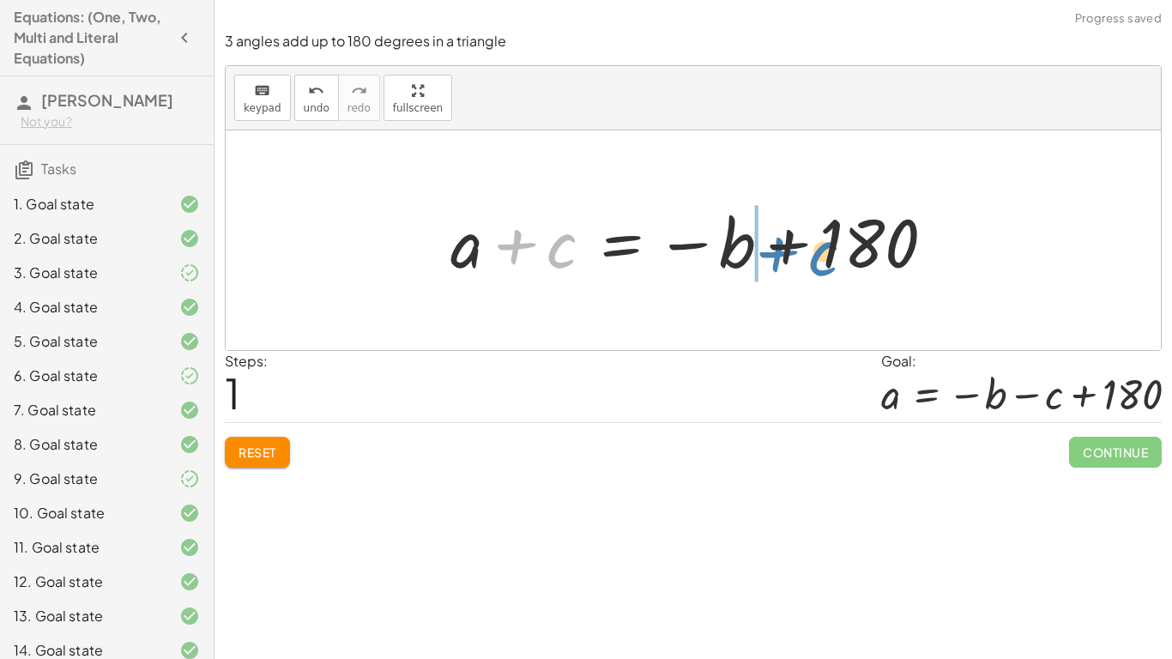
drag, startPoint x: 542, startPoint y: 264, endPoint x: 802, endPoint y: 269, distance: 260.1
click at [802, 269] on div at bounding box center [699, 241] width 515 height 88
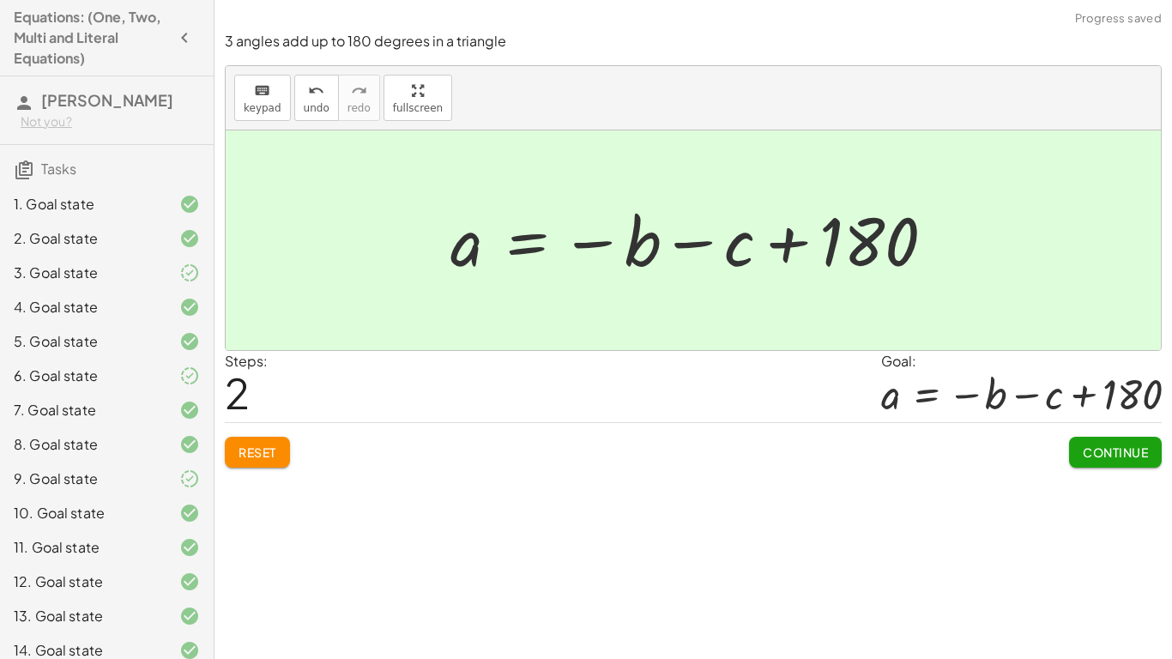
click at [1088, 440] on button "Continue" at bounding box center [1115, 452] width 93 height 31
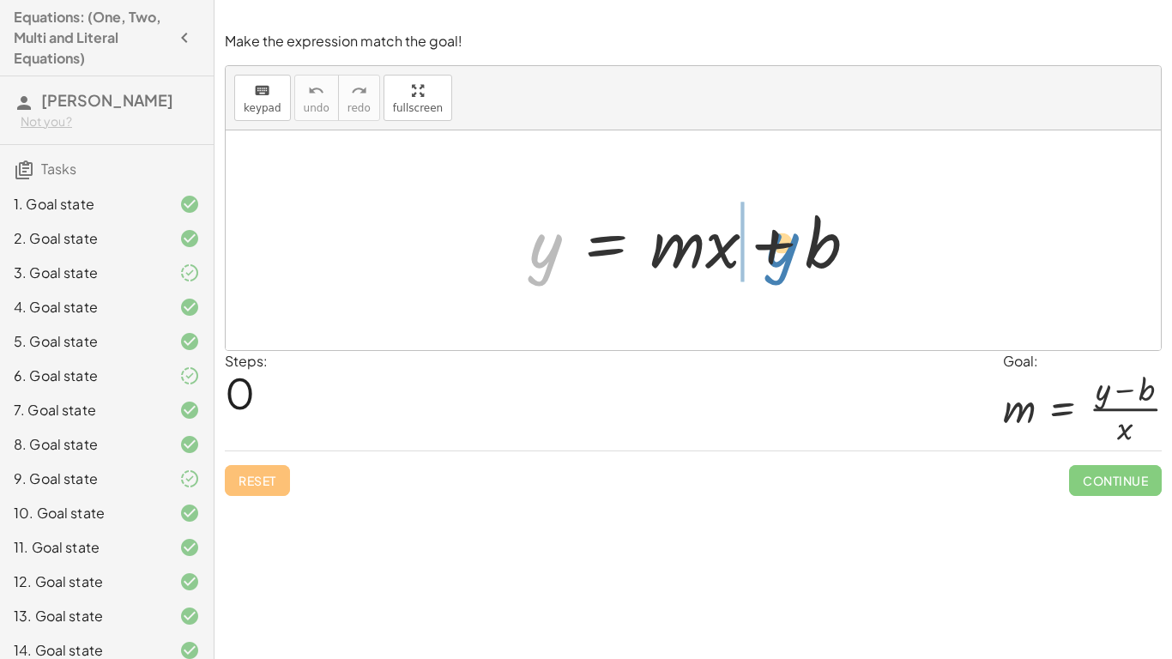
drag, startPoint x: 541, startPoint y: 262, endPoint x: 771, endPoint y: 258, distance: 230.0
click at [771, 258] on div at bounding box center [700, 241] width 359 height 88
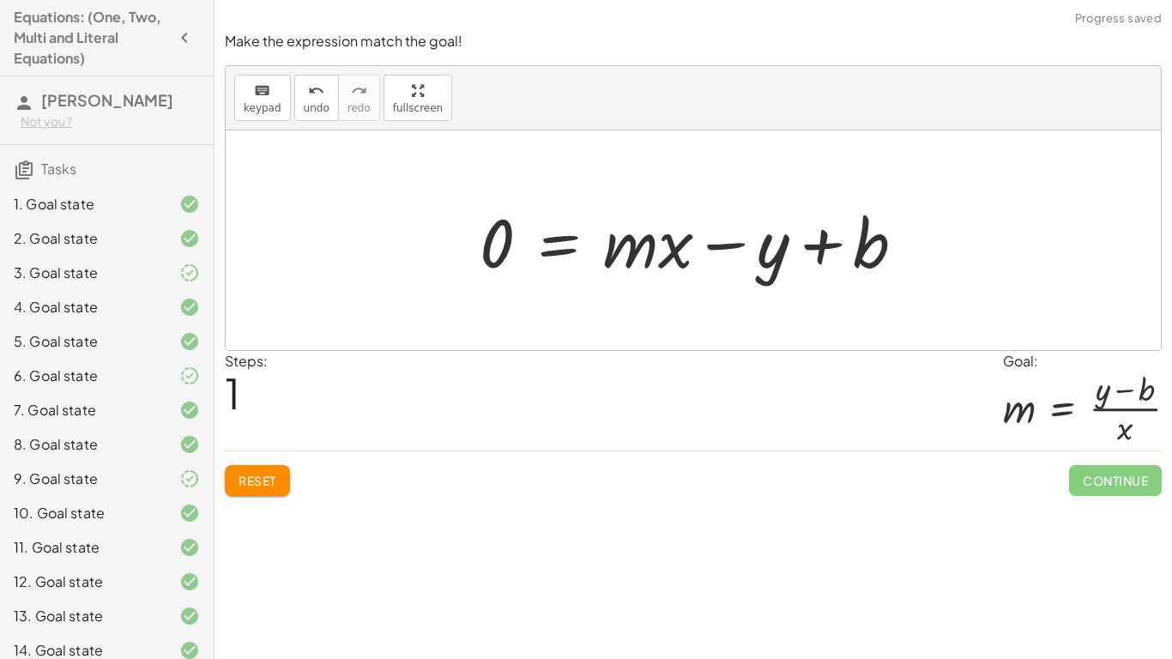
click at [825, 247] on div at bounding box center [699, 241] width 457 height 88
drag, startPoint x: 728, startPoint y: 245, endPoint x: 826, endPoint y: 243, distance: 98.7
click at [826, 243] on div at bounding box center [699, 241] width 457 height 88
click at [259, 485] on span "Reset" at bounding box center [258, 480] width 38 height 15
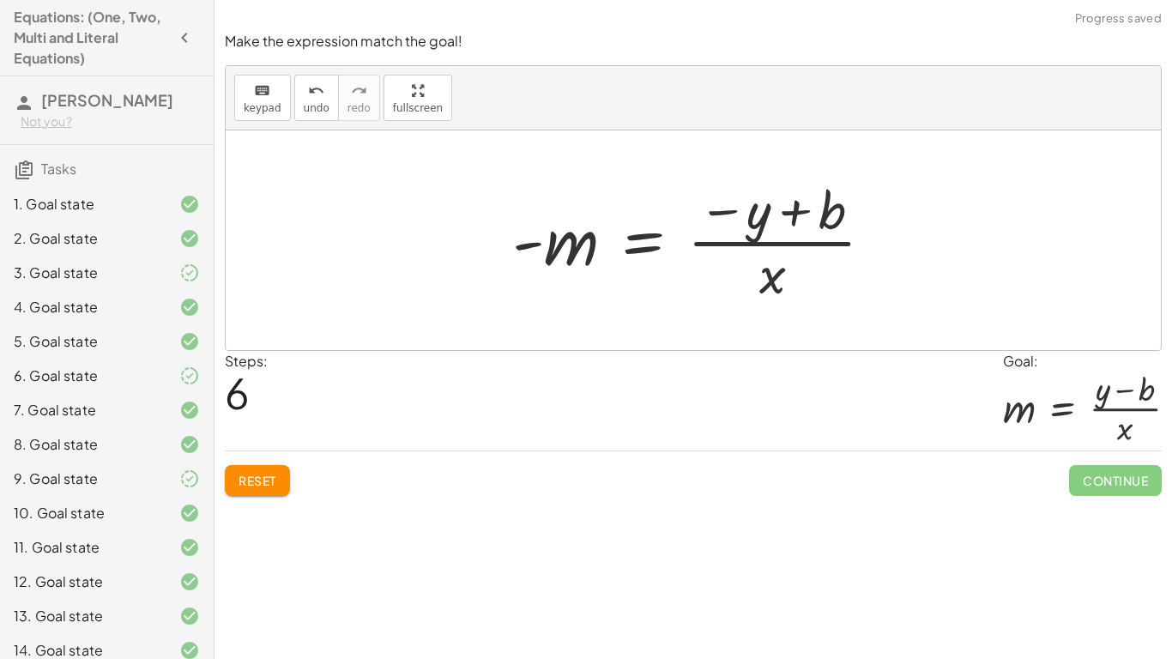
click at [1158, 492] on span "Continue" at bounding box center [1115, 480] width 93 height 31
click at [258, 474] on span "Reset" at bounding box center [258, 480] width 38 height 15
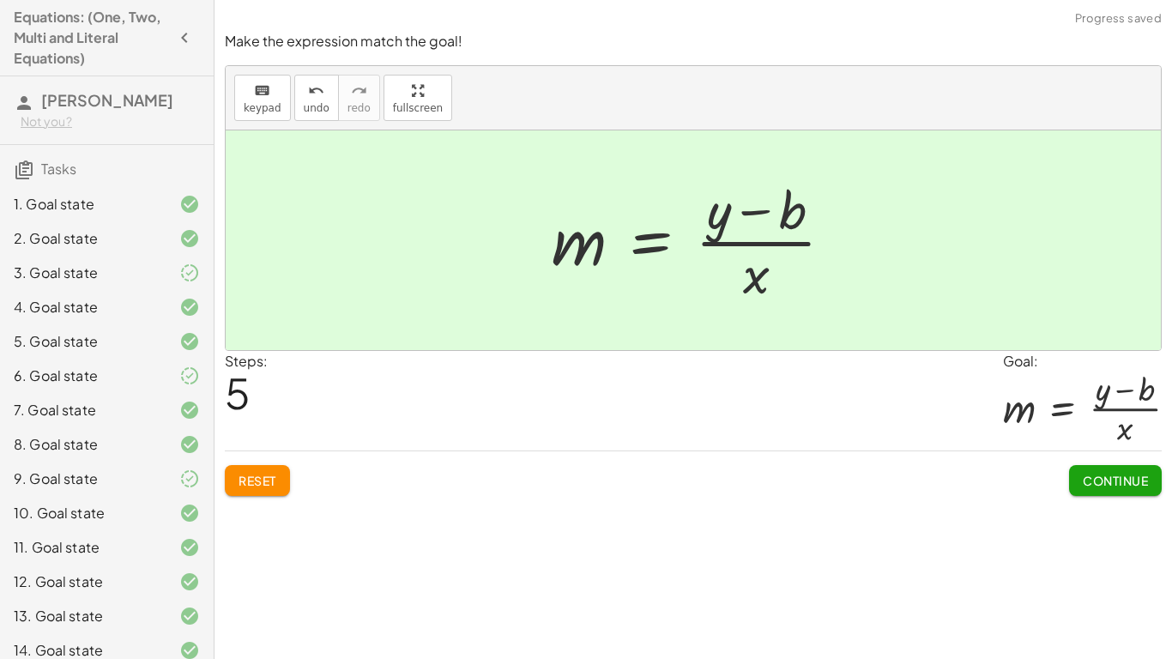
click at [1138, 481] on span "Continue" at bounding box center [1115, 480] width 65 height 15
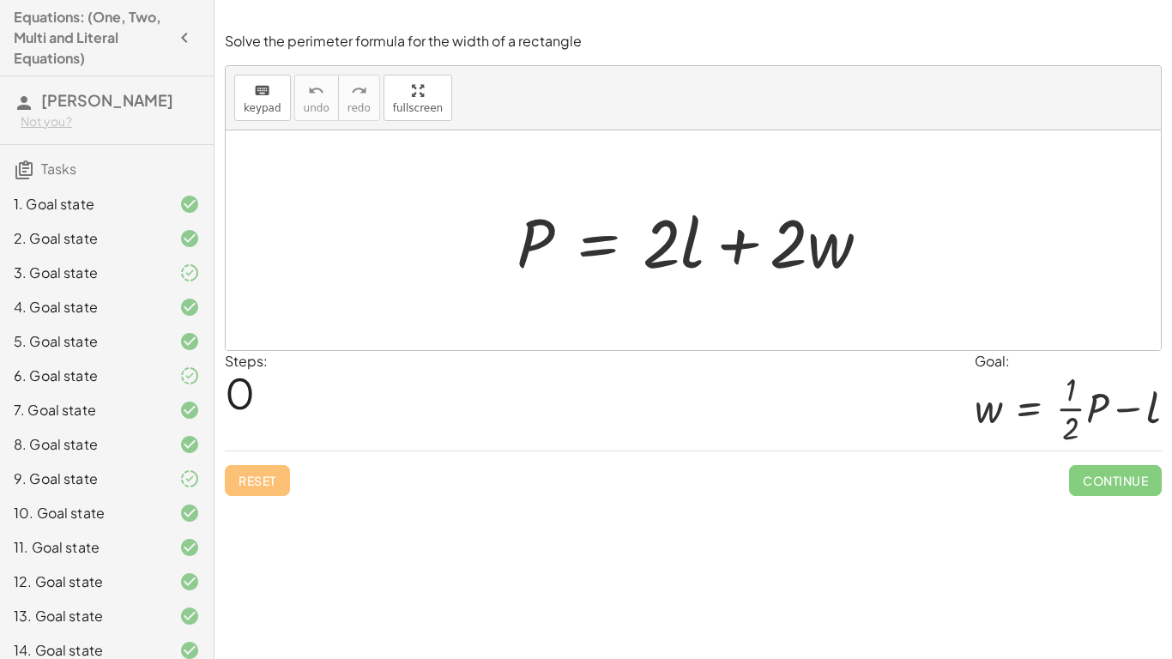
scroll to position [427, 0]
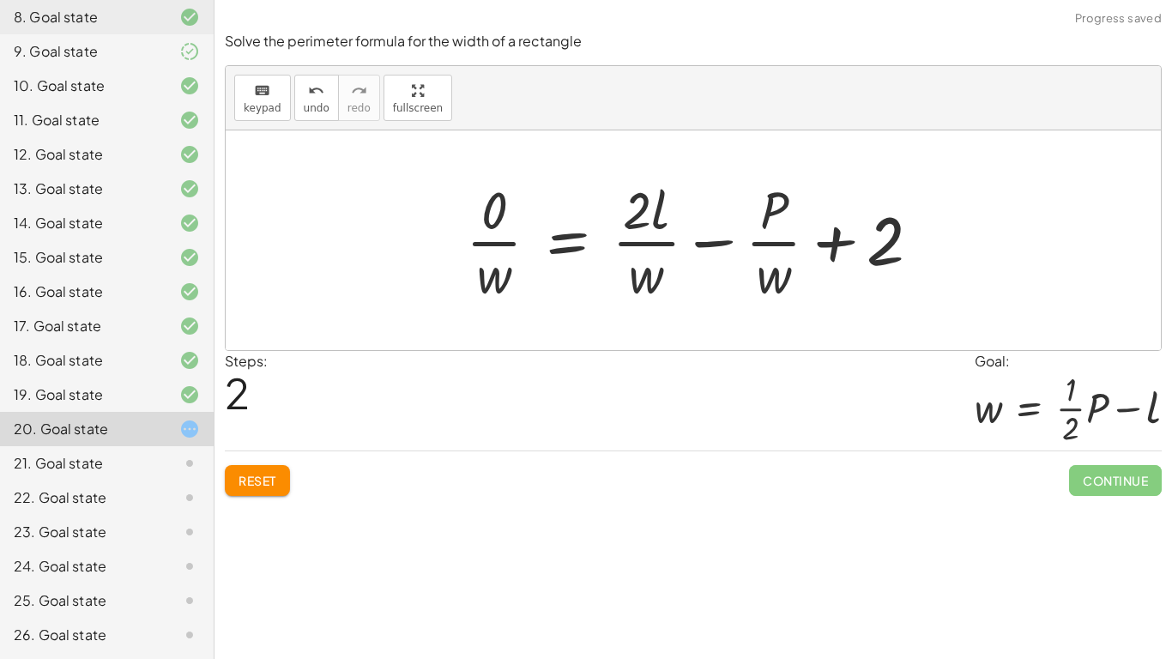
click at [250, 472] on button "Reset" at bounding box center [257, 480] width 65 height 31
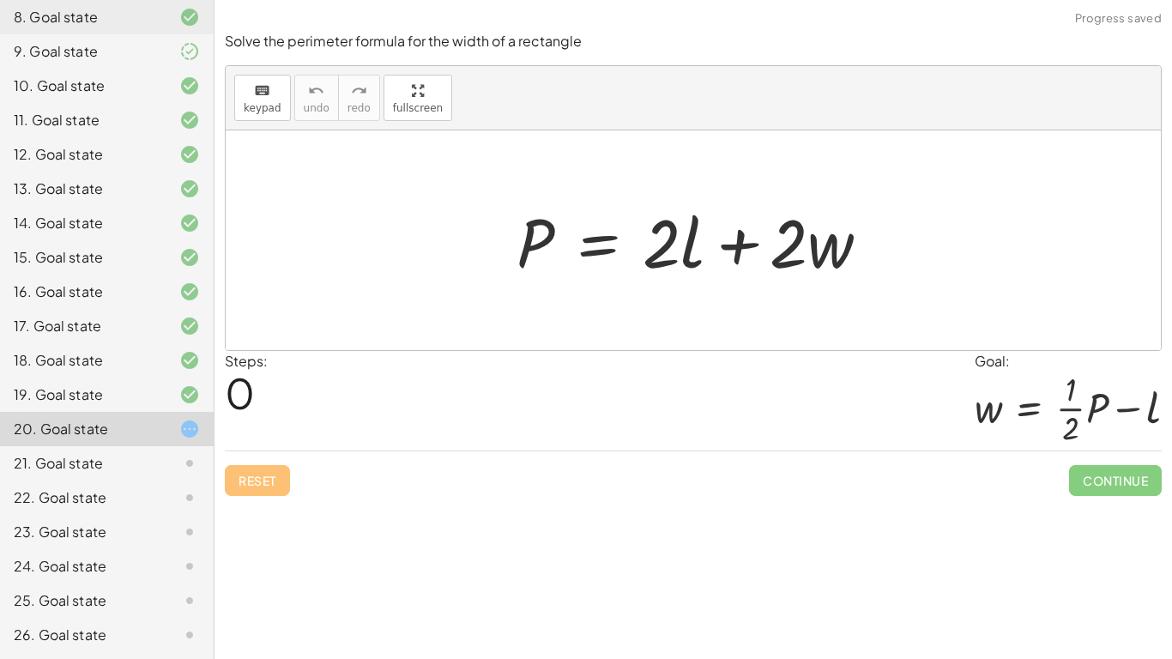
click at [164, 632] on div at bounding box center [176, 635] width 48 height 21
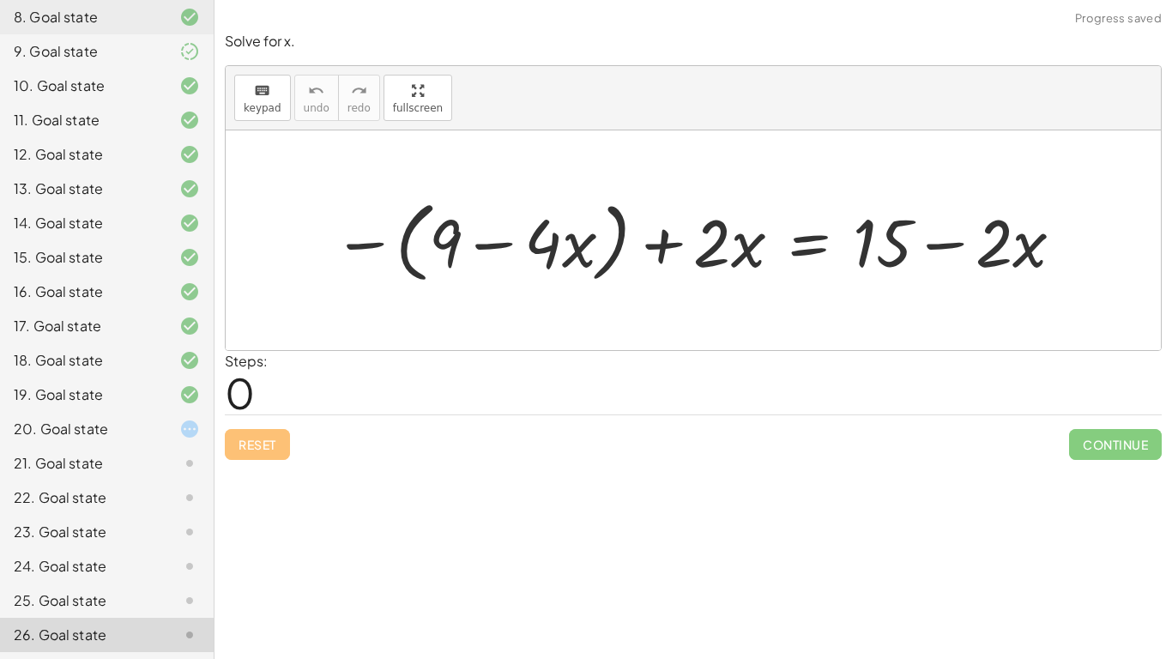
click at [173, 601] on div at bounding box center [176, 600] width 48 height 21
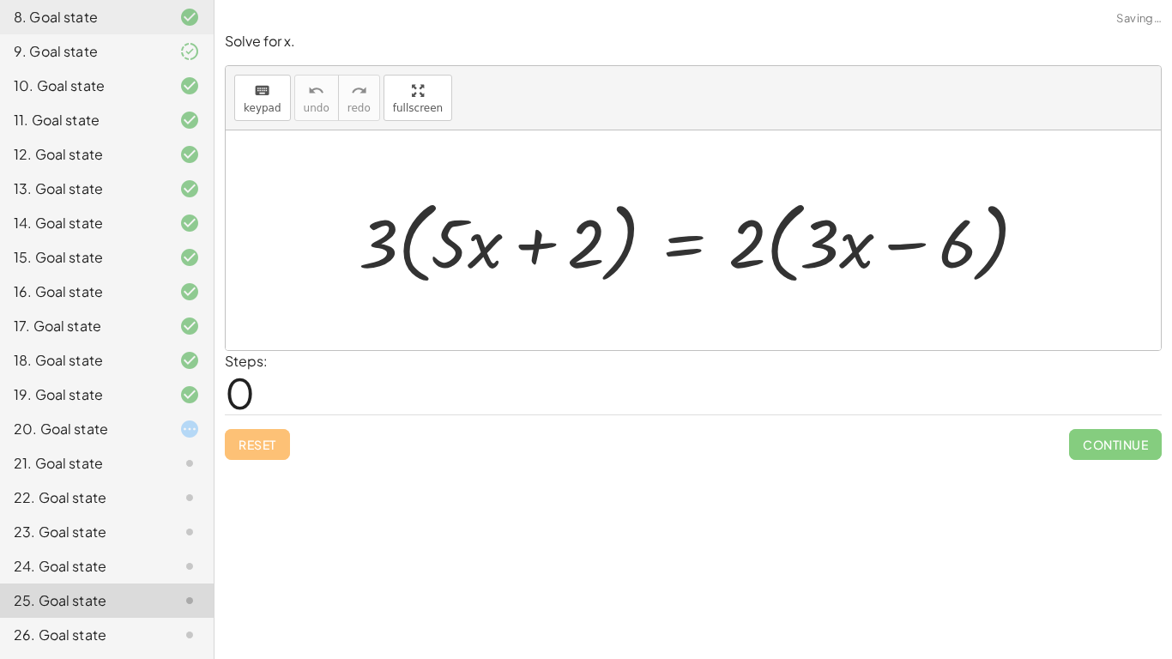
click at [150, 561] on div "24. Goal state" at bounding box center [83, 566] width 138 height 21
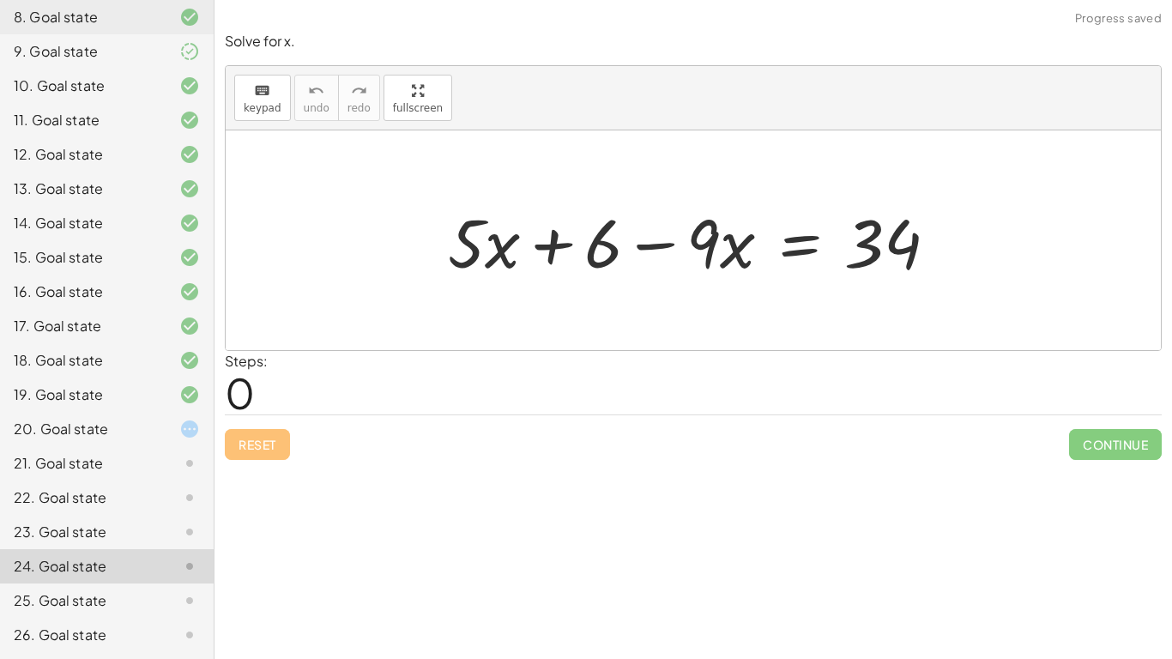
click at [136, 605] on div "25. Goal state" at bounding box center [83, 600] width 138 height 21
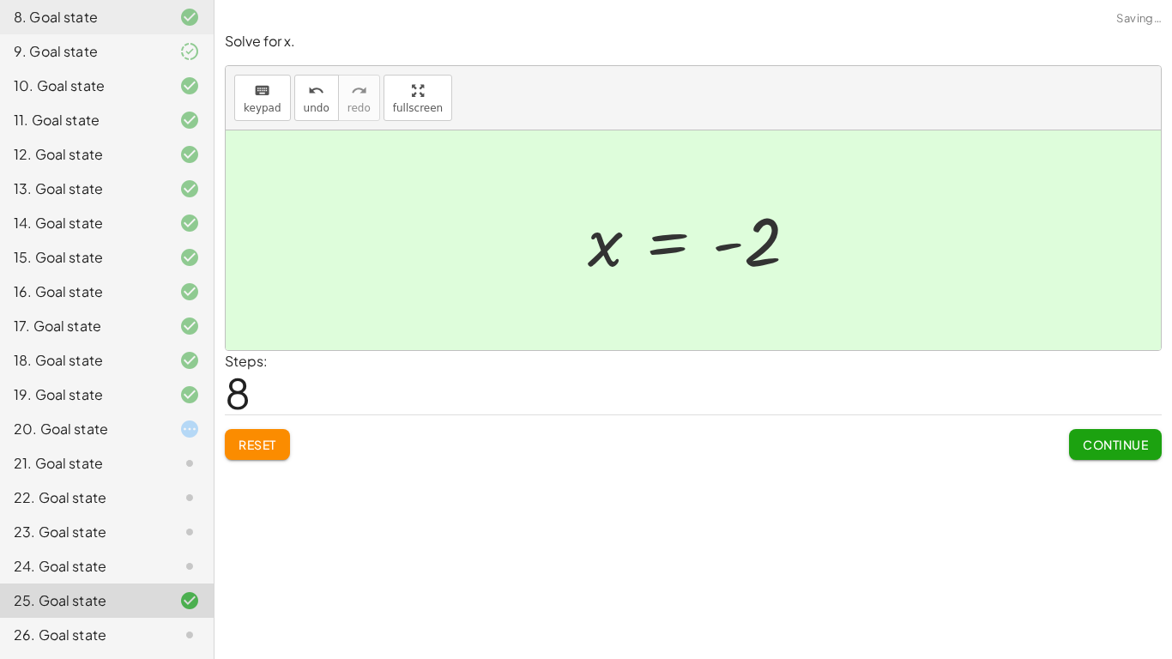
click at [1130, 451] on span "Continue" at bounding box center [1115, 444] width 65 height 15
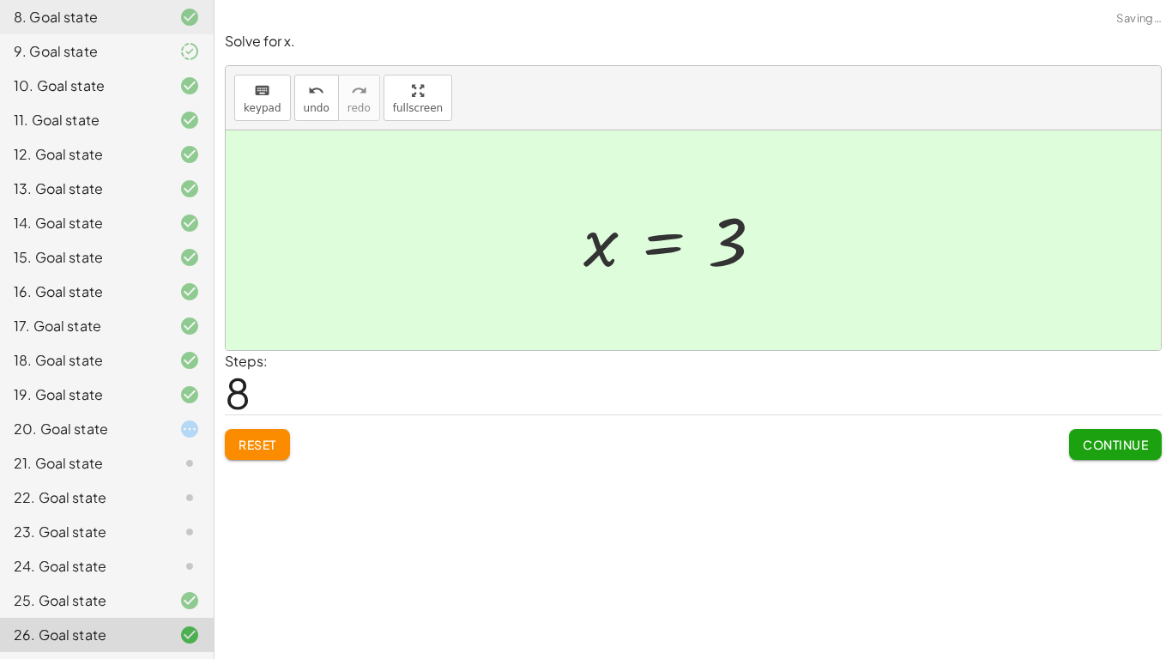
click at [1144, 456] on button "Continue" at bounding box center [1115, 444] width 93 height 31
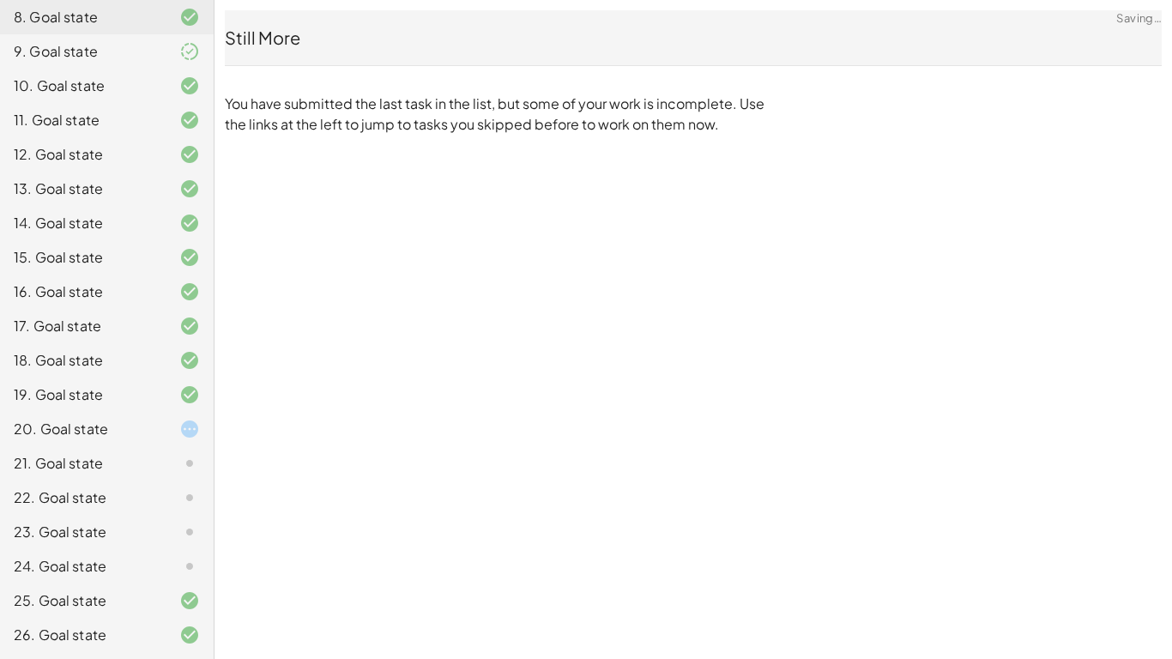
click at [42, 562] on div "24. Goal state" at bounding box center [83, 566] width 138 height 21
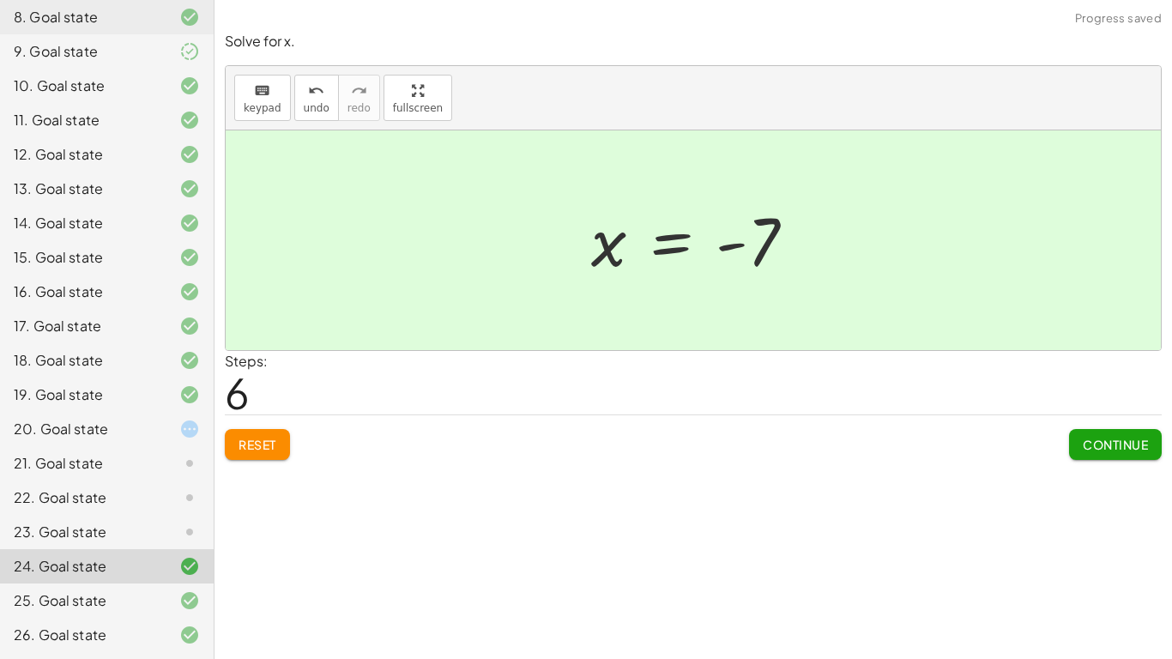
click at [1104, 457] on button "Continue" at bounding box center [1115, 444] width 93 height 31
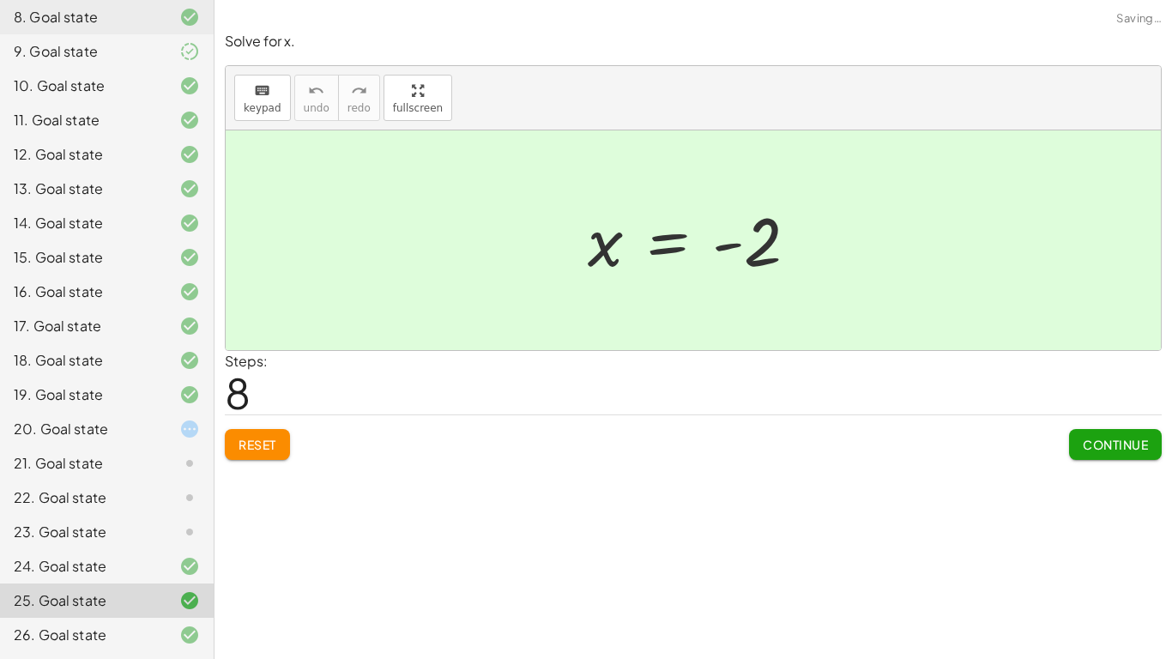
click at [57, 584] on div "23. Goal state" at bounding box center [107, 601] width 214 height 34
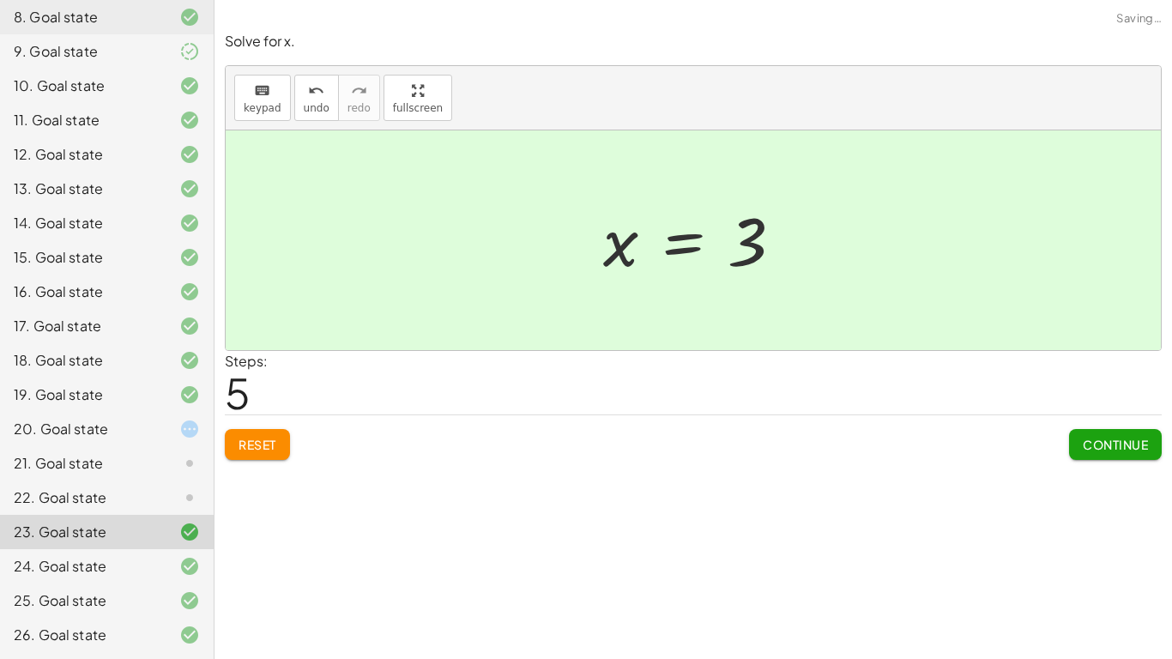
click at [51, 493] on div "22. Goal state" at bounding box center [83, 497] width 138 height 21
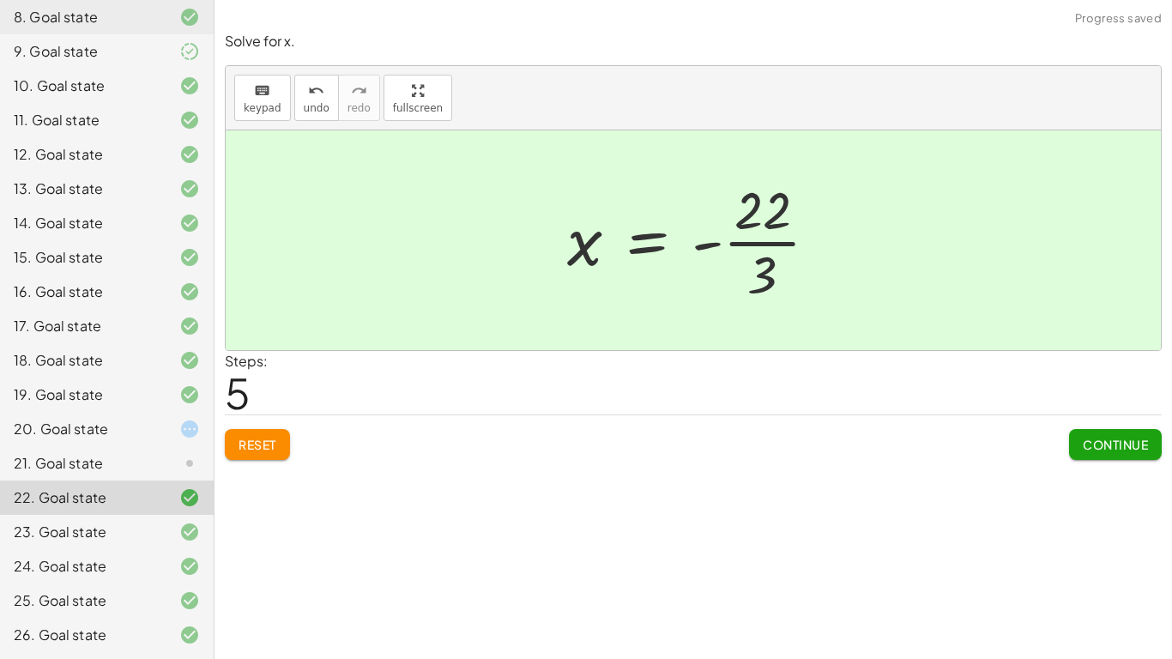
click at [10, 481] on div "20. Goal state" at bounding box center [107, 498] width 214 height 34
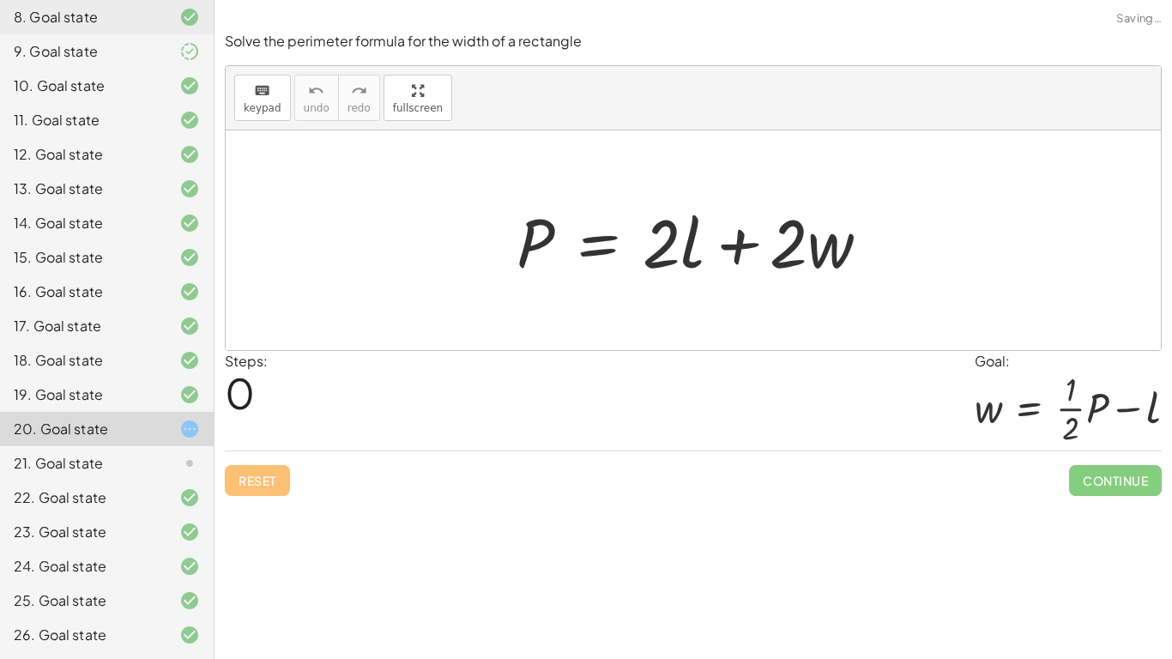
click at [31, 467] on div "21. Goal state" at bounding box center [83, 463] width 138 height 21
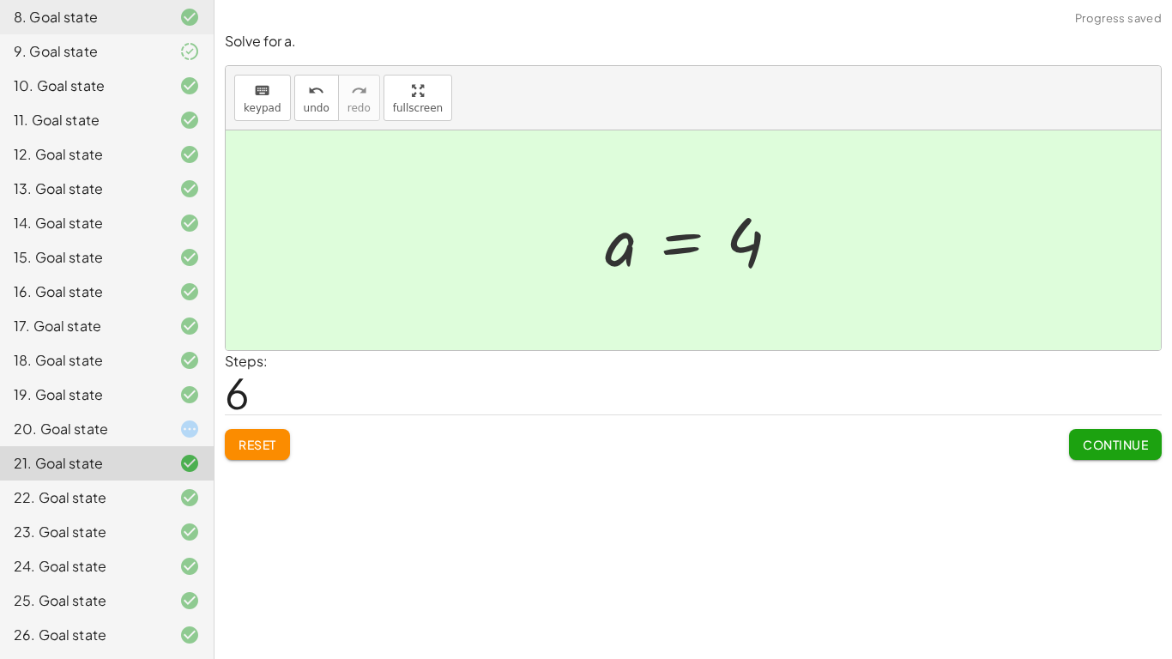
click at [15, 430] on div "20. Goal state" at bounding box center [83, 429] width 138 height 21
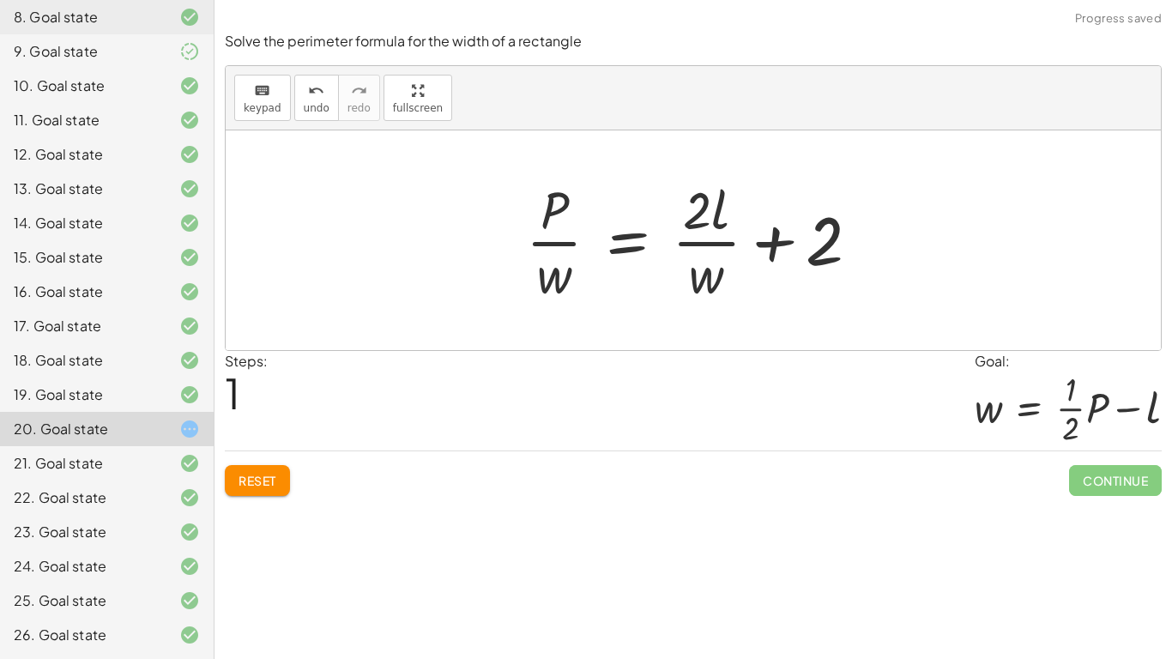
click at [282, 493] on button "Reset" at bounding box center [257, 480] width 65 height 31
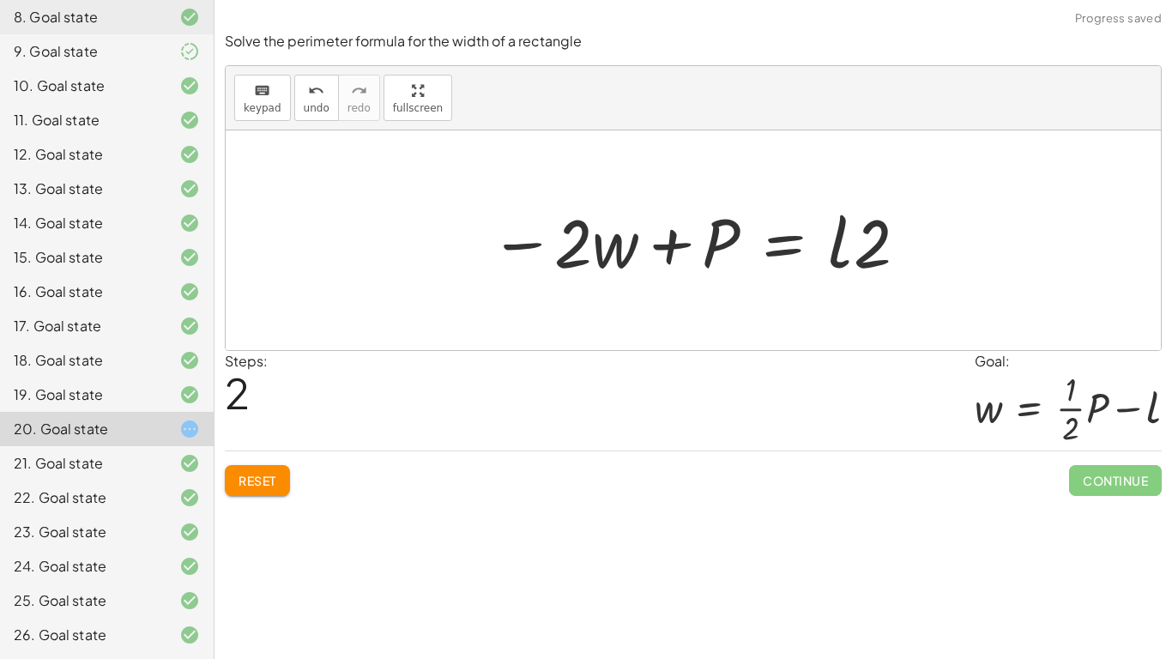
click at [266, 469] on button "Reset" at bounding box center [257, 480] width 65 height 31
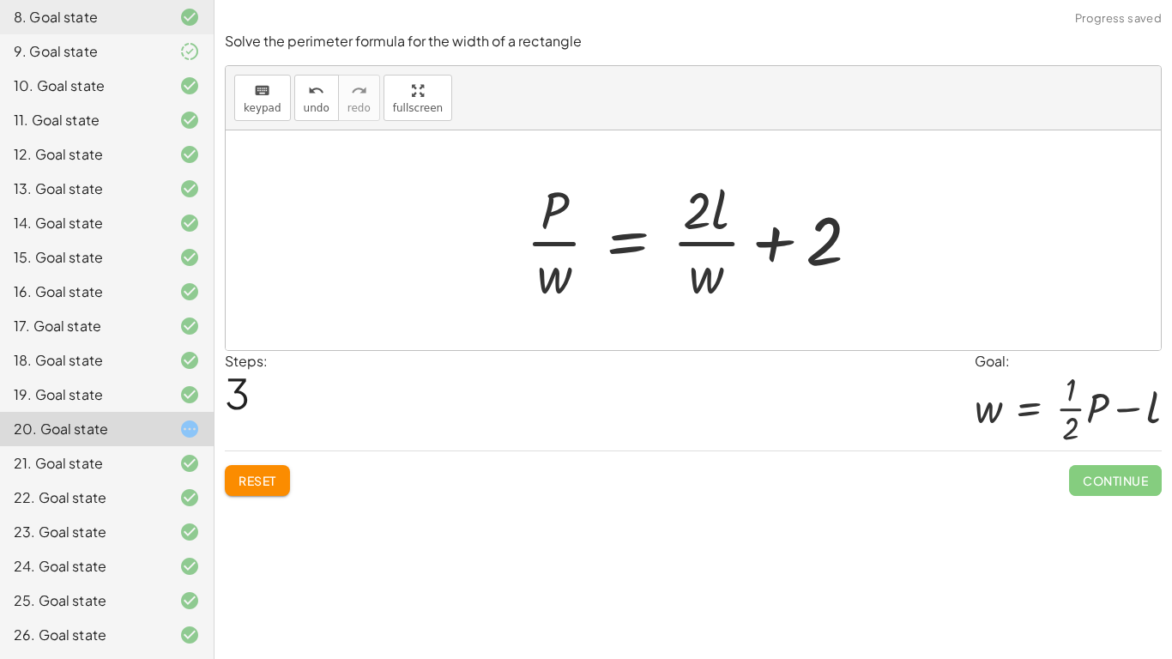
click at [288, 473] on button "Reset" at bounding box center [257, 480] width 65 height 31
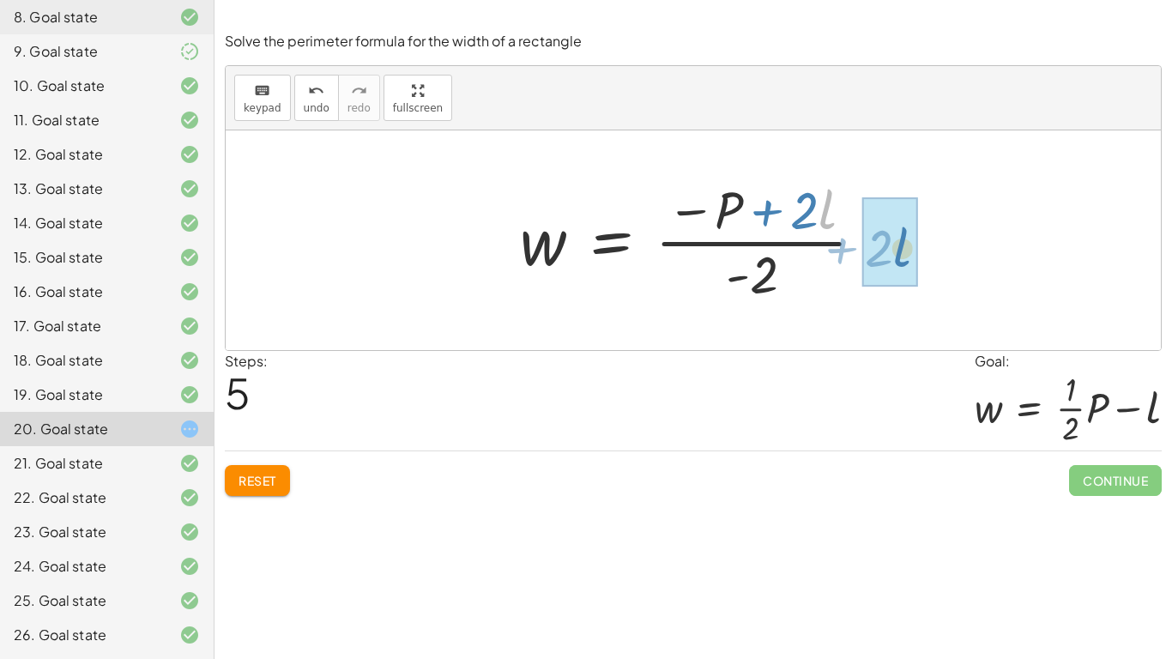
drag, startPoint x: 826, startPoint y: 221, endPoint x: 901, endPoint y: 258, distance: 83.7
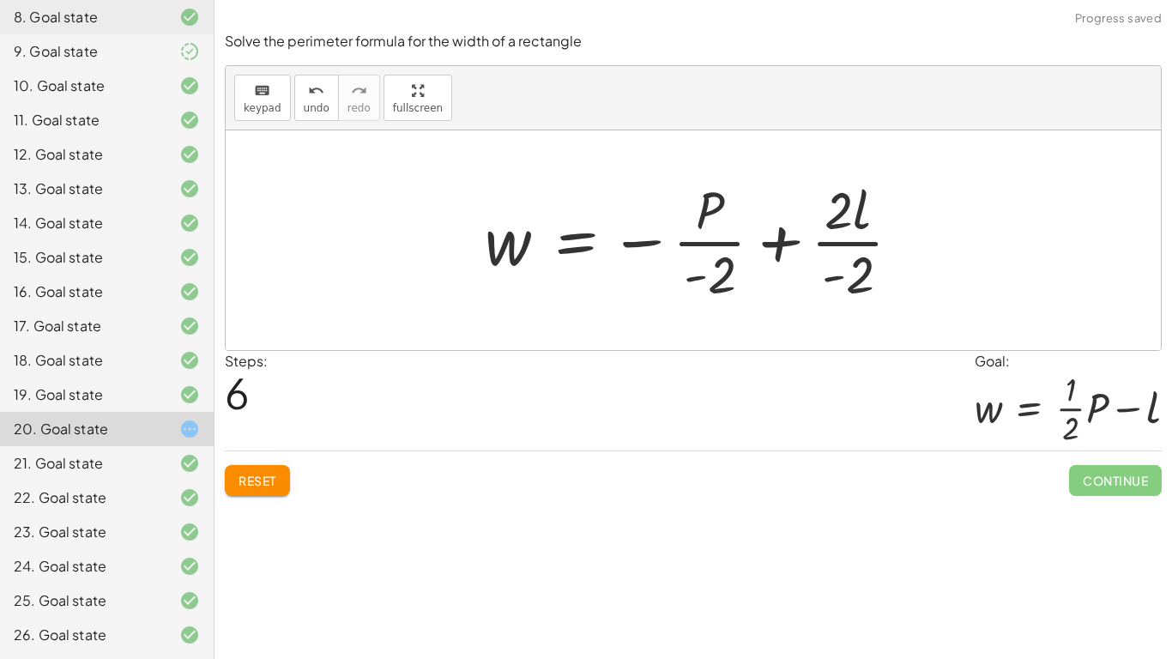
click at [729, 248] on div at bounding box center [700, 240] width 448 height 132
click at [832, 251] on div at bounding box center [700, 240] width 448 height 132
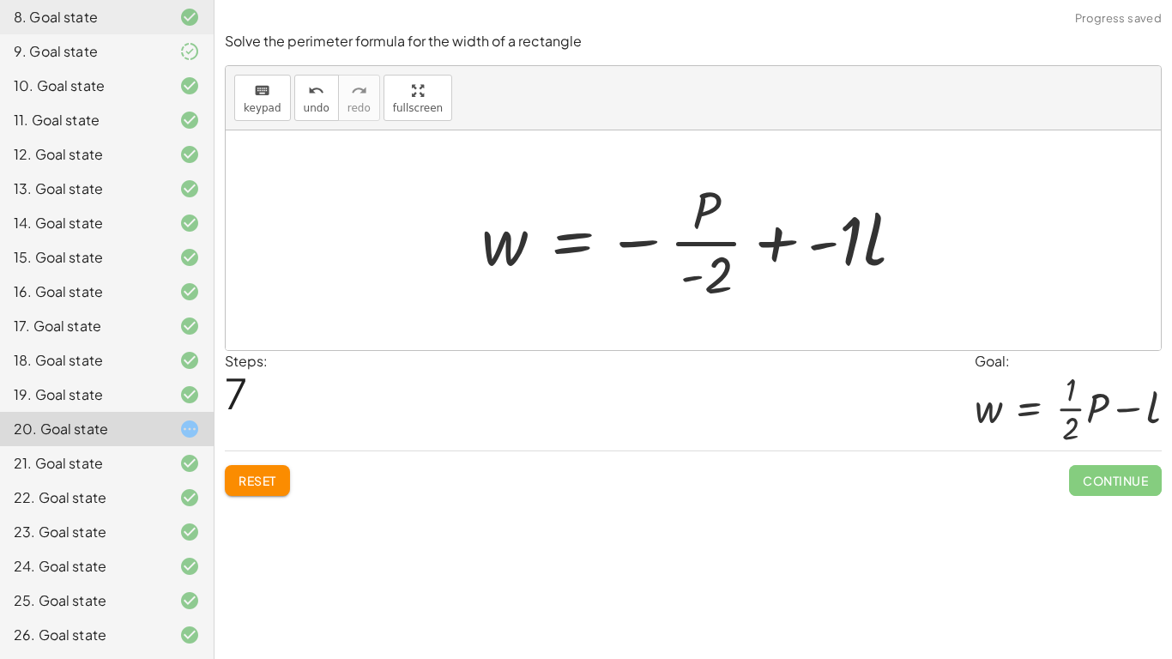
click at [727, 249] on div at bounding box center [700, 240] width 454 height 132
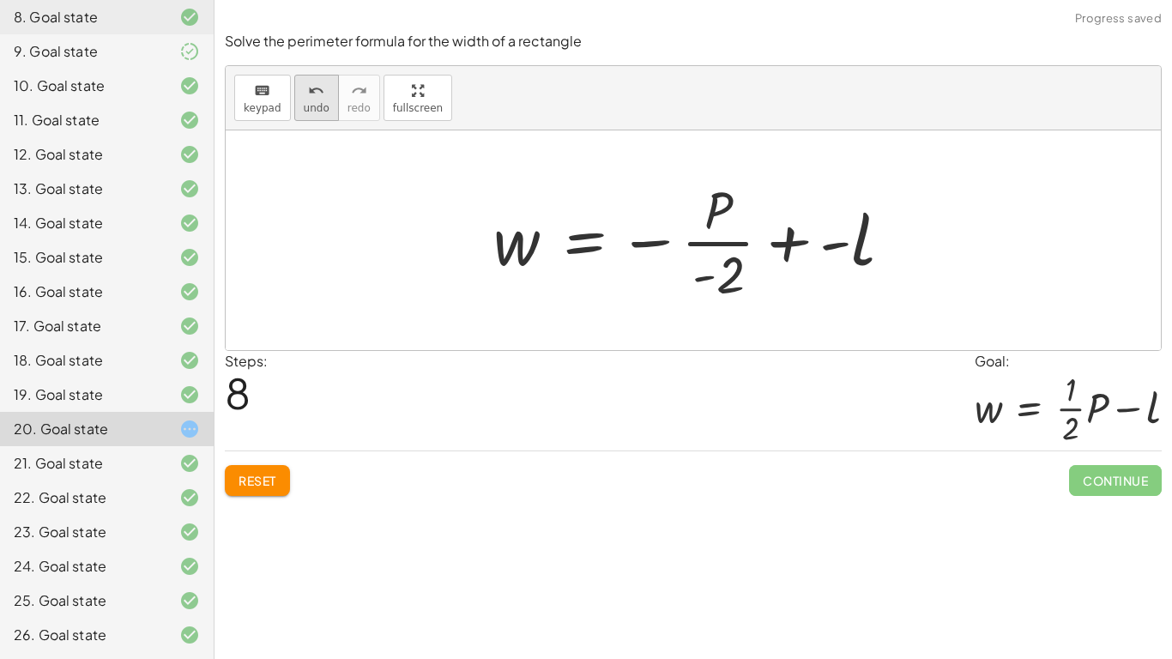
click at [314, 102] on span "undo" at bounding box center [317, 108] width 26 height 12
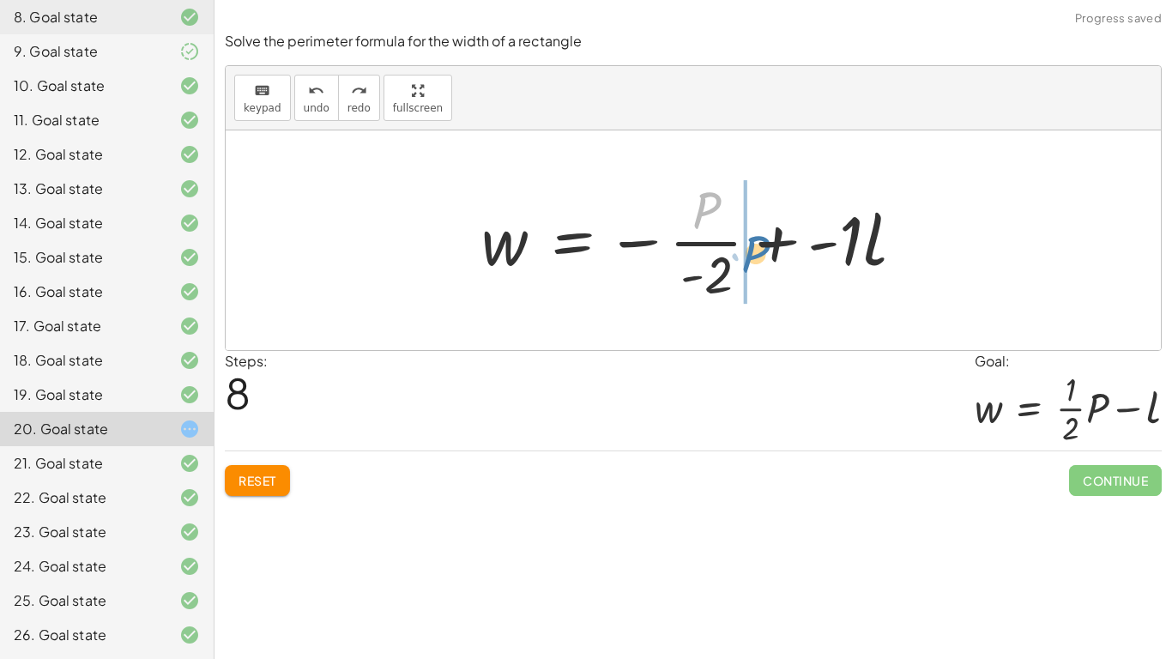
drag, startPoint x: 704, startPoint y: 209, endPoint x: 753, endPoint y: 253, distance: 66.2
click at [753, 253] on div at bounding box center [700, 240] width 454 height 132
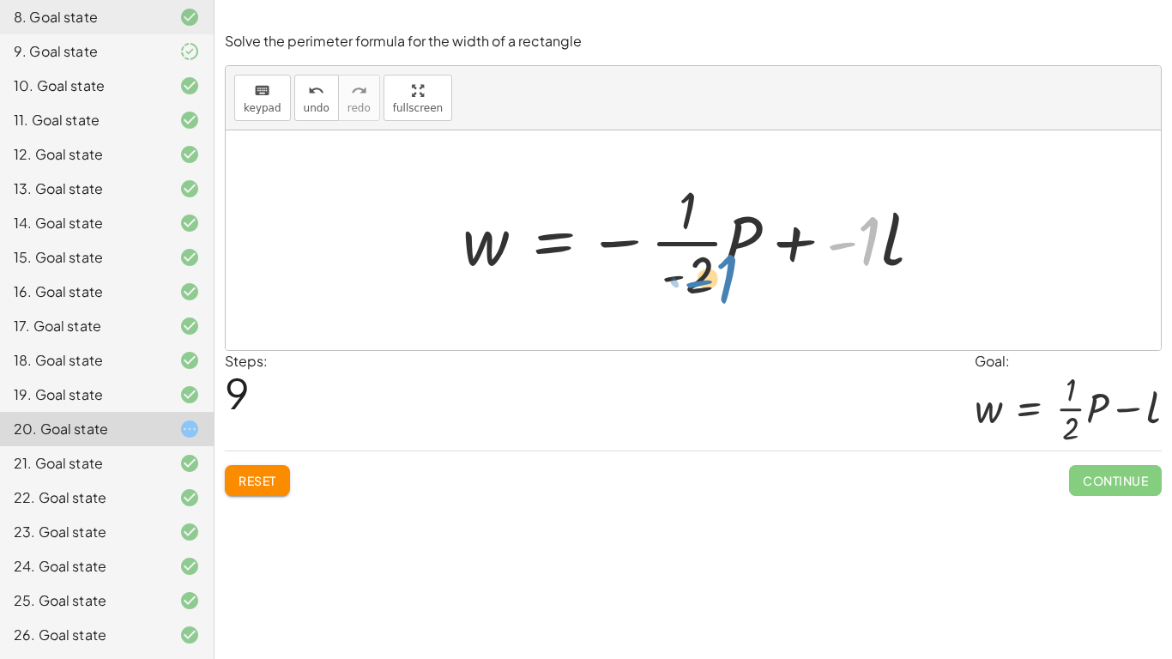
drag, startPoint x: 840, startPoint y: 251, endPoint x: 700, endPoint y: 289, distance: 144.9
click at [700, 289] on div at bounding box center [699, 240] width 491 height 132
drag, startPoint x: 871, startPoint y: 251, endPoint x: 680, endPoint y: 281, distance: 193.7
click at [680, 281] on div at bounding box center [699, 240] width 491 height 132
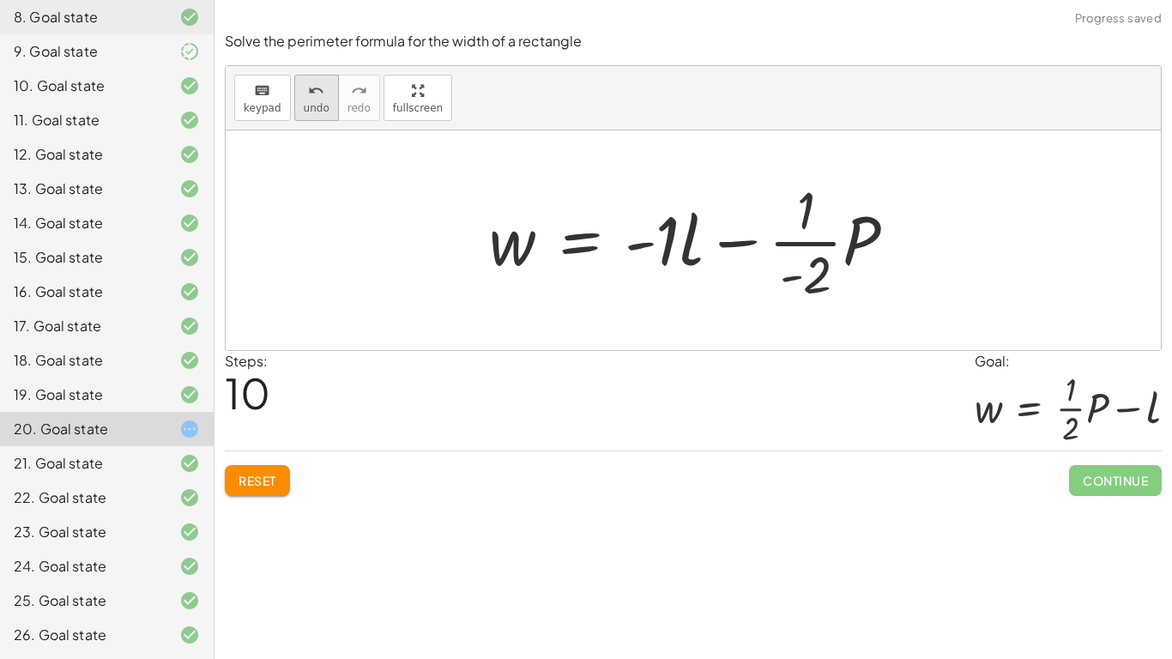
click at [329, 117] on button "undo undo" at bounding box center [316, 98] width 45 height 46
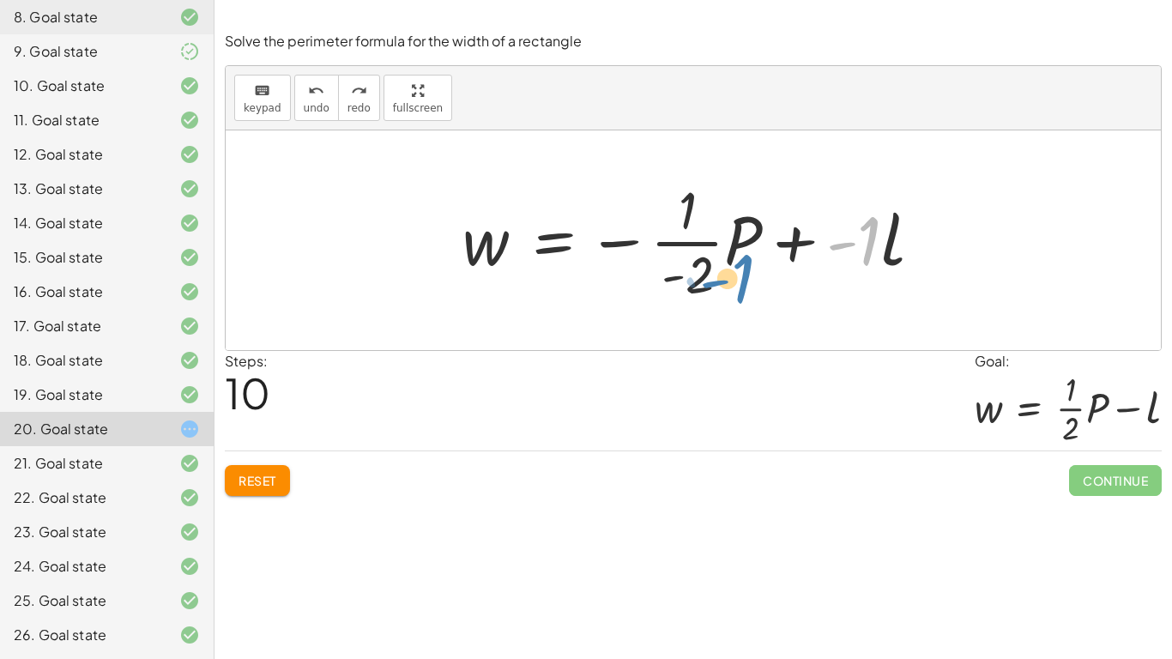
drag, startPoint x: 873, startPoint y: 251, endPoint x: 755, endPoint y: 287, distance: 123.0
click at [755, 287] on div at bounding box center [699, 240] width 491 height 132
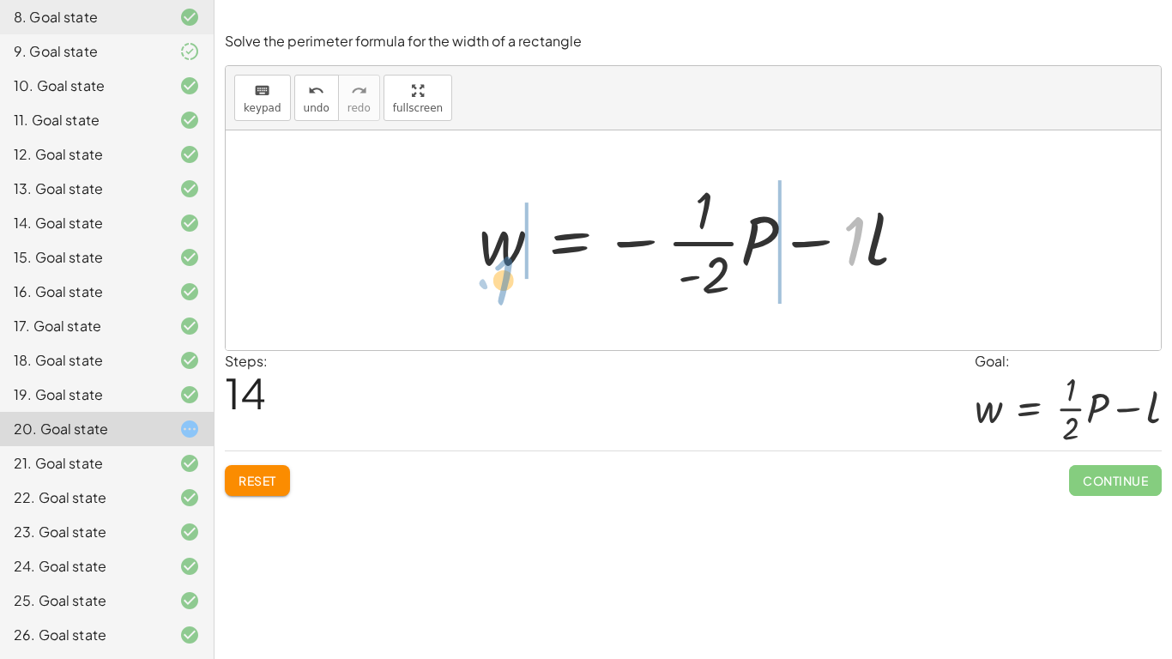
drag, startPoint x: 852, startPoint y: 257, endPoint x: 510, endPoint y: 290, distance: 343.9
click at [510, 290] on div at bounding box center [699, 240] width 459 height 132
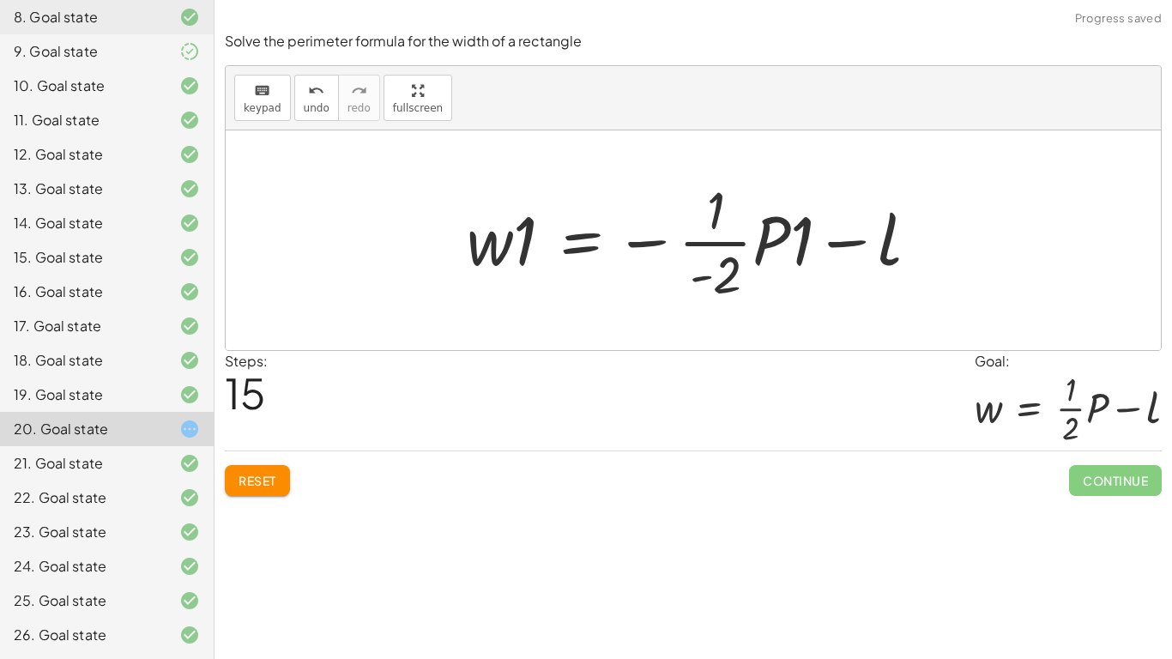
click at [505, 249] on div at bounding box center [699, 240] width 483 height 132
click at [514, 249] on div at bounding box center [699, 240] width 483 height 132
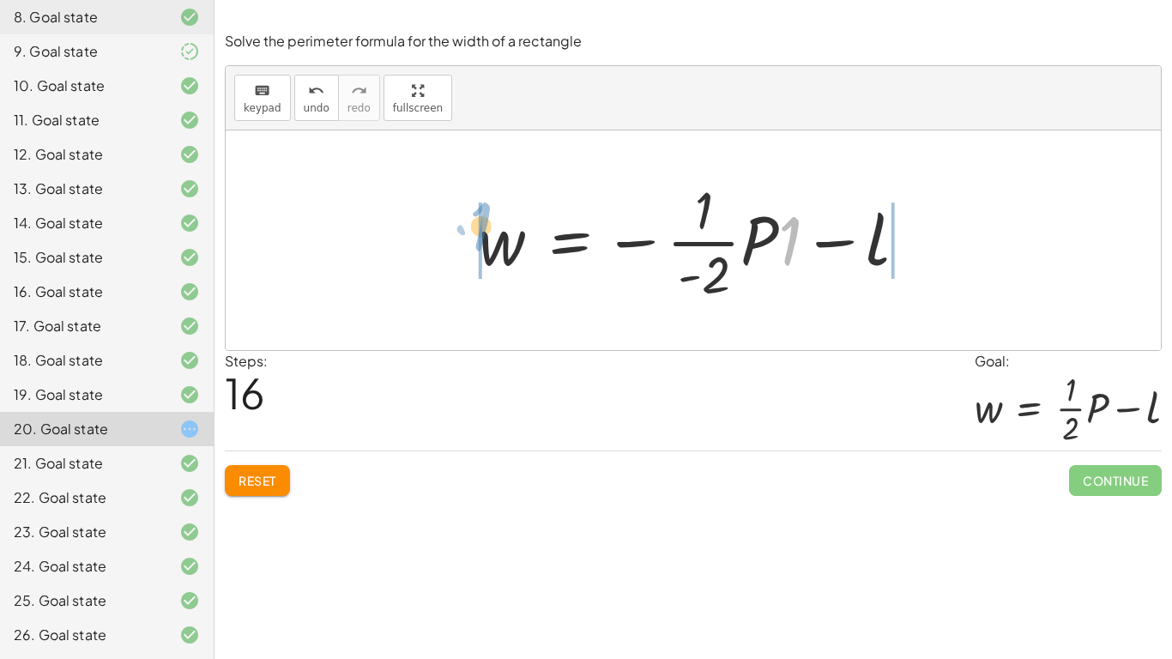
drag, startPoint x: 787, startPoint y: 251, endPoint x: 486, endPoint y: 245, distance: 301.3
click at [486, 245] on div at bounding box center [699, 240] width 459 height 132
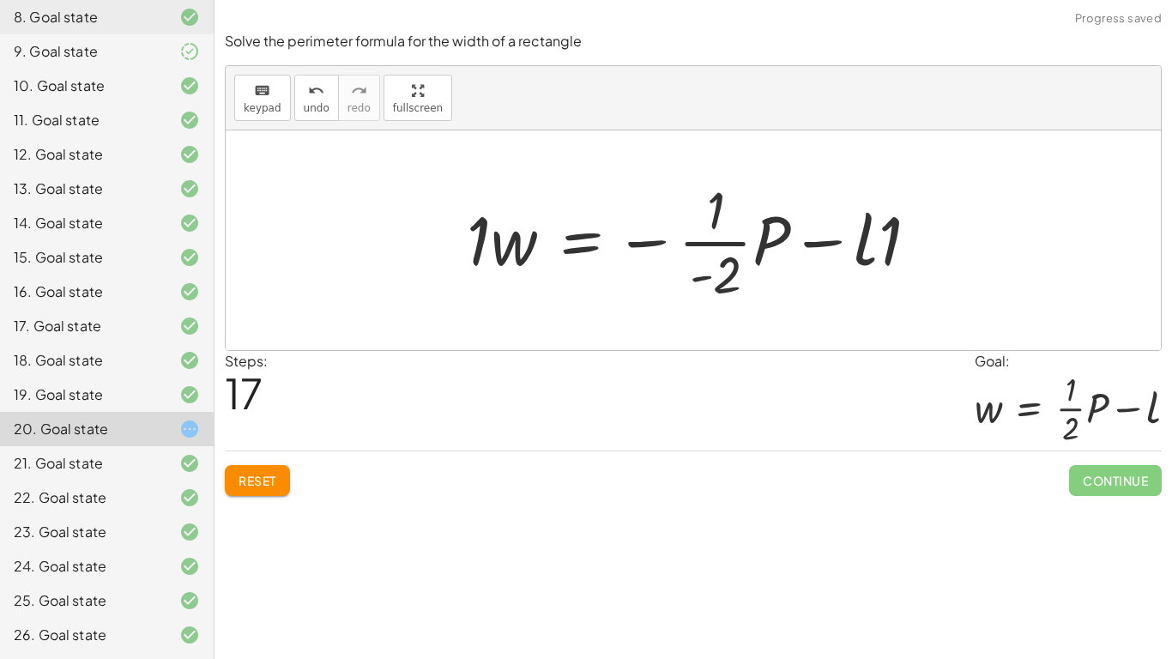
click at [505, 254] on div at bounding box center [699, 240] width 483 height 132
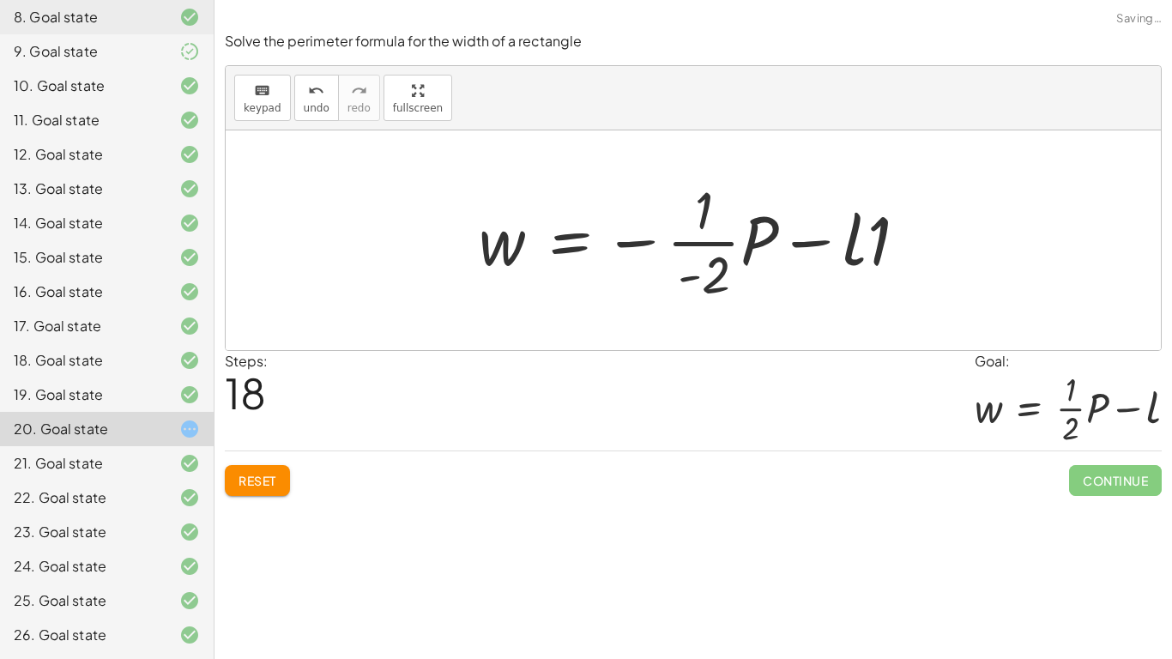
click at [859, 240] on div at bounding box center [699, 240] width 459 height 132
click at [856, 240] on div at bounding box center [699, 240] width 459 height 132
click at [820, 243] on div at bounding box center [699, 240] width 459 height 132
click at [884, 250] on div at bounding box center [699, 240] width 459 height 132
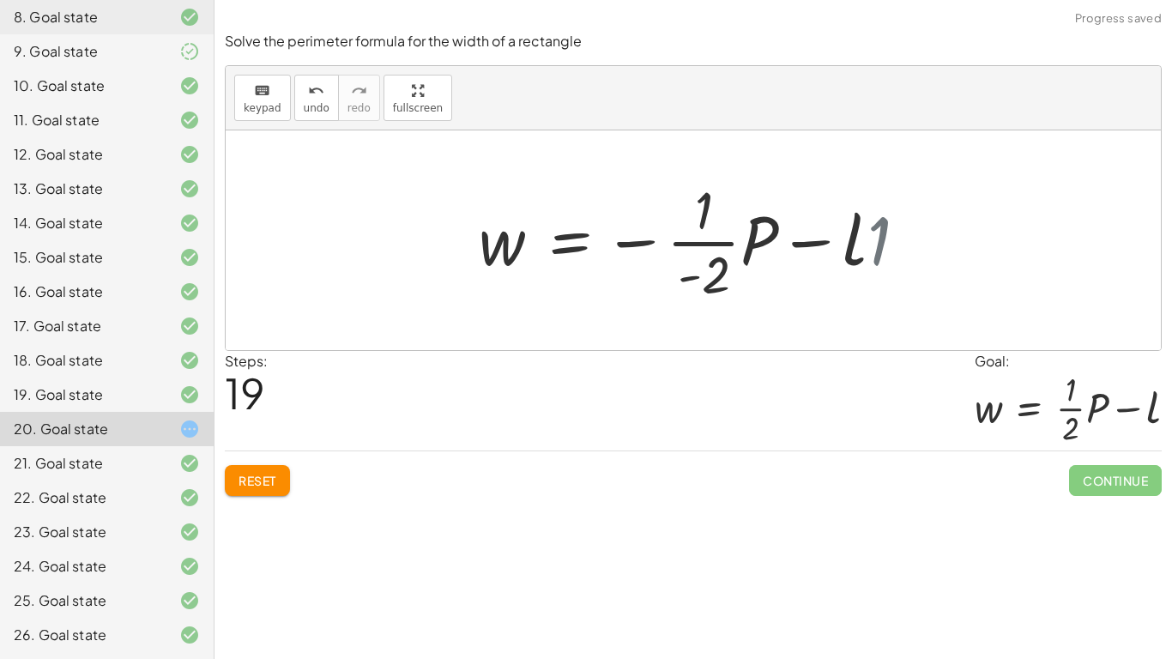
click at [880, 250] on div at bounding box center [688, 240] width 436 height 132
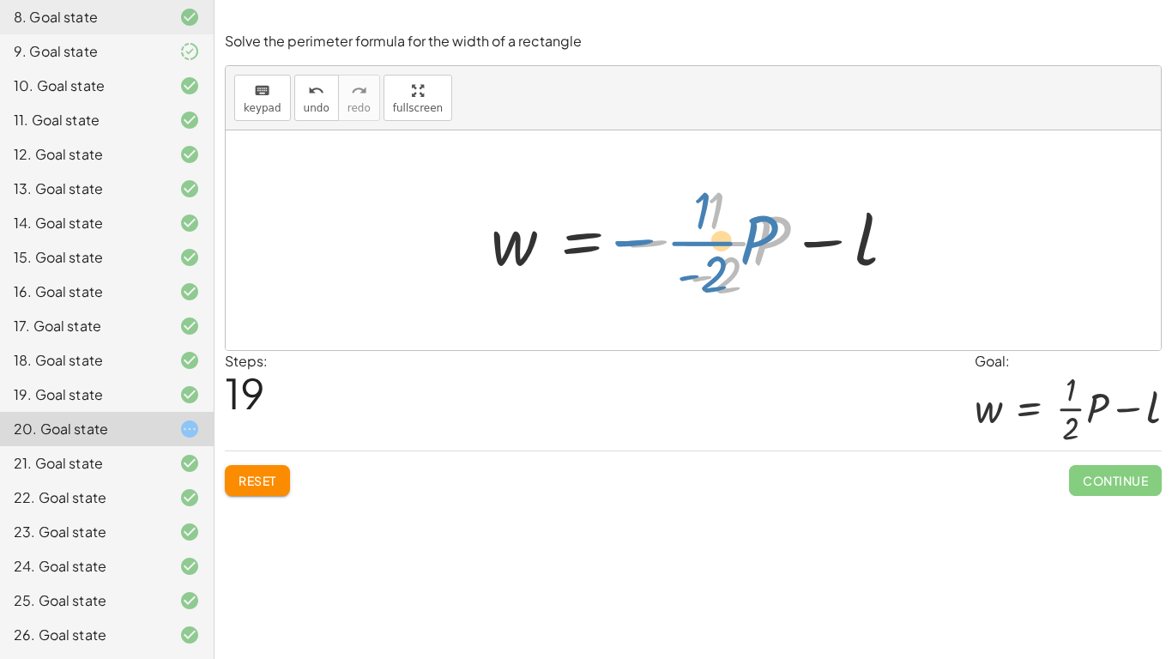
drag, startPoint x: 646, startPoint y: 246, endPoint x: 632, endPoint y: 245, distance: 13.8
click at [632, 245] on div at bounding box center [700, 240] width 436 height 132
drag, startPoint x: 717, startPoint y: 275, endPoint x: 738, endPoint y: 287, distance: 24.6
click at [738, 287] on div at bounding box center [700, 240] width 436 height 132
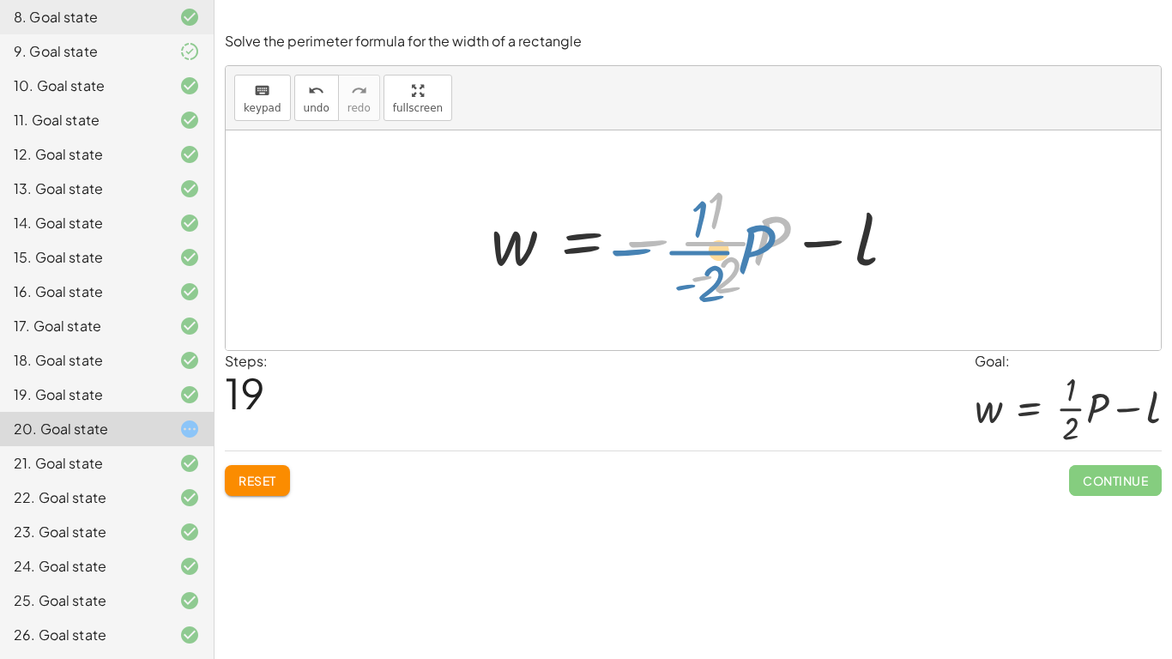
click at [626, 250] on div at bounding box center [700, 240] width 436 height 132
click at [656, 242] on div at bounding box center [700, 240] width 436 height 132
click at [699, 242] on div at bounding box center [700, 240] width 436 height 132
click at [660, 244] on div at bounding box center [700, 240] width 436 height 132
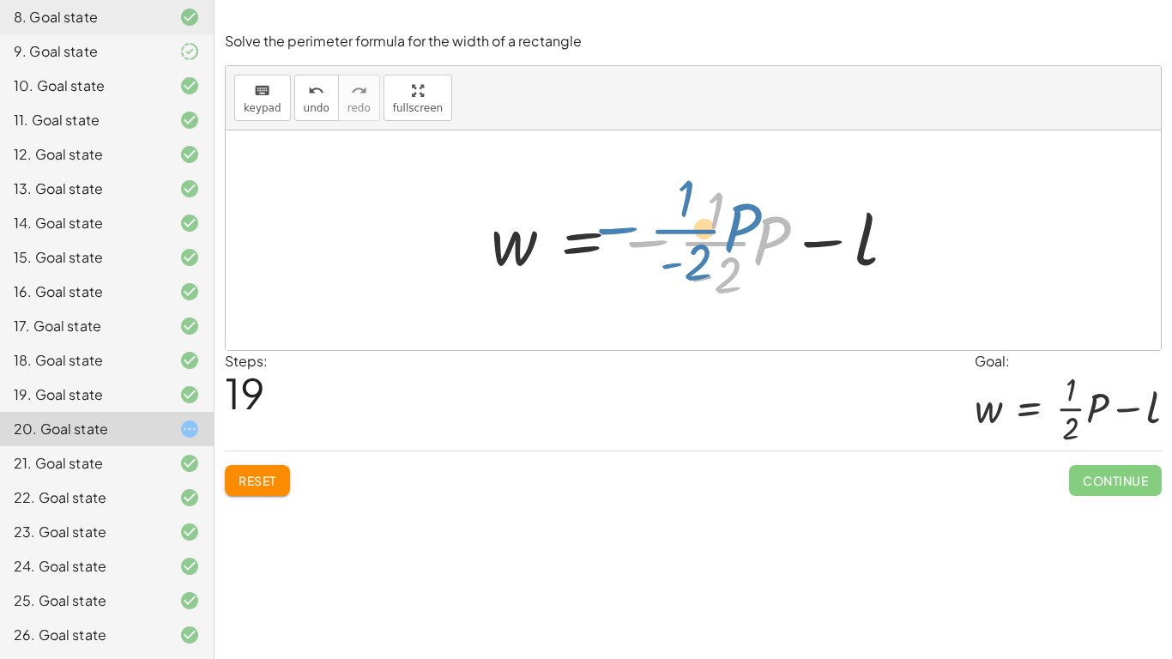
drag, startPoint x: 660, startPoint y: 244, endPoint x: 634, endPoint y: 241, distance: 25.9
click at [634, 241] on div at bounding box center [700, 240] width 436 height 132
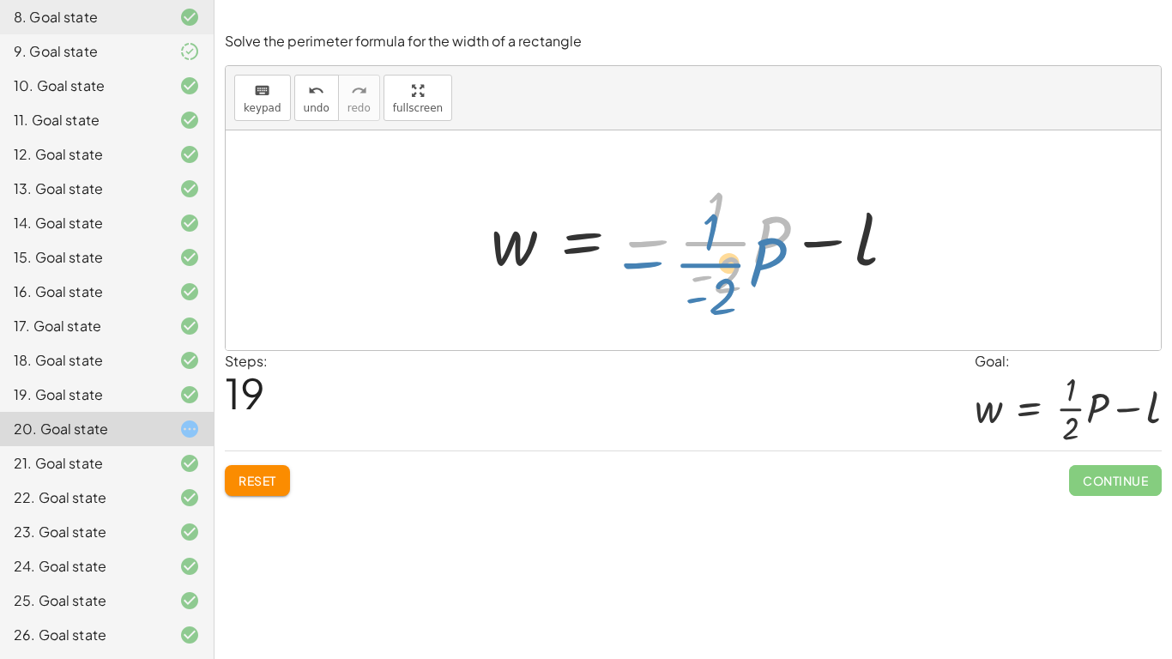
drag, startPoint x: 640, startPoint y: 241, endPoint x: 629, endPoint y: 257, distance: 19.8
click at [629, 257] on div at bounding box center [700, 240] width 436 height 132
drag, startPoint x: 639, startPoint y: 244, endPoint x: 595, endPoint y: 246, distance: 44.7
click at [595, 246] on div at bounding box center [700, 240] width 436 height 132
click at [657, 244] on div at bounding box center [700, 240] width 436 height 132
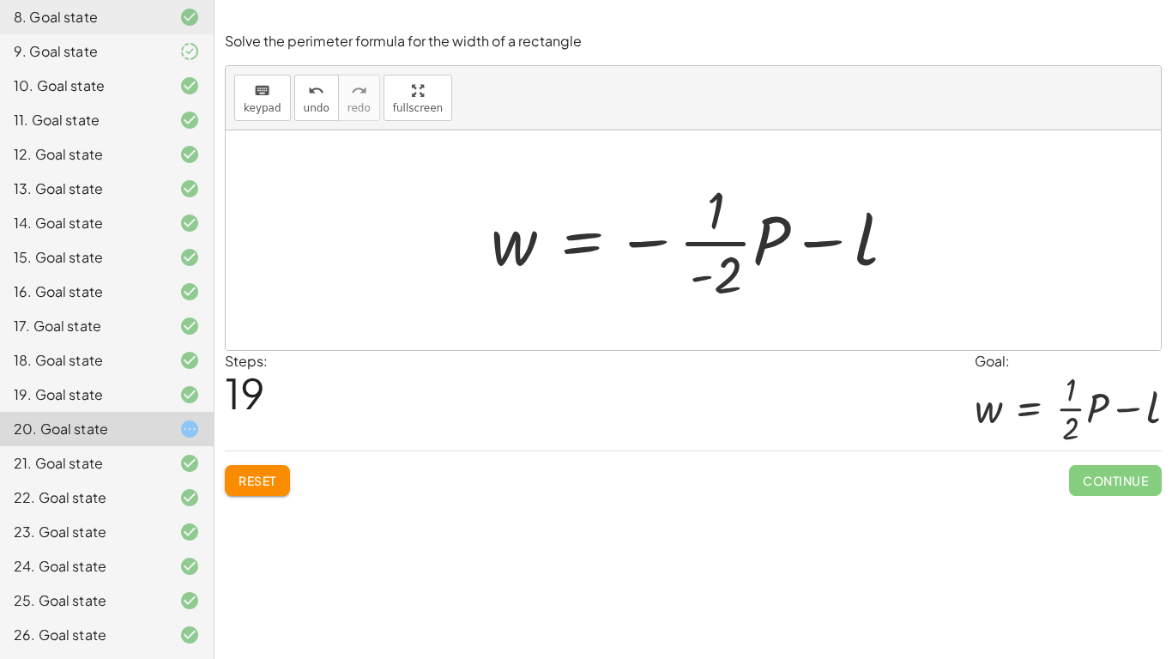
click at [657, 244] on div at bounding box center [700, 240] width 436 height 132
click at [710, 321] on div at bounding box center [693, 240] width 935 height 220
click at [642, 247] on div at bounding box center [700, 240] width 436 height 132
click at [691, 275] on div at bounding box center [700, 240] width 436 height 132
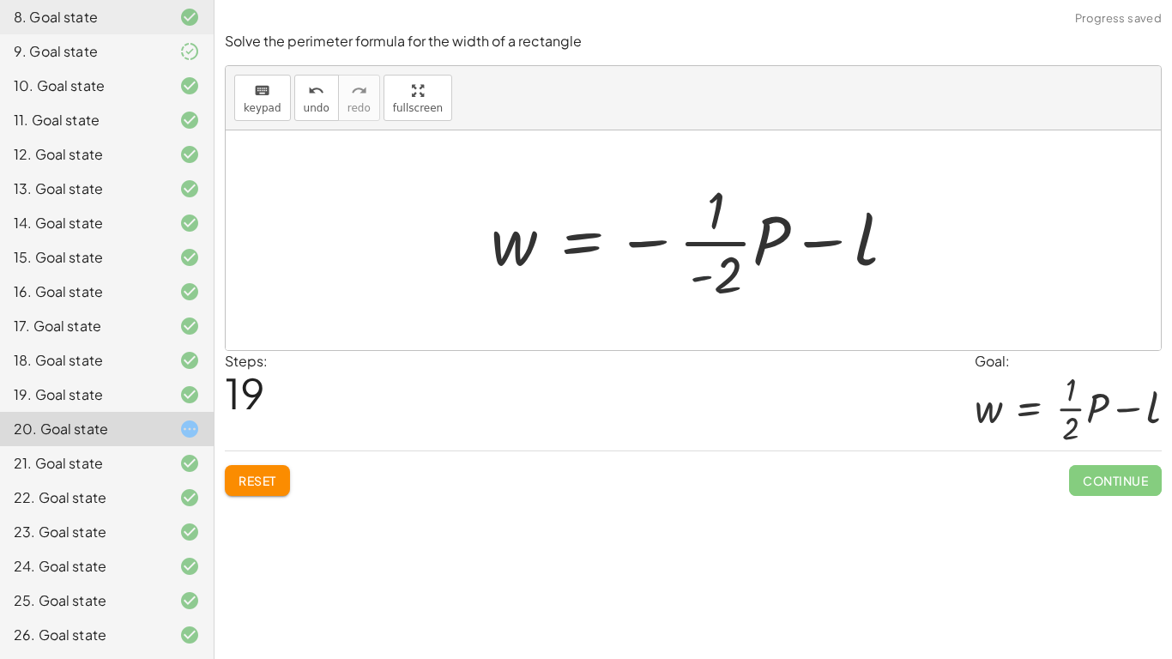
click at [699, 283] on div at bounding box center [700, 240] width 436 height 132
drag, startPoint x: 699, startPoint y: 278, endPoint x: 649, endPoint y: 239, distance: 64.2
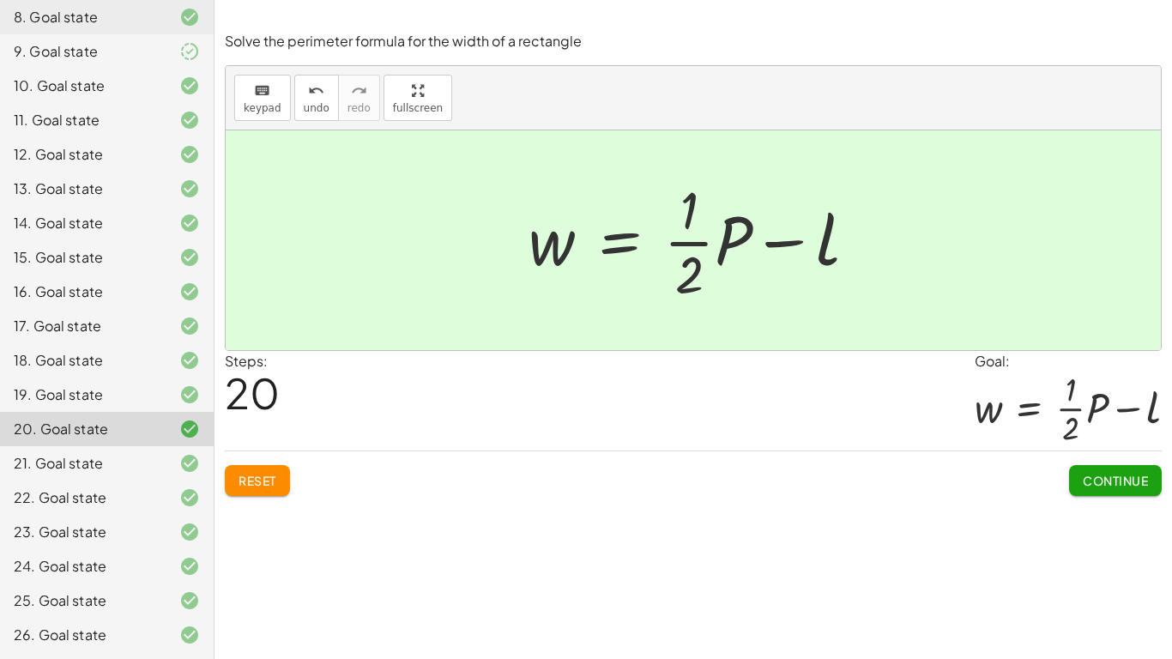
click at [266, 394] on span "20" at bounding box center [252, 392] width 55 height 52
